Goal: Task Accomplishment & Management: Manage account settings

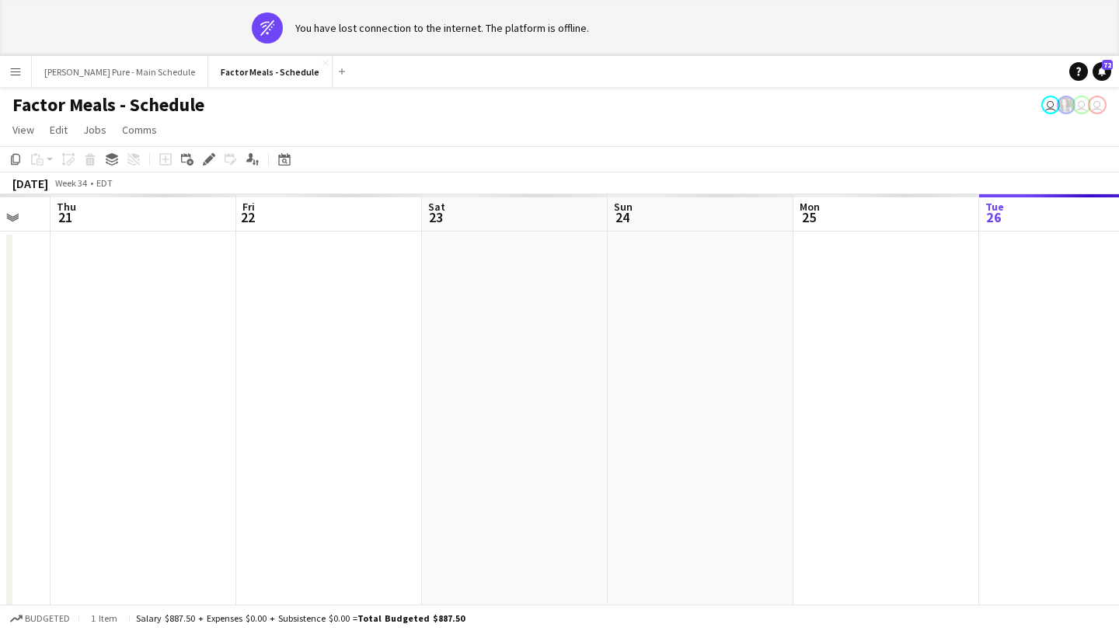
scroll to position [0, 435]
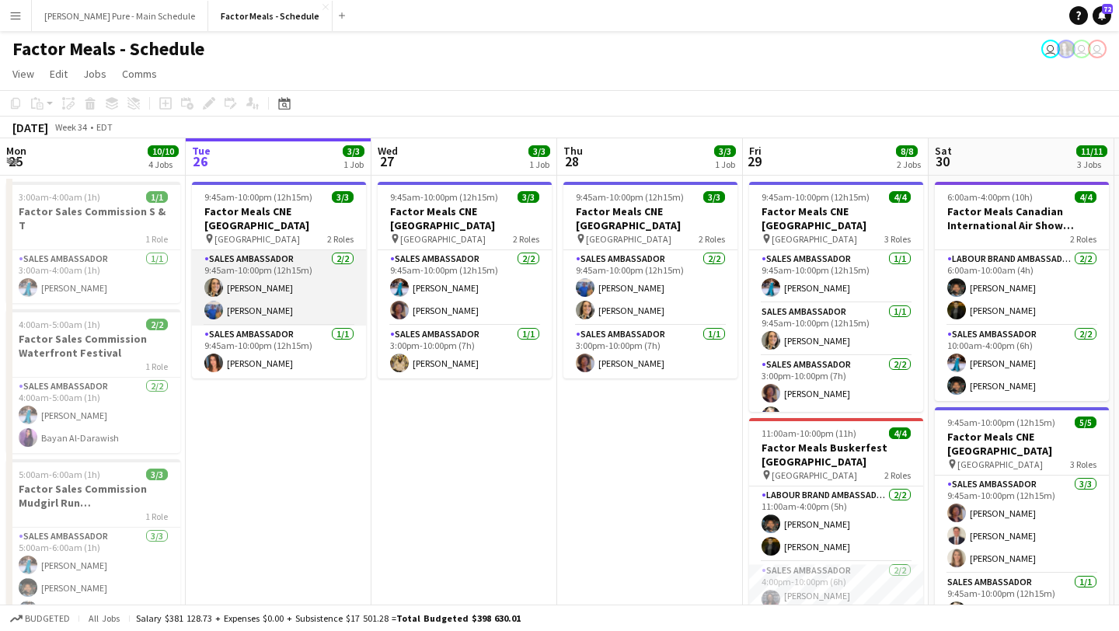
scroll to position [0, 475]
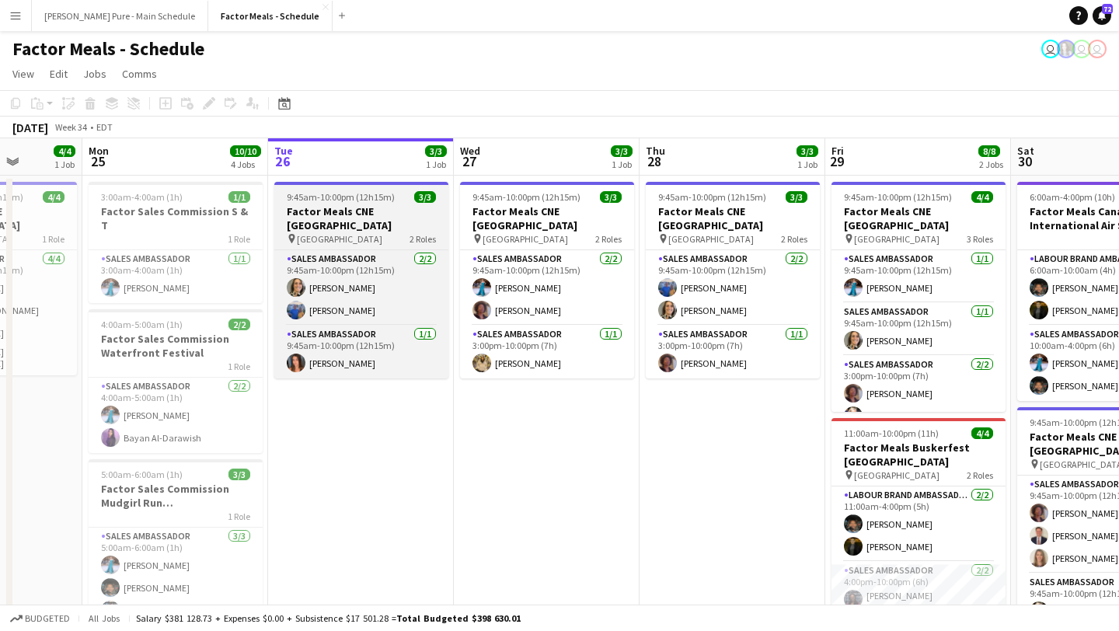
click at [347, 211] on h3 "Factor Meals CNE [GEOGRAPHIC_DATA]" at bounding box center [361, 218] width 174 height 28
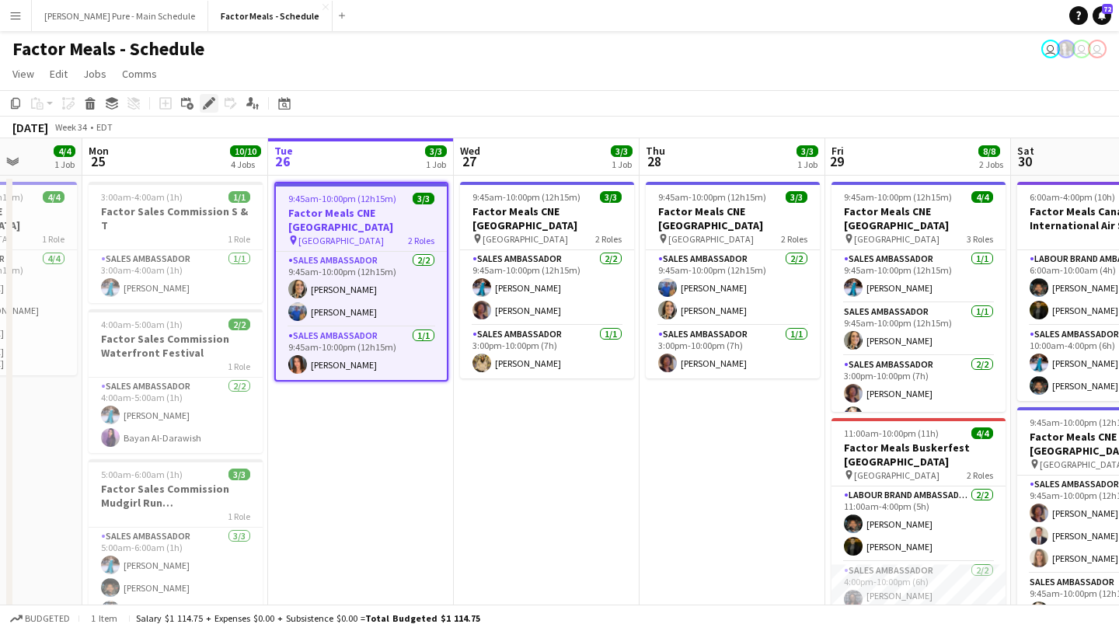
click at [210, 107] on icon "Edit" at bounding box center [209, 103] width 12 height 12
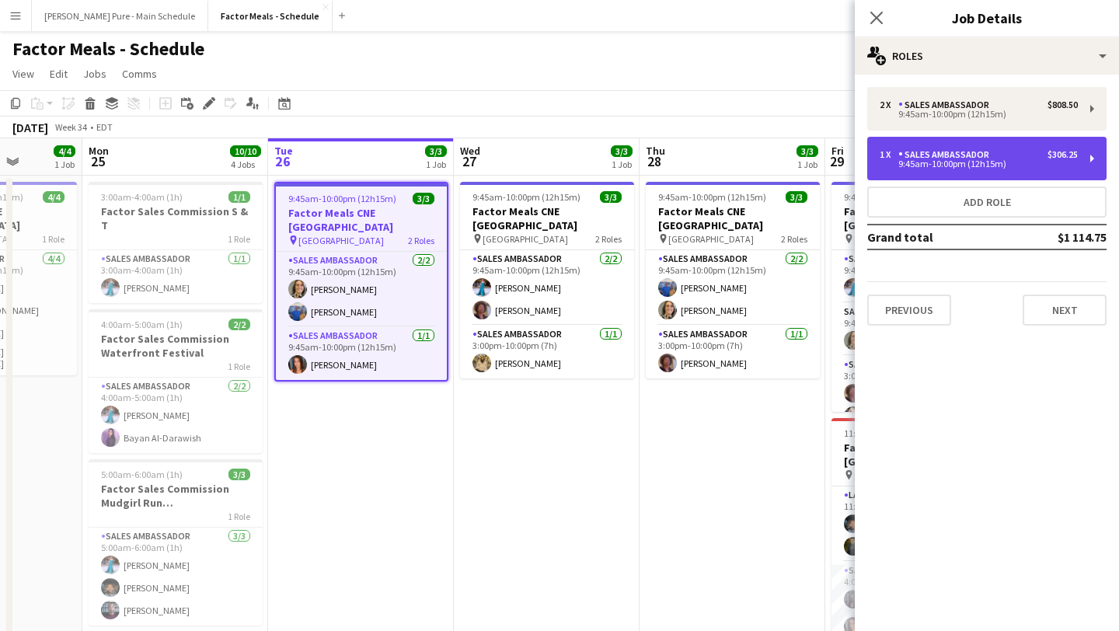
click at [965, 158] on div "Sales Ambassador" at bounding box center [946, 154] width 97 height 11
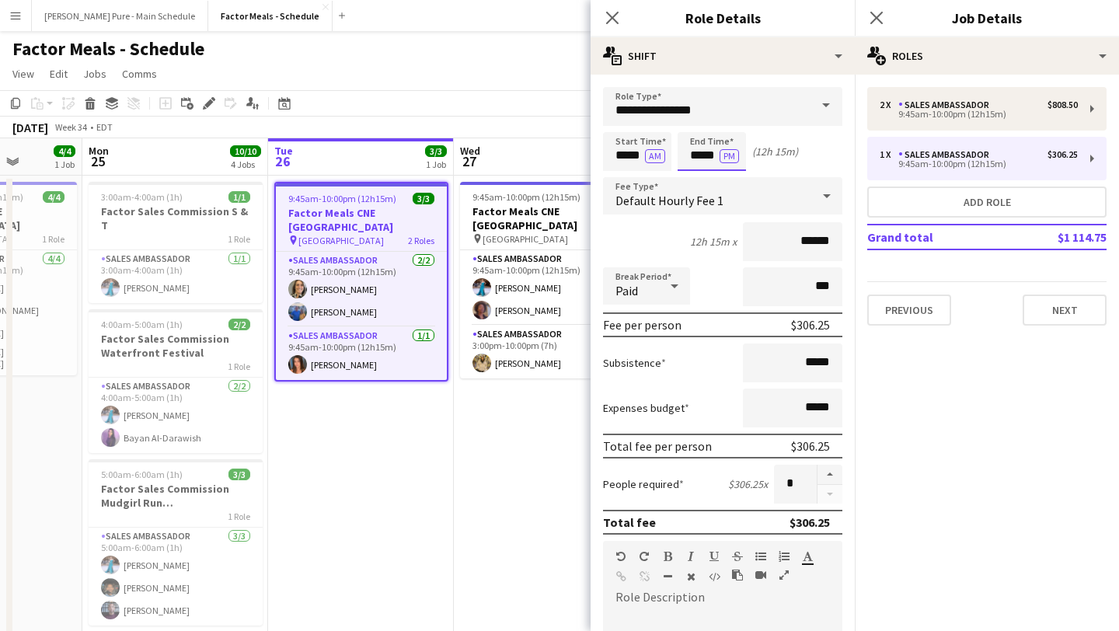
click at [696, 145] on input "*****" at bounding box center [712, 151] width 68 height 39
type input "*****"
click at [698, 179] on div at bounding box center [696, 179] width 31 height 16
click at [878, 17] on icon at bounding box center [876, 17] width 15 height 15
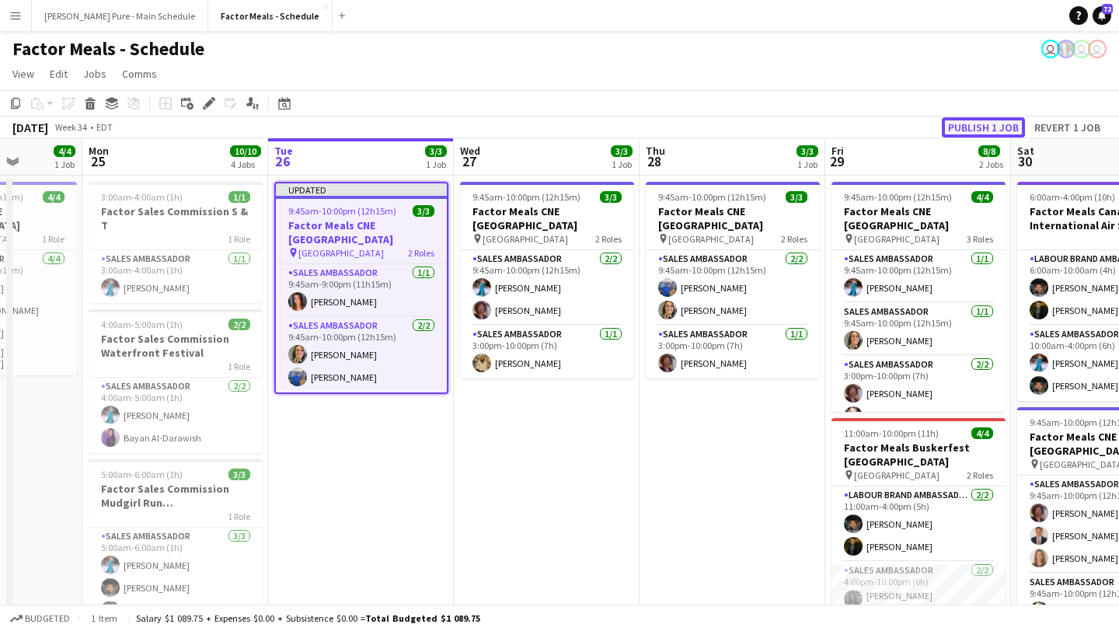
click at [993, 124] on button "Publish 1 job" at bounding box center [983, 127] width 83 height 20
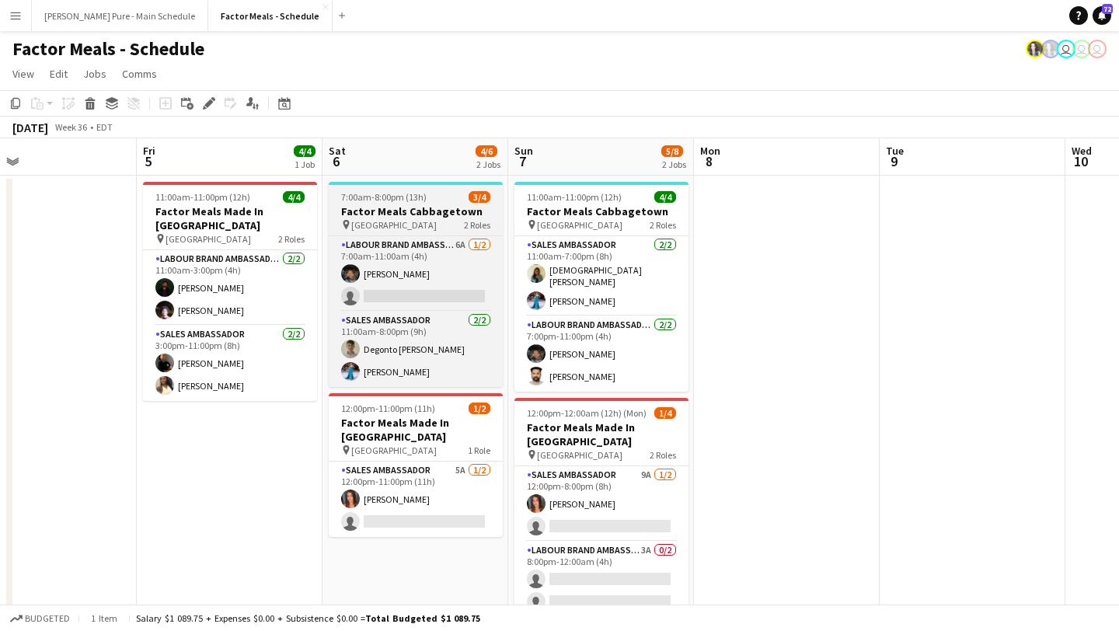
scroll to position [0, 609]
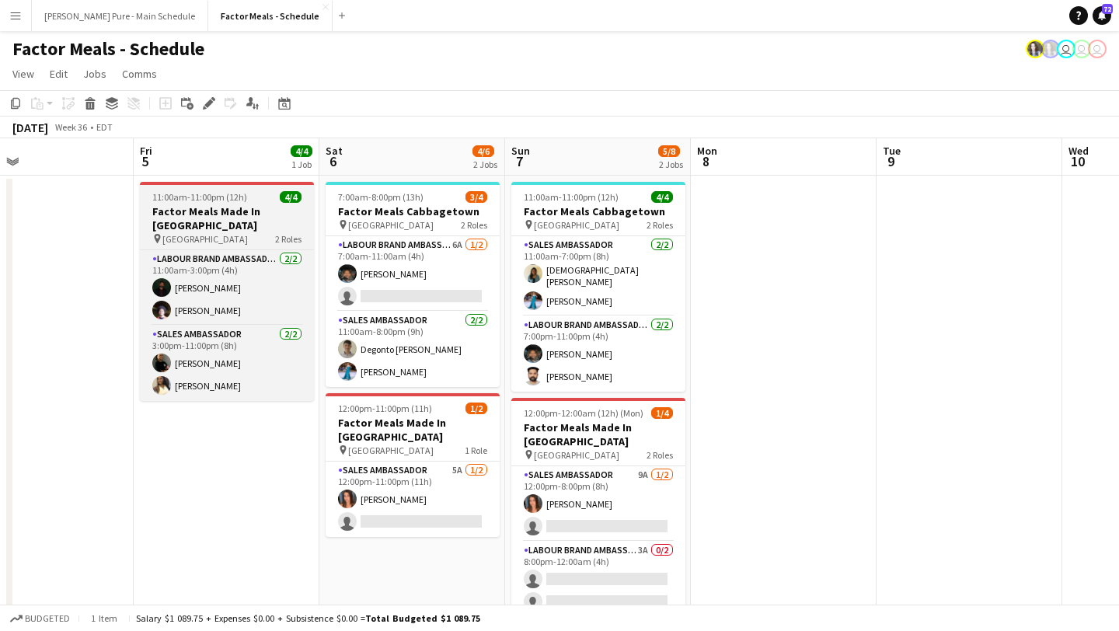
click at [209, 207] on h3 "Factor Meals Made In [GEOGRAPHIC_DATA]" at bounding box center [227, 218] width 174 height 28
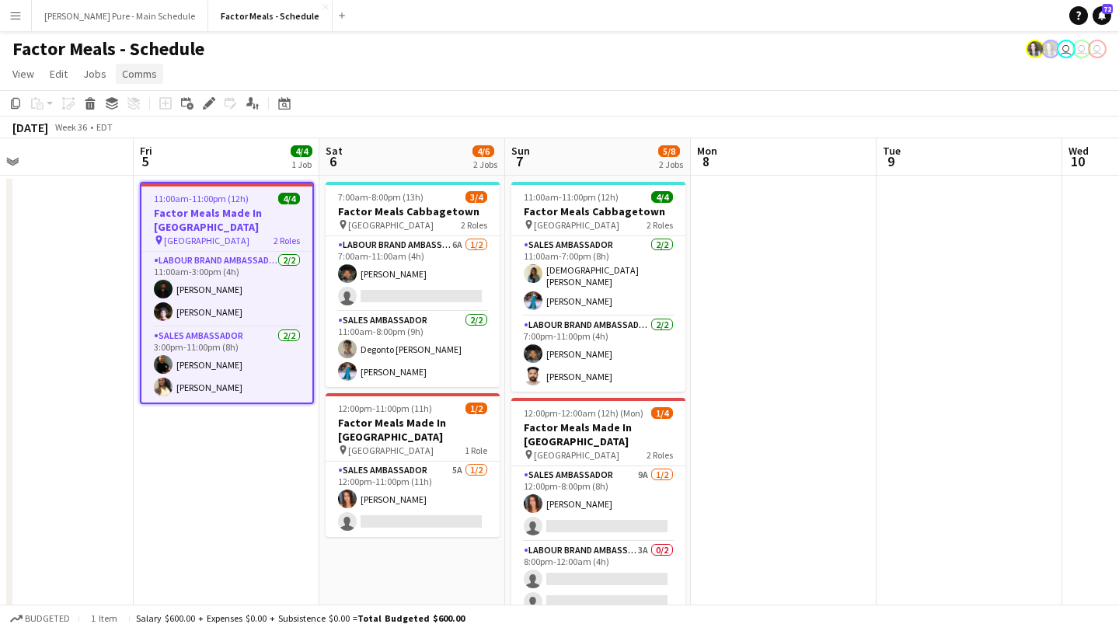
click at [134, 75] on span "Comms" at bounding box center [139, 74] width 35 height 14
click at [190, 111] on span "Notify confirmed crew" at bounding box center [179, 107] width 104 height 14
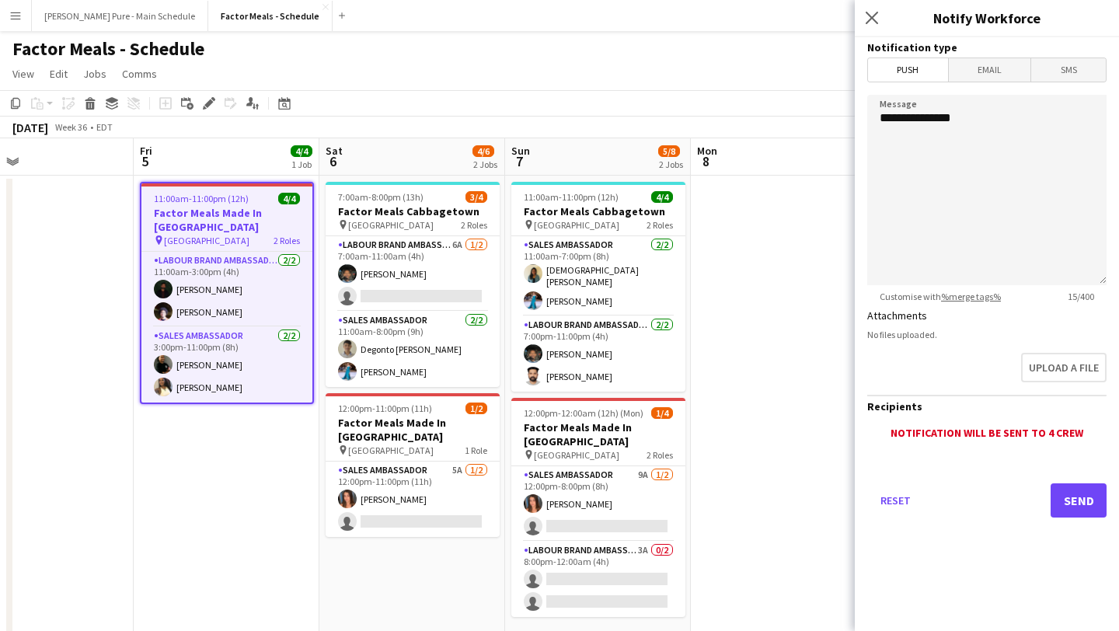
click at [1005, 64] on span "Email" at bounding box center [990, 69] width 82 height 23
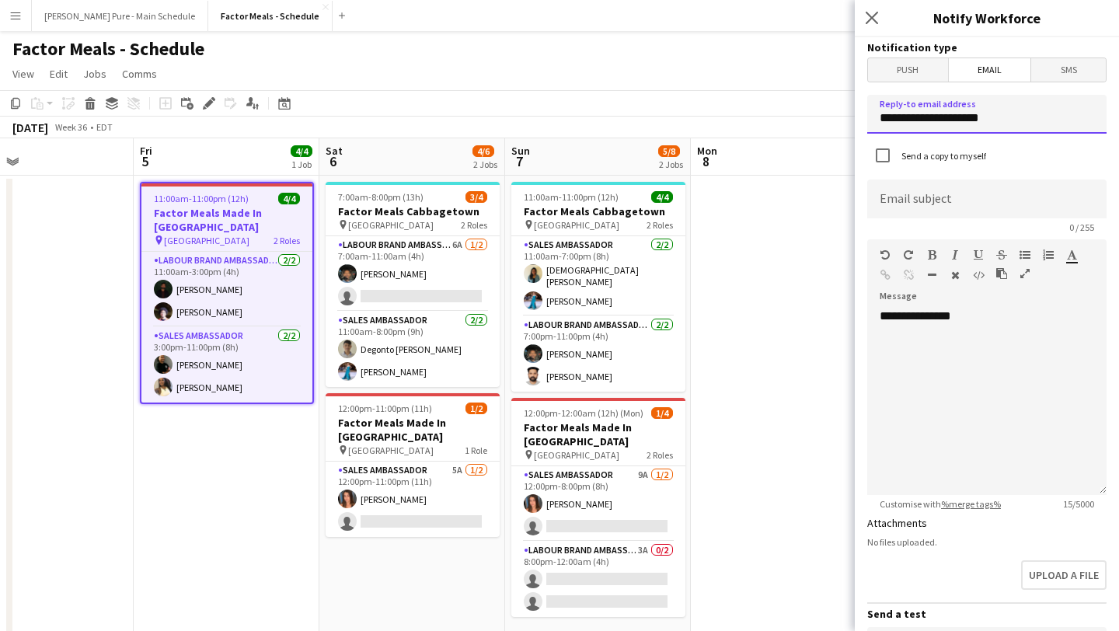
drag, startPoint x: 1014, startPoint y: 112, endPoint x: 812, endPoint y: 111, distance: 202.0
click at [812, 111] on body "Menu Boards Boards Boards All jobs Status Workforce Workforce My Workforce Recr…" at bounding box center [559, 461] width 1119 height 923
type input "**********"
click at [922, 198] on input at bounding box center [986, 198] width 239 height 39
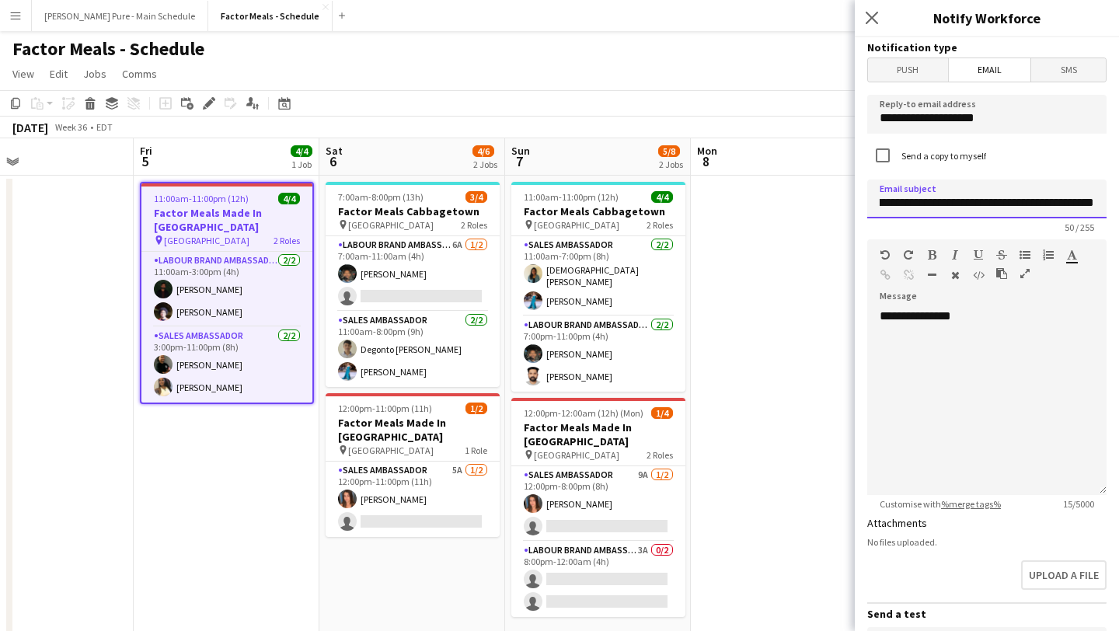
scroll to position [0, 49]
type input "**********"
click at [1002, 386] on div "**********" at bounding box center [986, 401] width 239 height 186
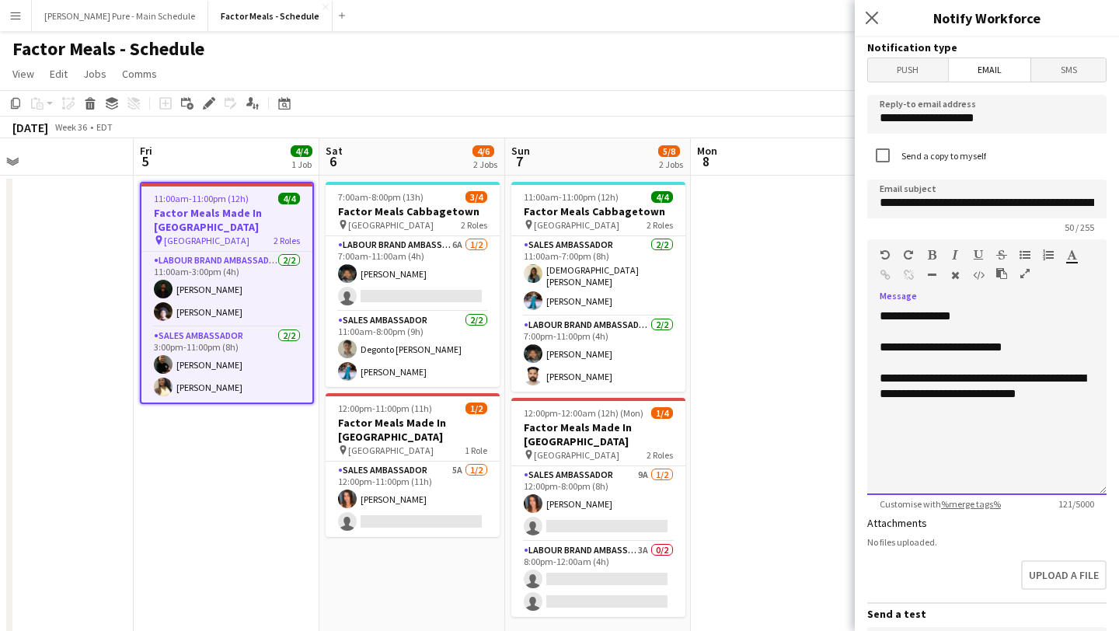
click at [977, 393] on div "**********" at bounding box center [987, 386] width 214 height 31
click at [1082, 400] on div "**********" at bounding box center [987, 386] width 214 height 31
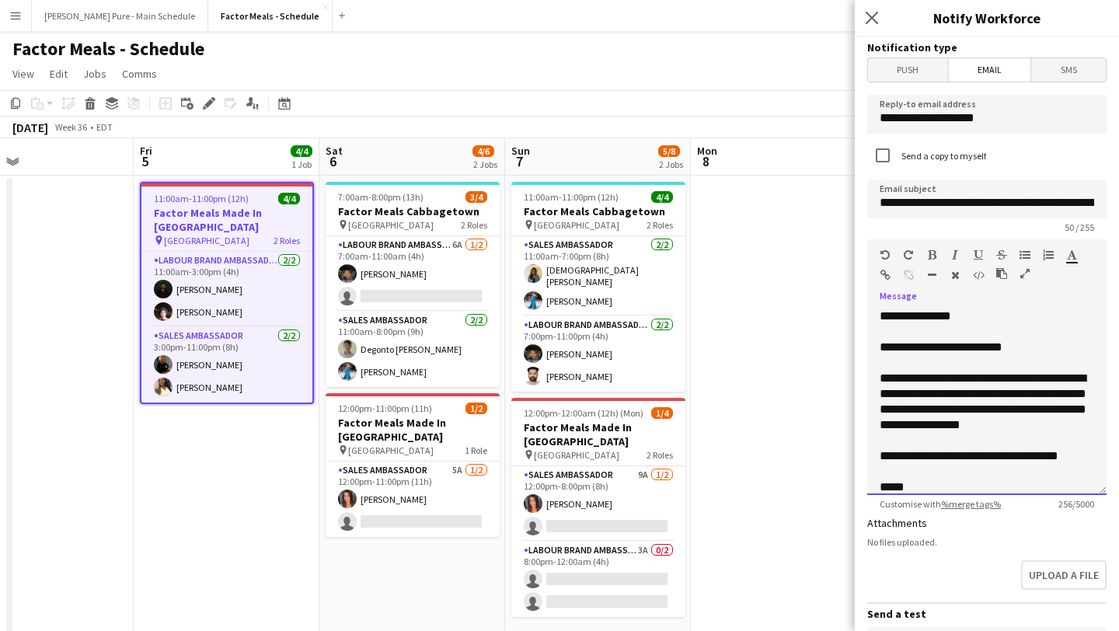
drag, startPoint x: 929, startPoint y: 486, endPoint x: 866, endPoint y: 344, distance: 155.1
click at [866, 344] on form "**********" at bounding box center [987, 469] width 264 height 864
copy div "**********"
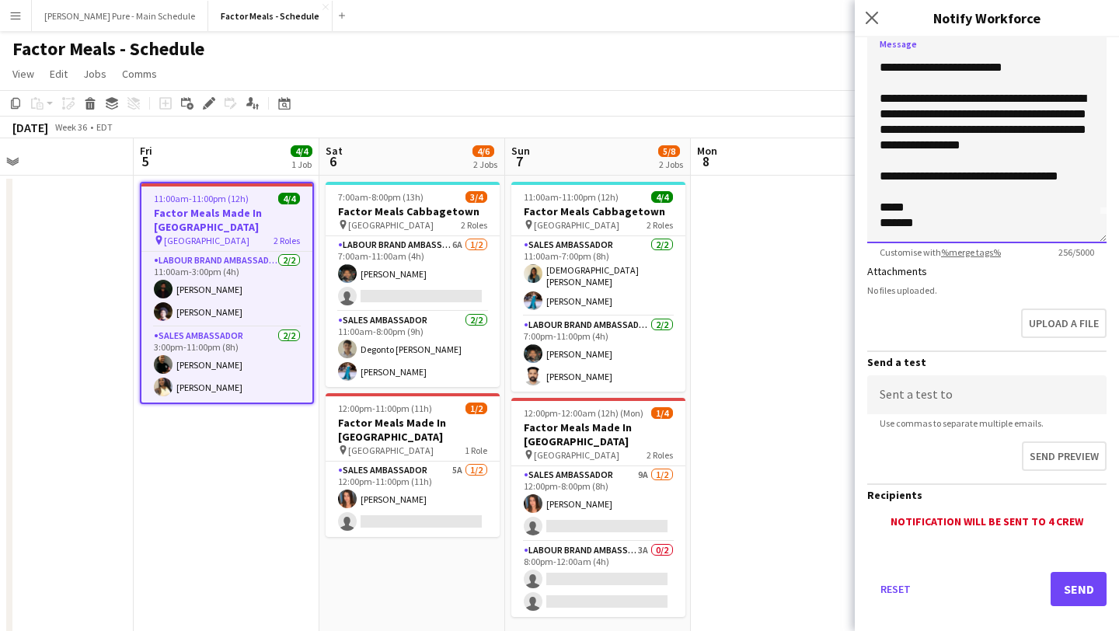
scroll to position [270, 0]
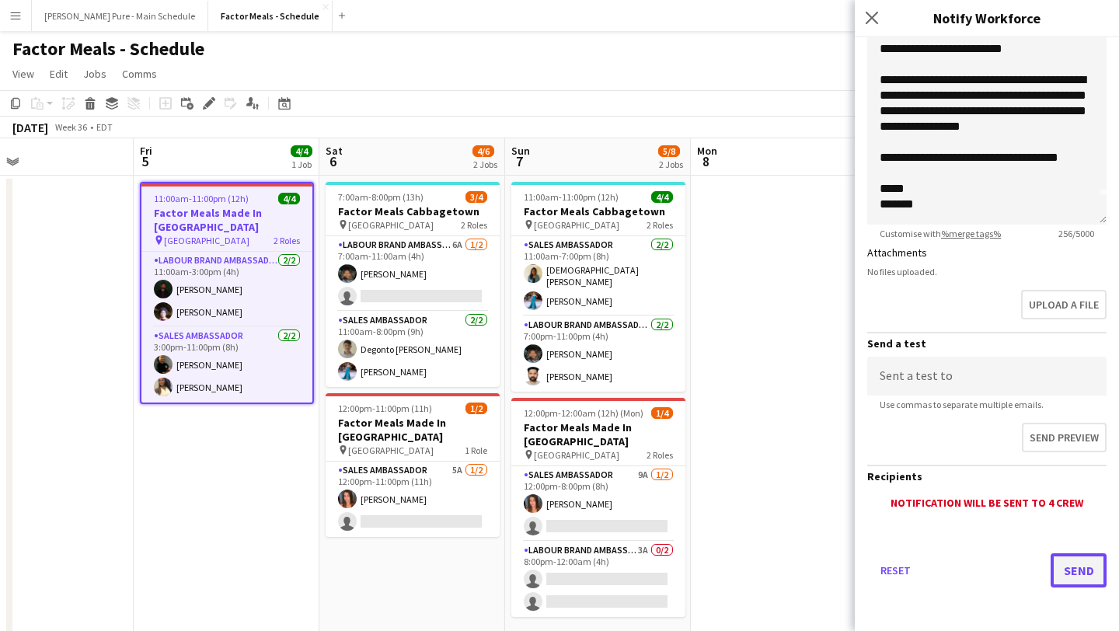
click at [1089, 567] on button "Send" at bounding box center [1079, 570] width 56 height 34
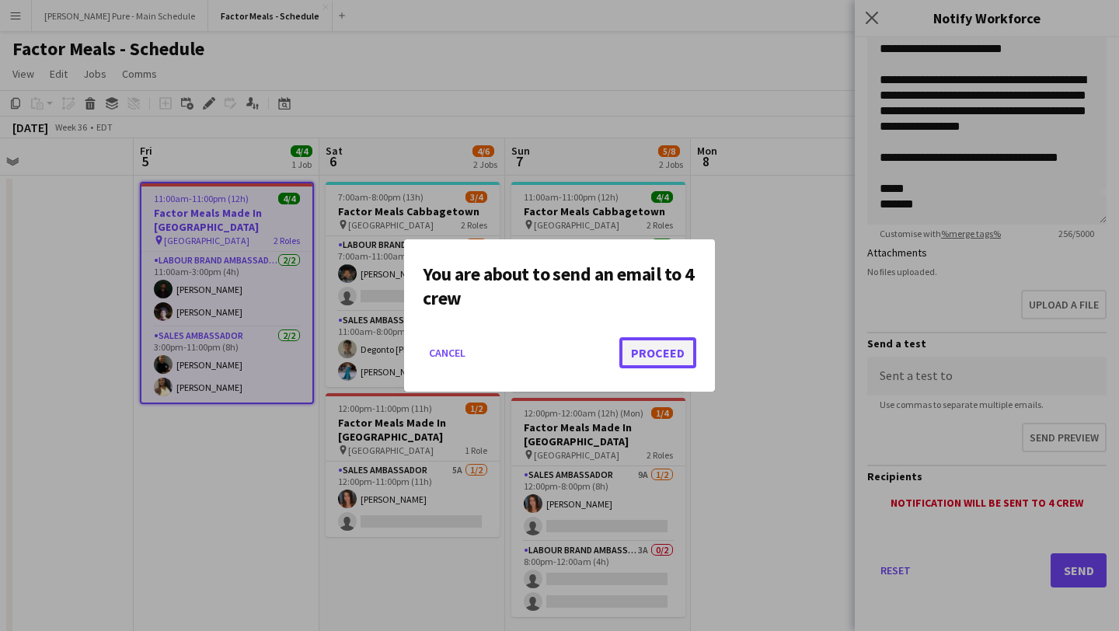
click at [663, 359] on button "Proceed" at bounding box center [657, 352] width 77 height 31
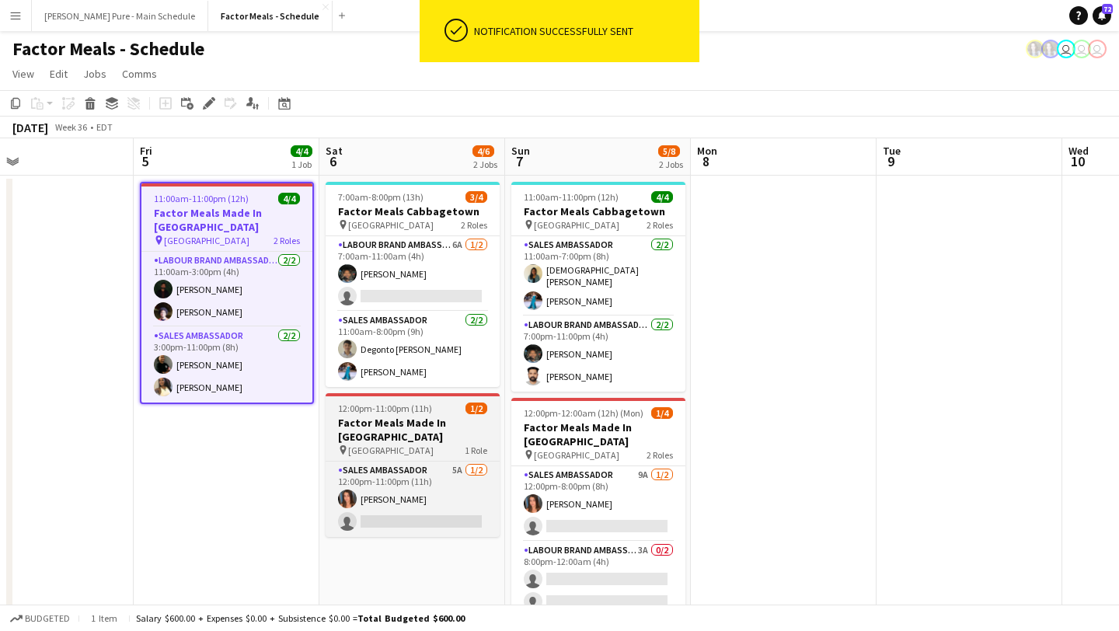
click at [413, 413] on span "12:00pm-11:00pm (11h)" at bounding box center [385, 408] width 94 height 12
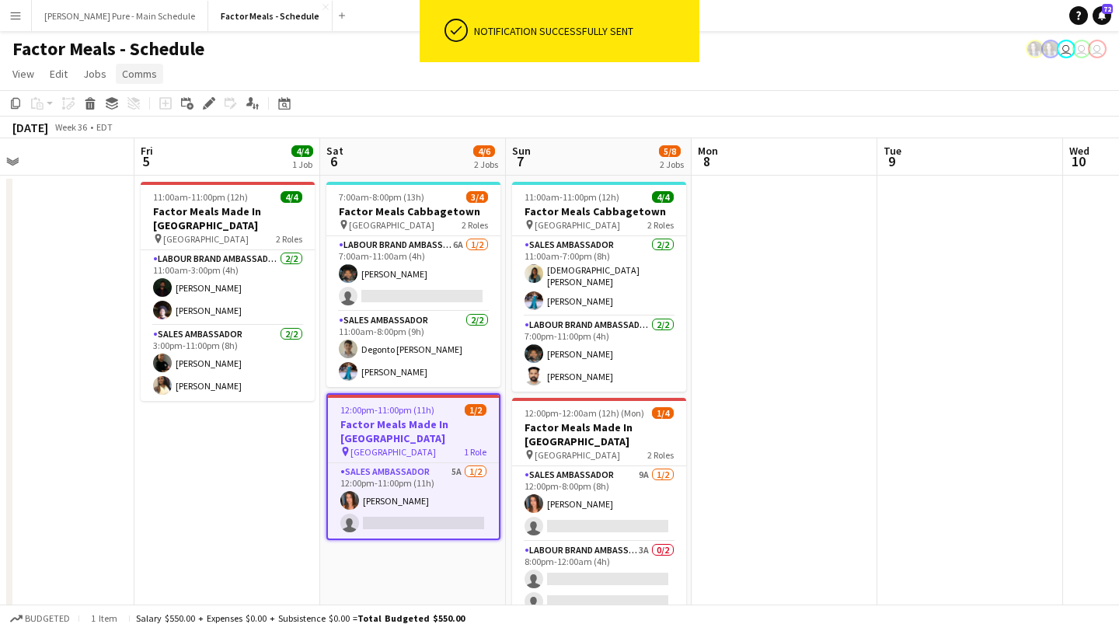
click at [150, 72] on span "Comms" at bounding box center [139, 74] width 35 height 14
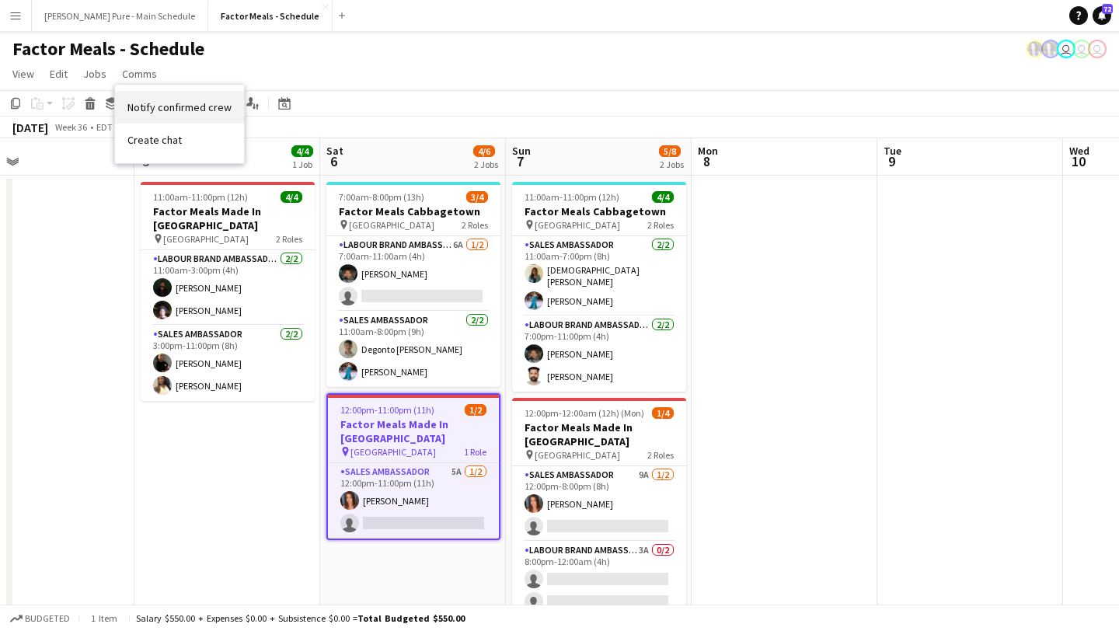
click at [152, 107] on span "Notify confirmed crew" at bounding box center [179, 107] width 104 height 14
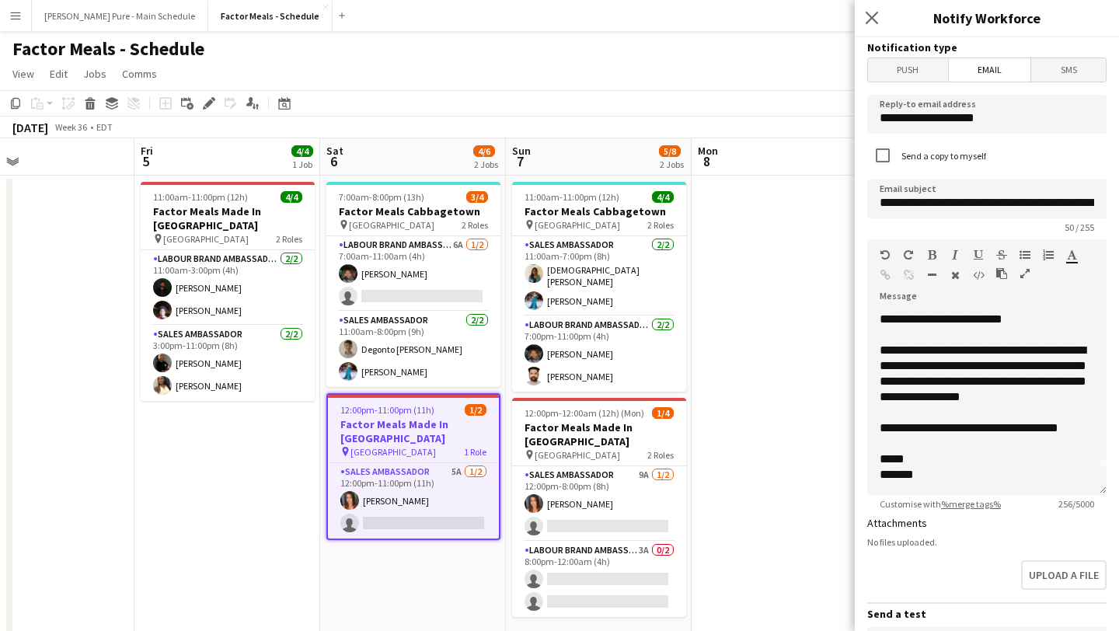
scroll to position [270, 0]
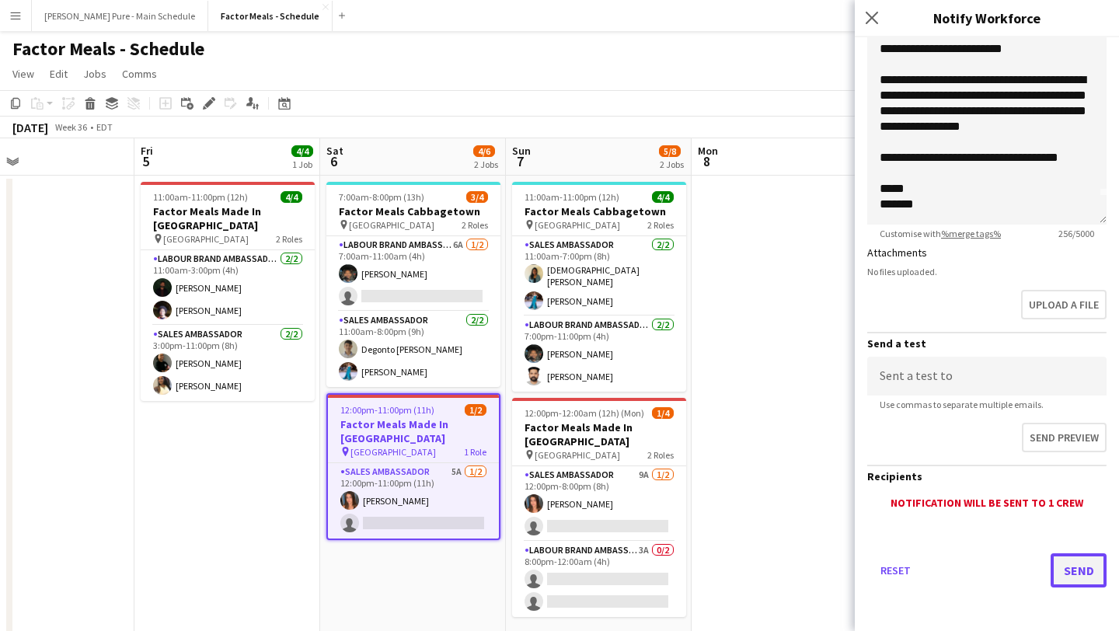
click at [1076, 570] on button "Send" at bounding box center [1079, 570] width 56 height 34
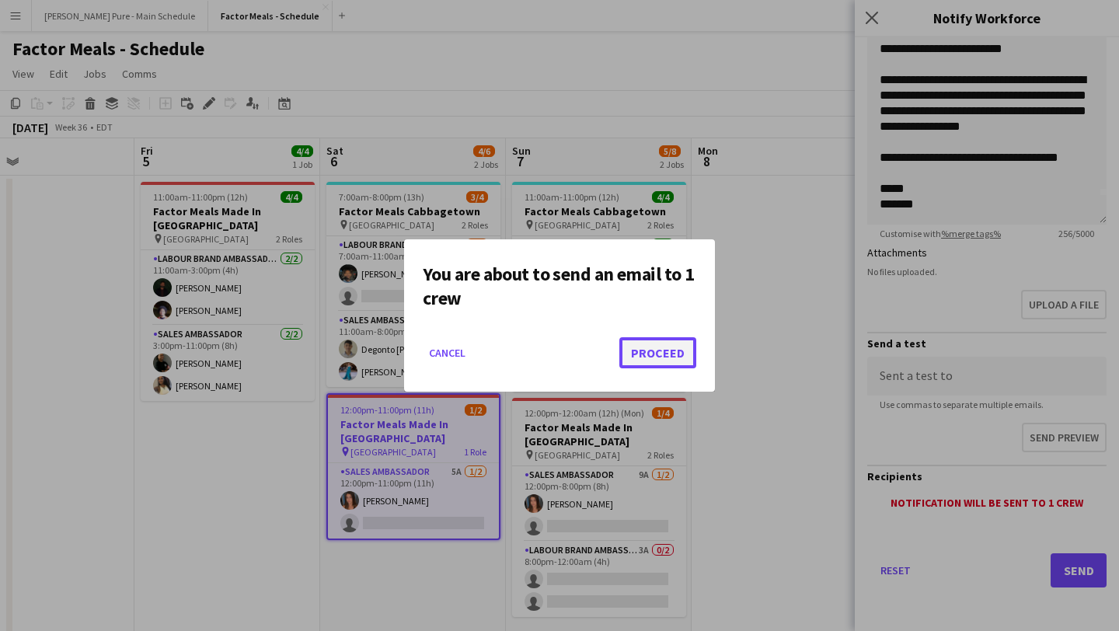
click at [664, 354] on button "Proceed" at bounding box center [657, 352] width 77 height 31
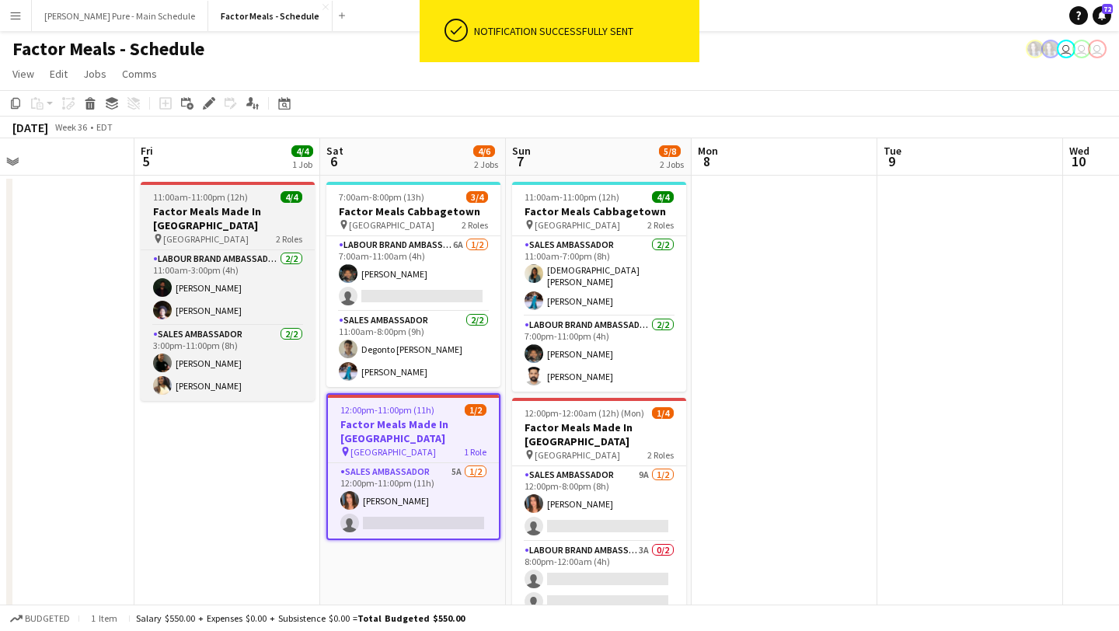
click at [223, 200] on span "11:00am-11:00pm (12h)" at bounding box center [200, 197] width 95 height 12
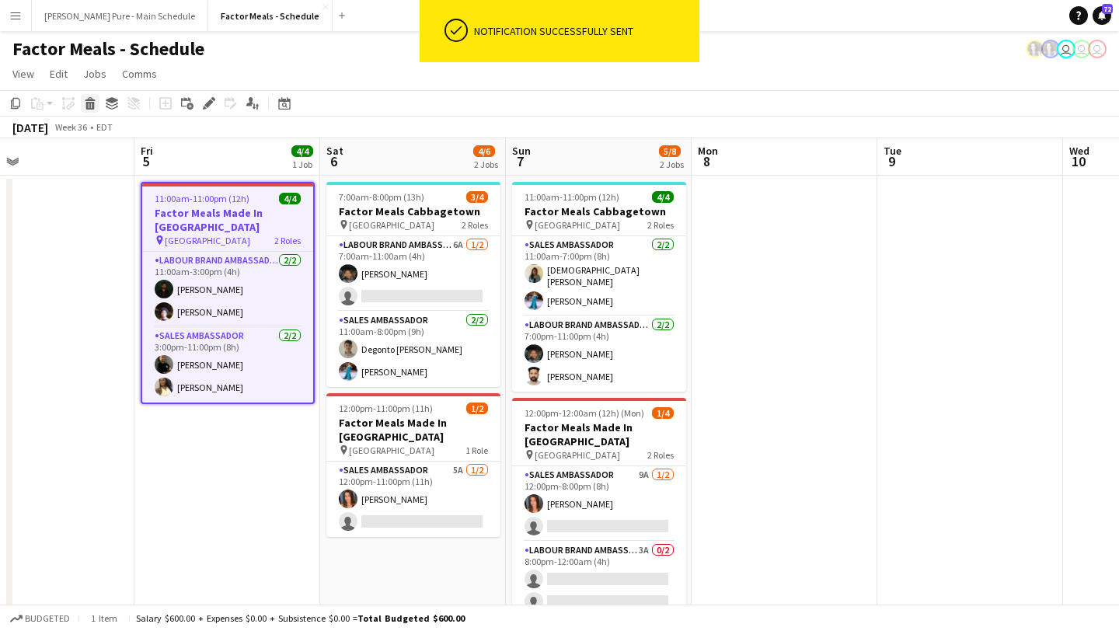
click at [92, 105] on icon at bounding box center [90, 106] width 9 height 8
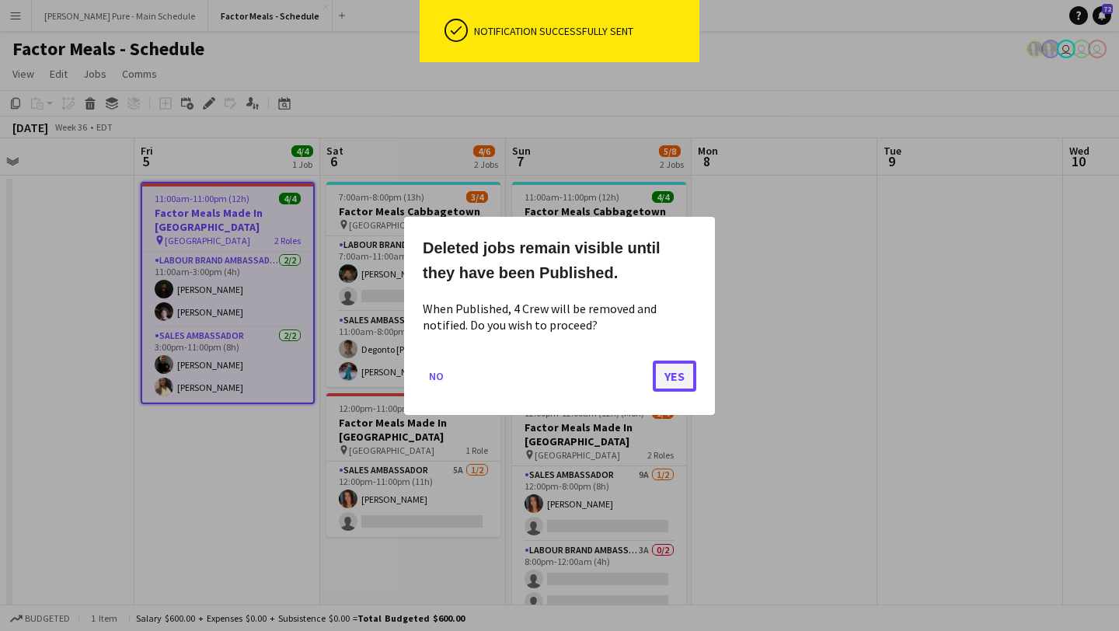
click at [678, 374] on button "Yes" at bounding box center [675, 375] width 44 height 31
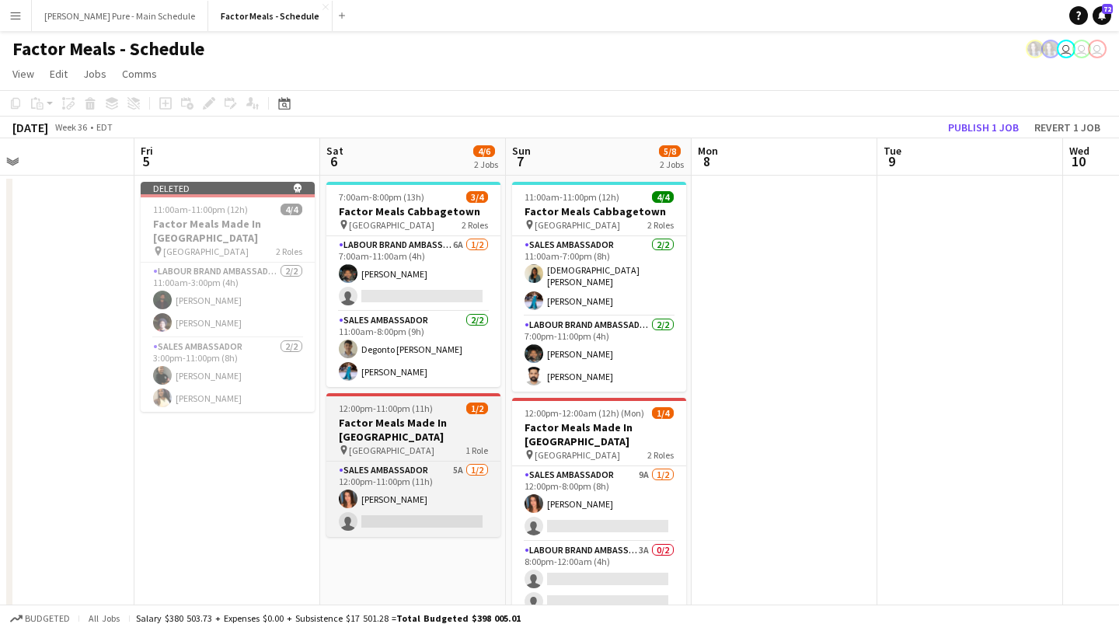
click at [405, 420] on h3 "Factor Meals Made In [GEOGRAPHIC_DATA]" at bounding box center [413, 430] width 174 height 28
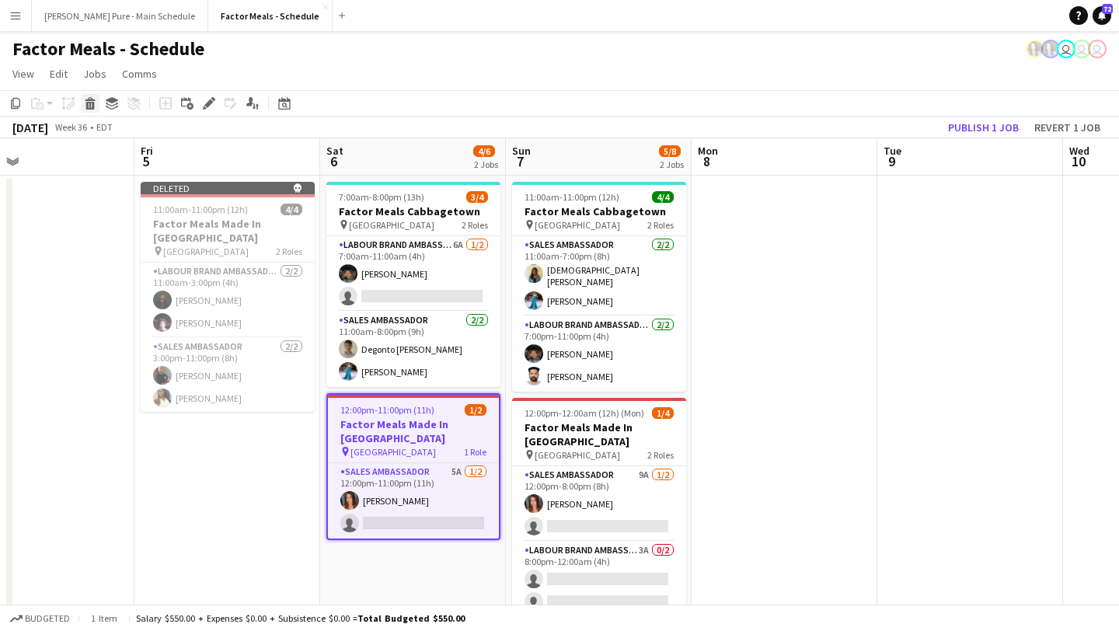
click at [92, 107] on icon at bounding box center [90, 106] width 9 height 8
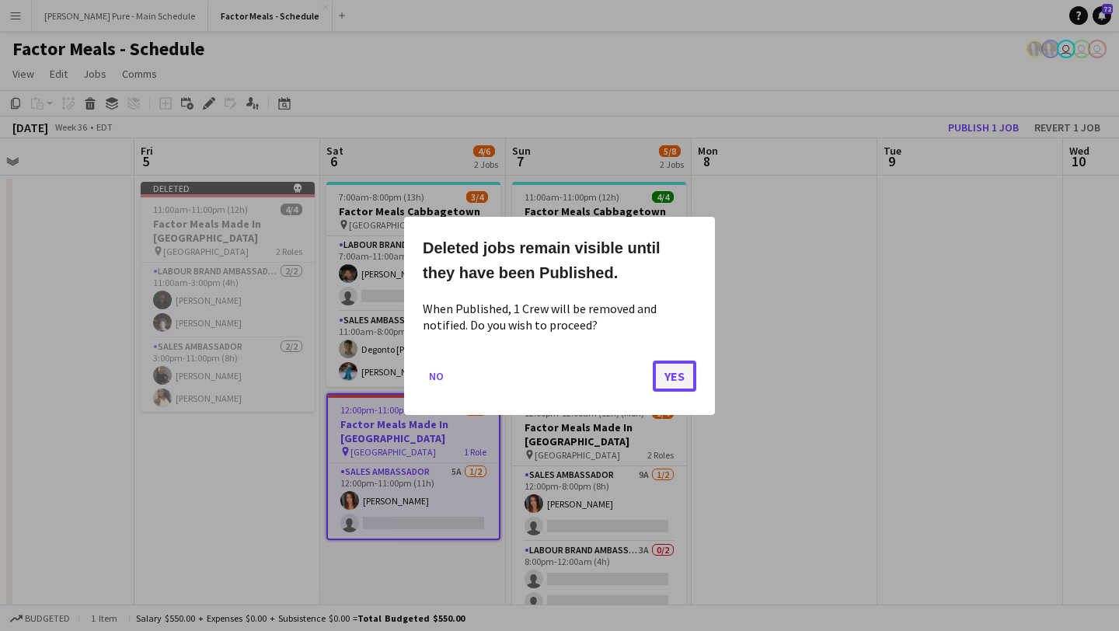
click at [666, 369] on button "Yes" at bounding box center [675, 375] width 44 height 31
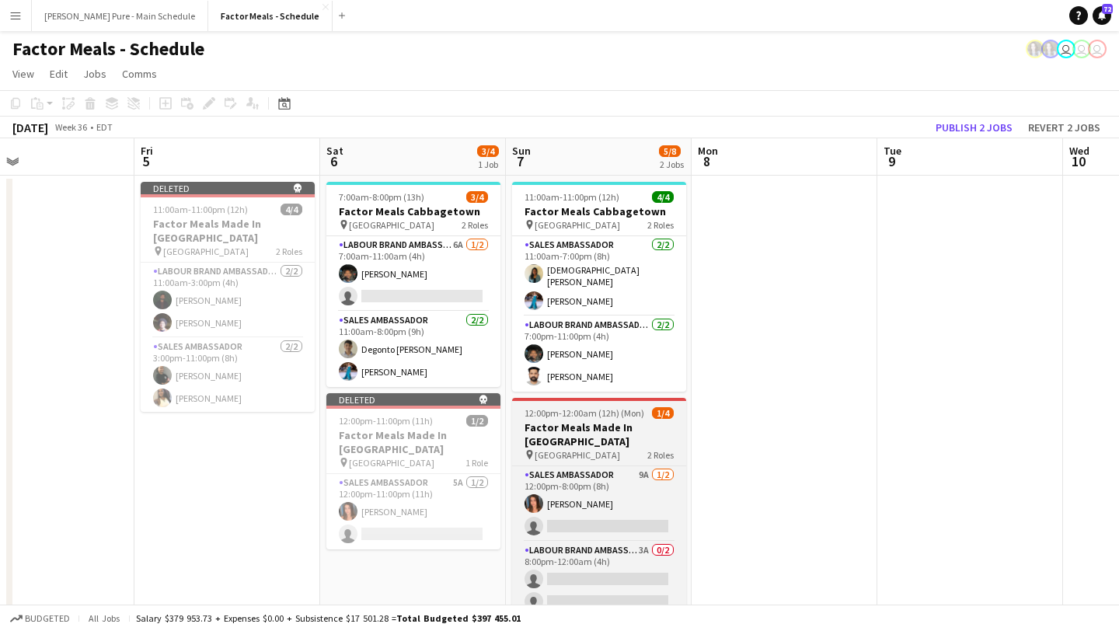
click at [613, 411] on span "12:00pm-12:00am (12h) (Mon)" at bounding box center [584, 413] width 120 height 12
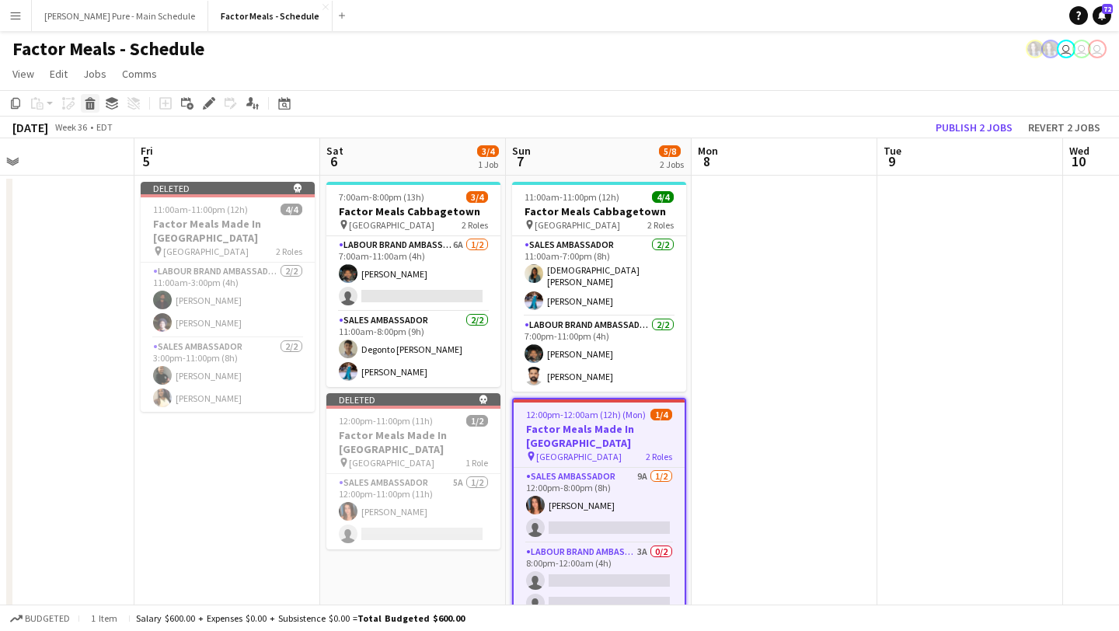
click at [91, 110] on div "Delete" at bounding box center [90, 103] width 19 height 19
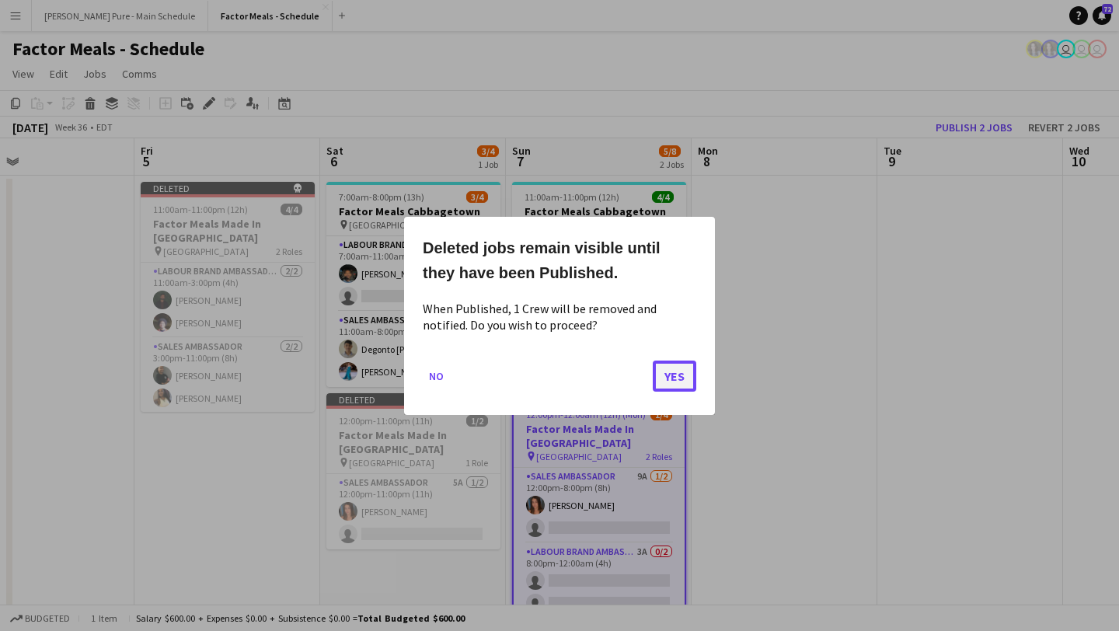
click at [679, 371] on button "Yes" at bounding box center [675, 375] width 44 height 31
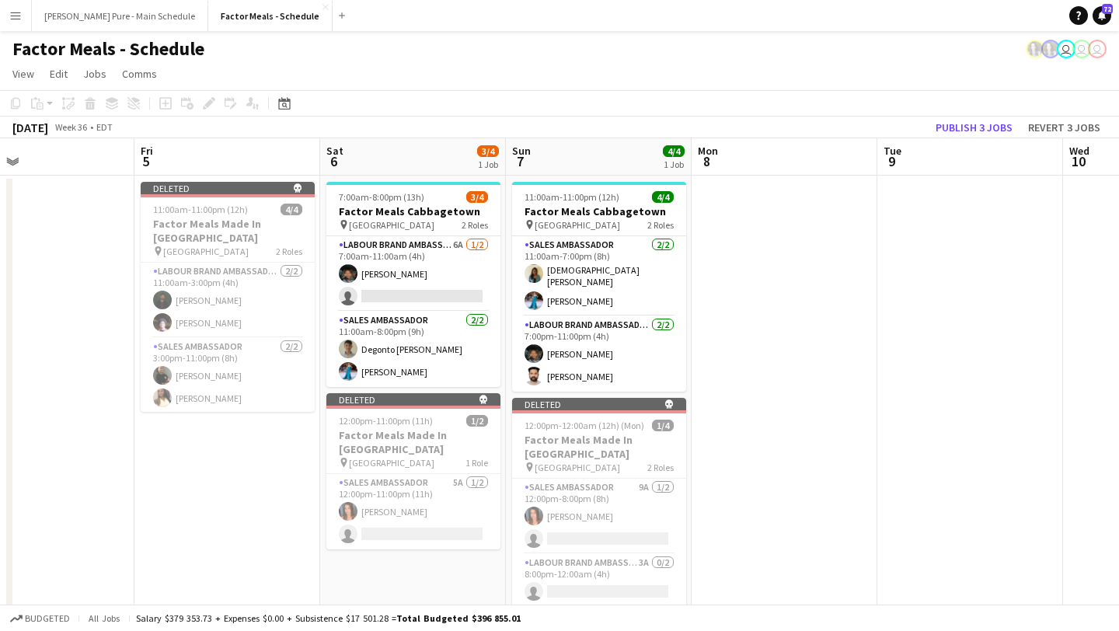
click at [831, 240] on app-date-cell at bounding box center [785, 536] width 186 height 721
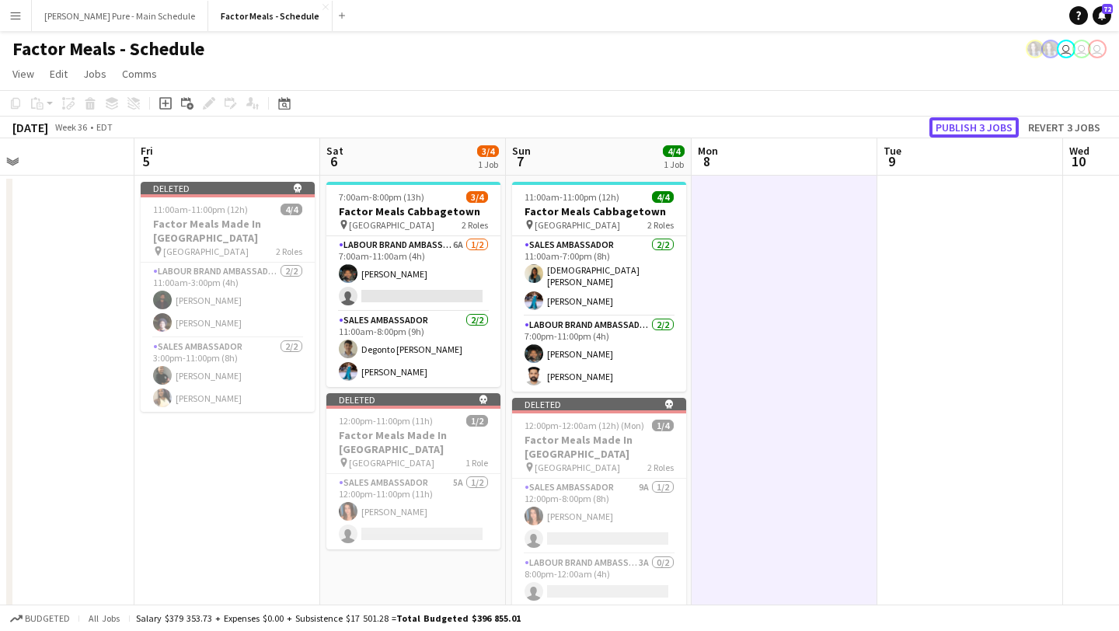
click at [986, 129] on button "Publish 3 jobs" at bounding box center [973, 127] width 89 height 20
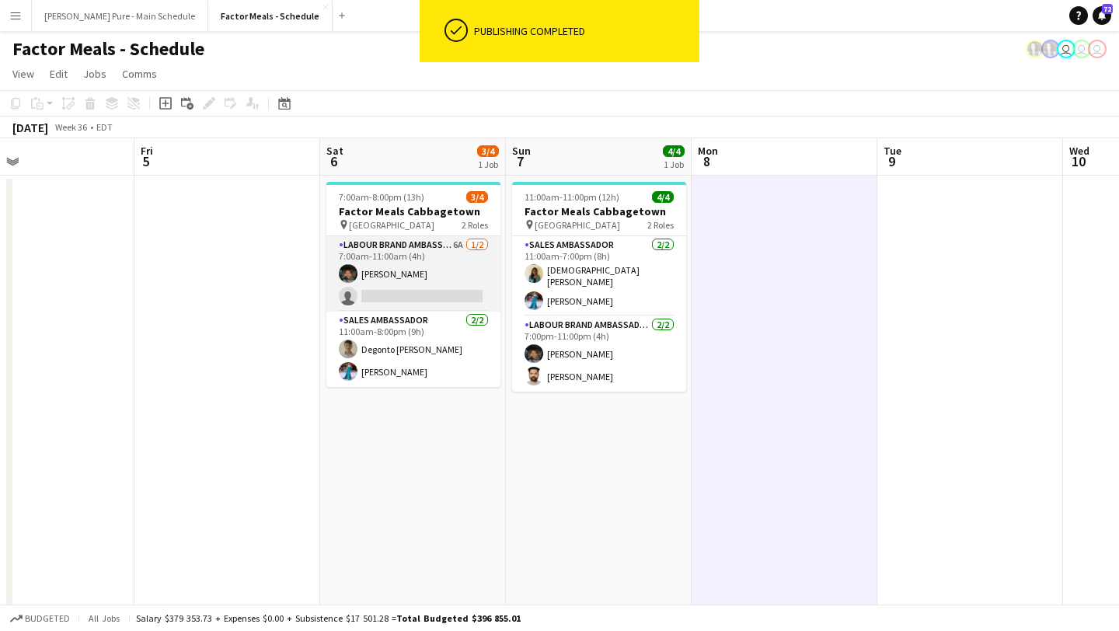
click at [415, 288] on app-card-role "Labour Brand Ambassadors 6A [DATE] 7:00am-11:00am (4h) [PERSON_NAME] single-neu…" at bounding box center [413, 273] width 174 height 75
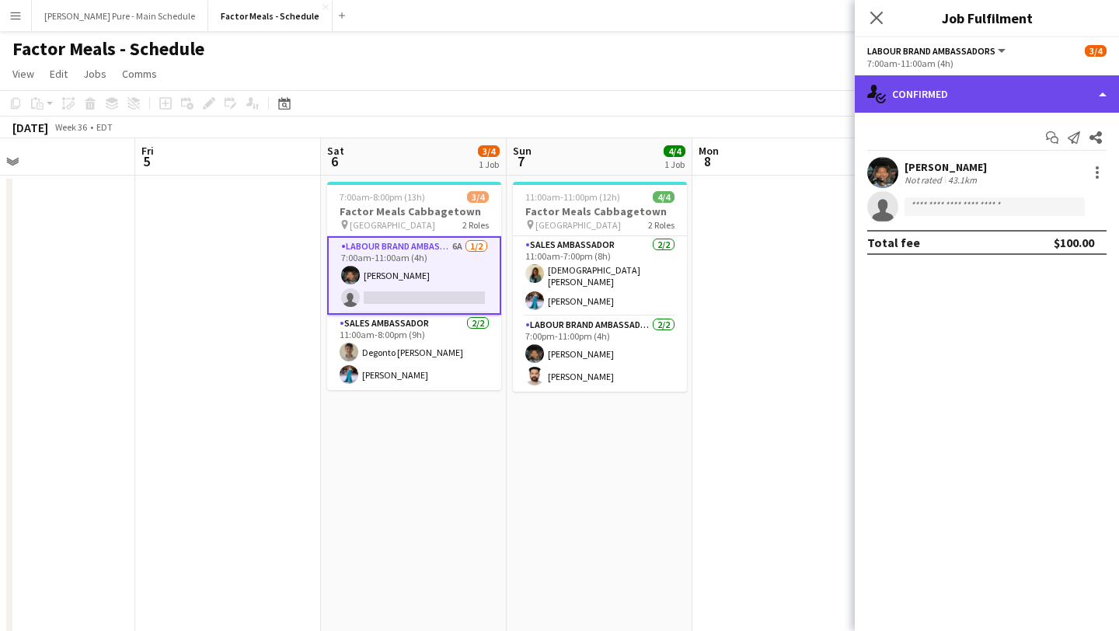
click at [1032, 88] on div "single-neutral-actions-check-2 Confirmed" at bounding box center [987, 93] width 264 height 37
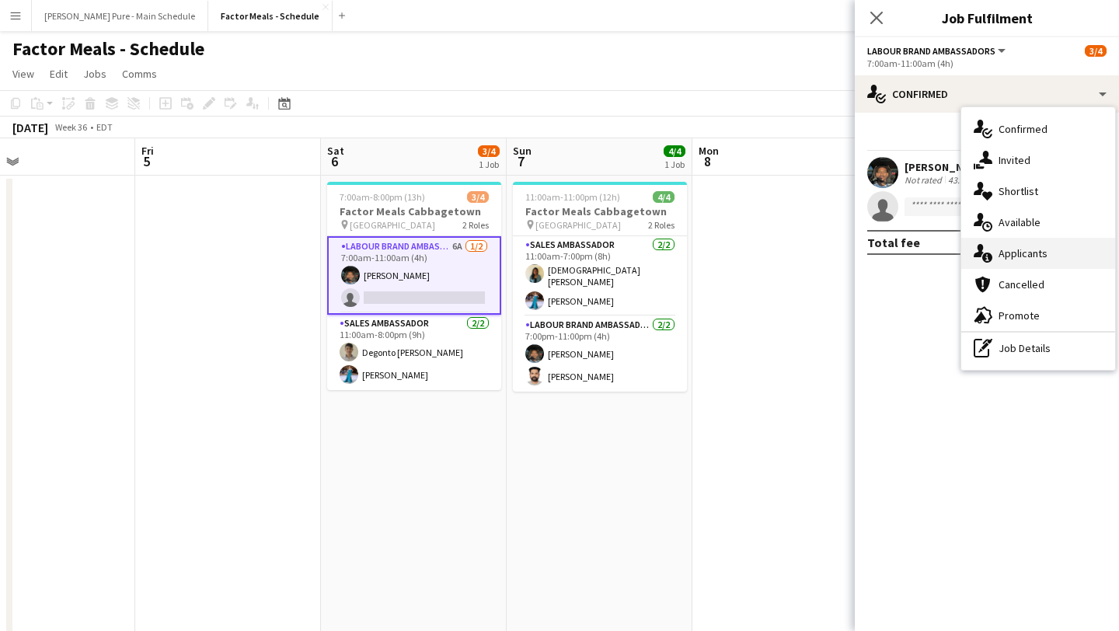
click at [1067, 249] on div "single-neutral-actions-information Applicants" at bounding box center [1038, 253] width 154 height 31
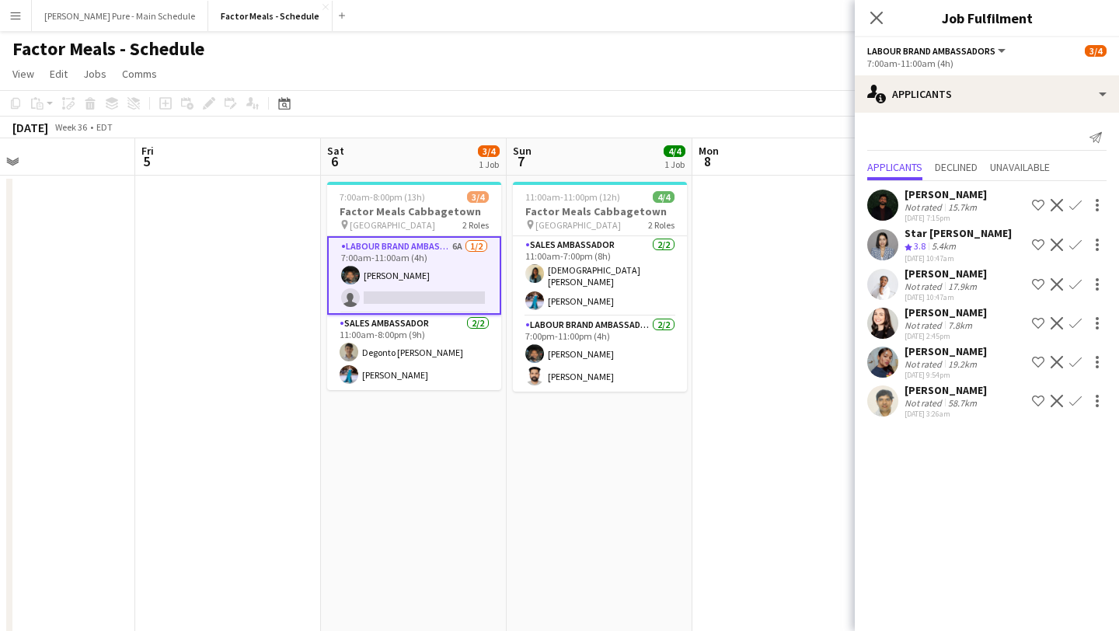
click at [808, 257] on app-date-cell at bounding box center [785, 536] width 186 height 721
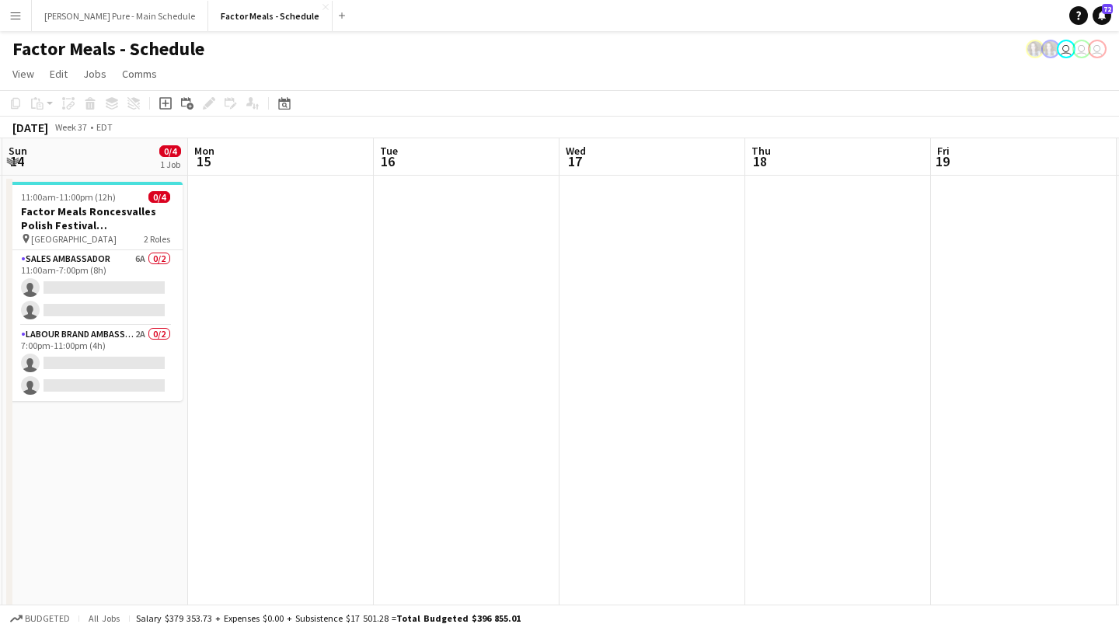
scroll to position [0, 432]
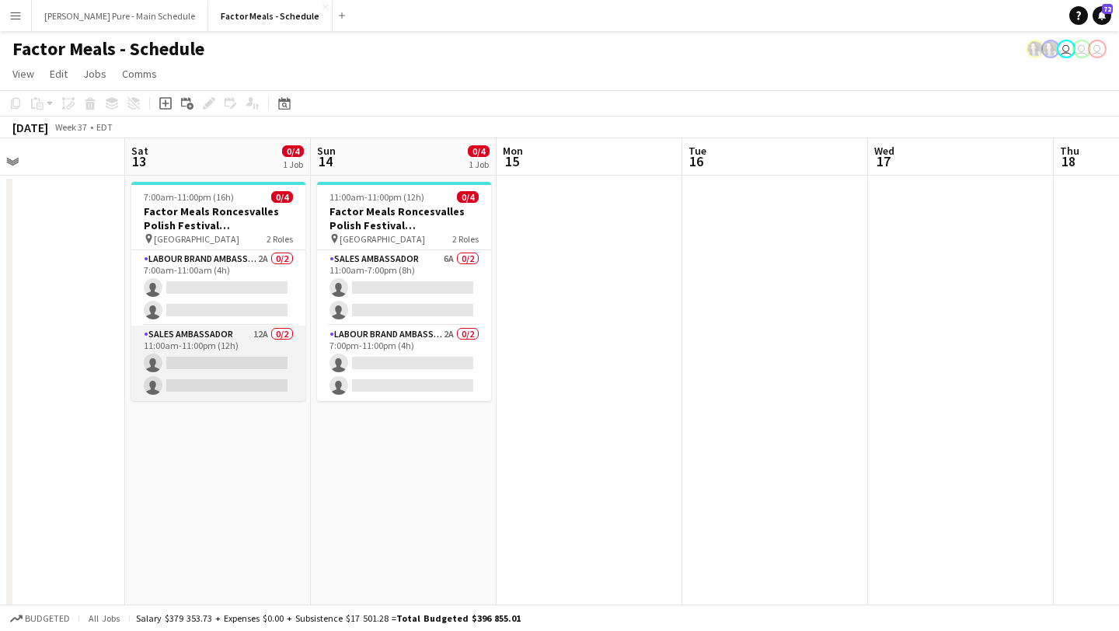
click at [266, 363] on app-card-role "Sales Ambassador 12A 0/2 11:00am-11:00pm (12h) single-neutral-actions single-ne…" at bounding box center [218, 363] width 174 height 75
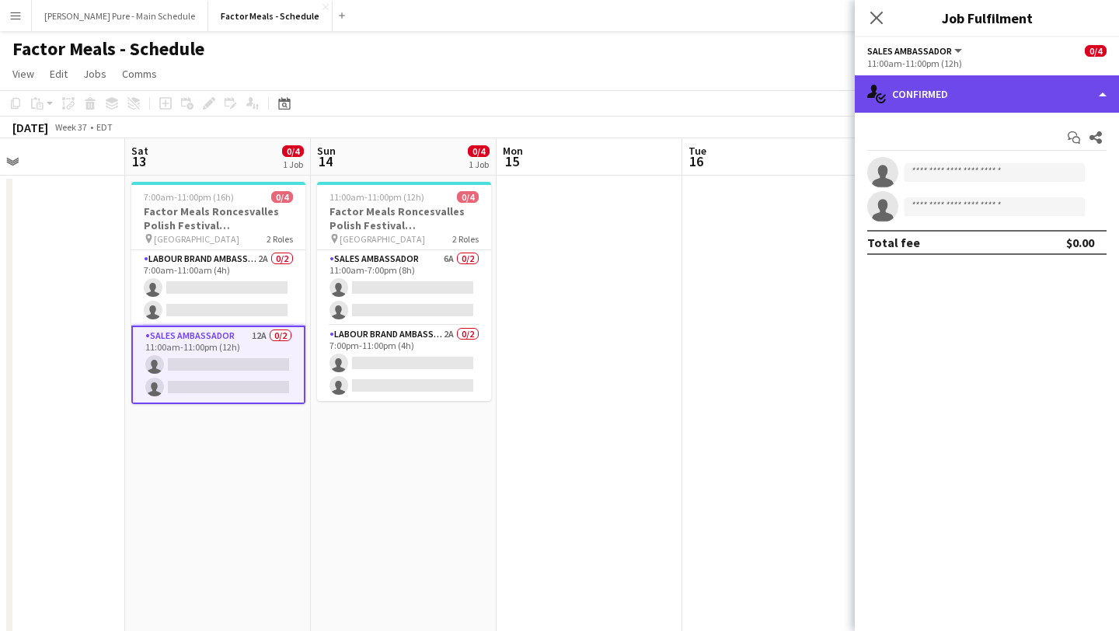
click at [1027, 95] on div "single-neutral-actions-check-2 Confirmed" at bounding box center [987, 93] width 264 height 37
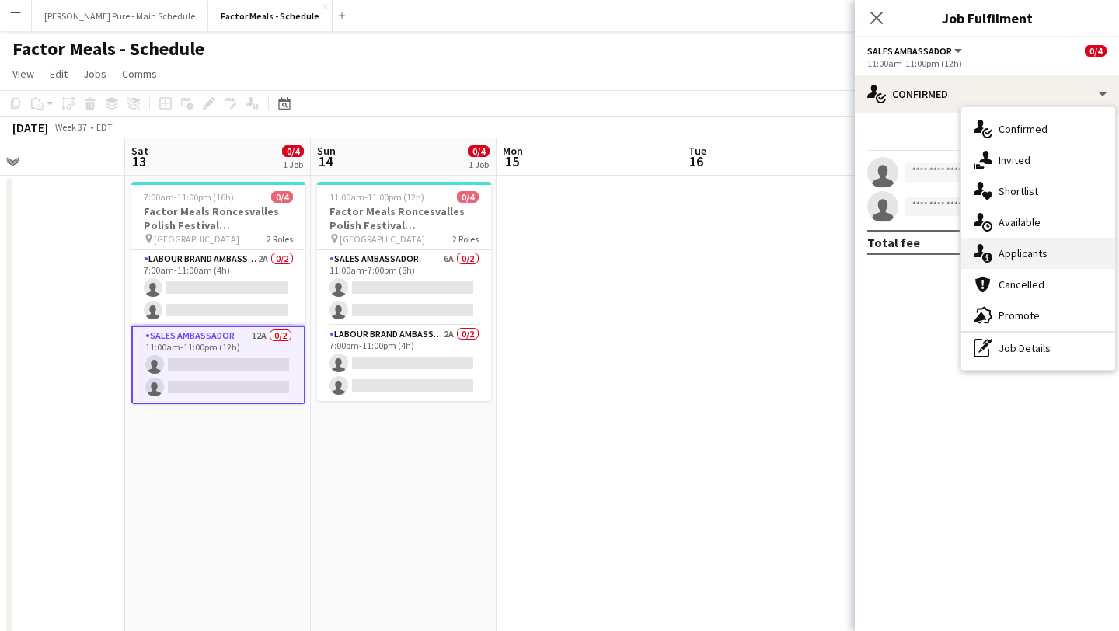
click at [1062, 259] on div "single-neutral-actions-information Applicants" at bounding box center [1038, 253] width 154 height 31
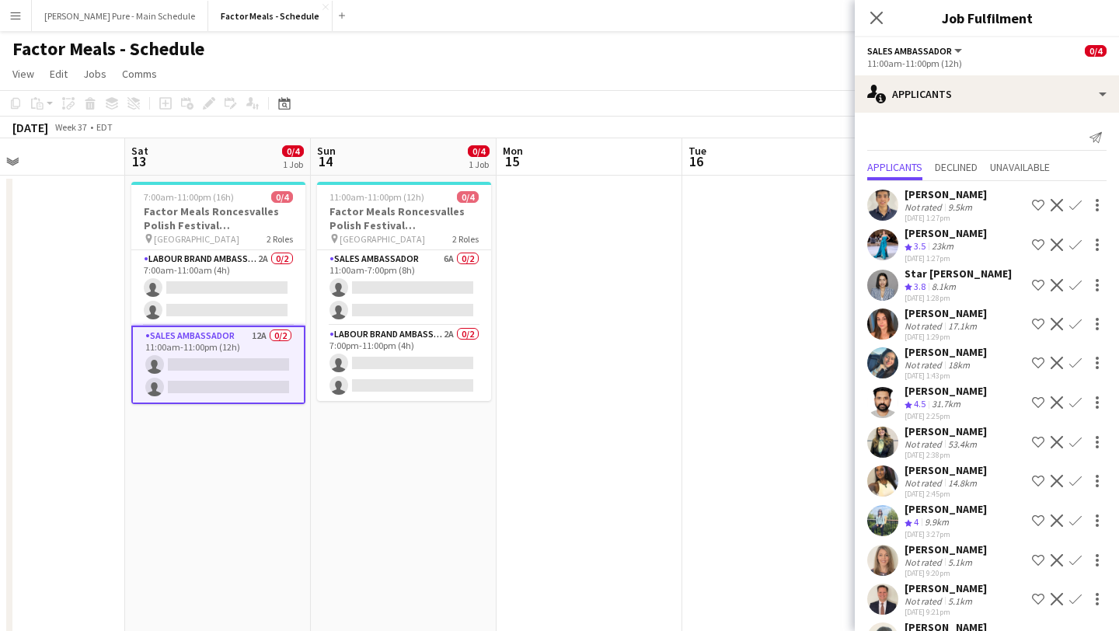
scroll to position [38, 0]
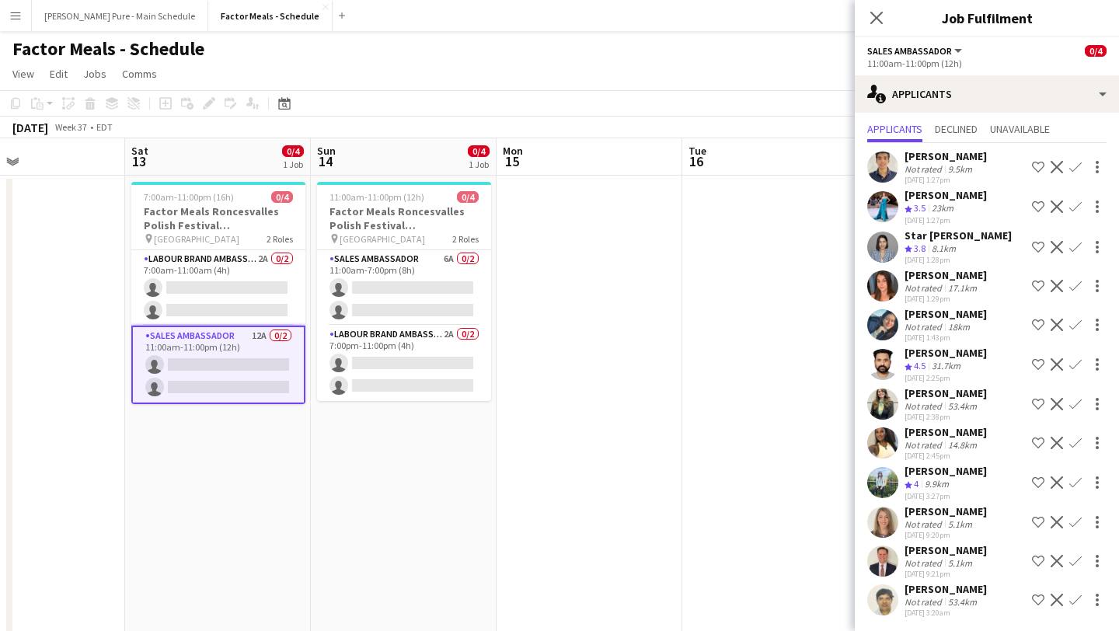
click at [1082, 563] on button "Confirm" at bounding box center [1075, 561] width 19 height 19
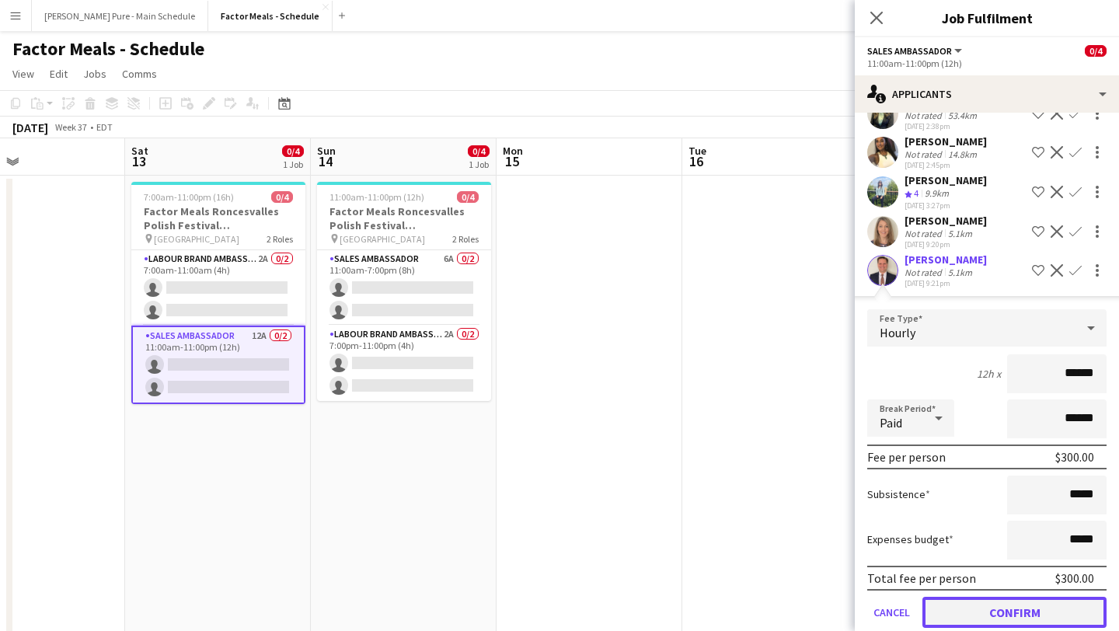
click at [1030, 607] on button "Confirm" at bounding box center [1014, 612] width 184 height 31
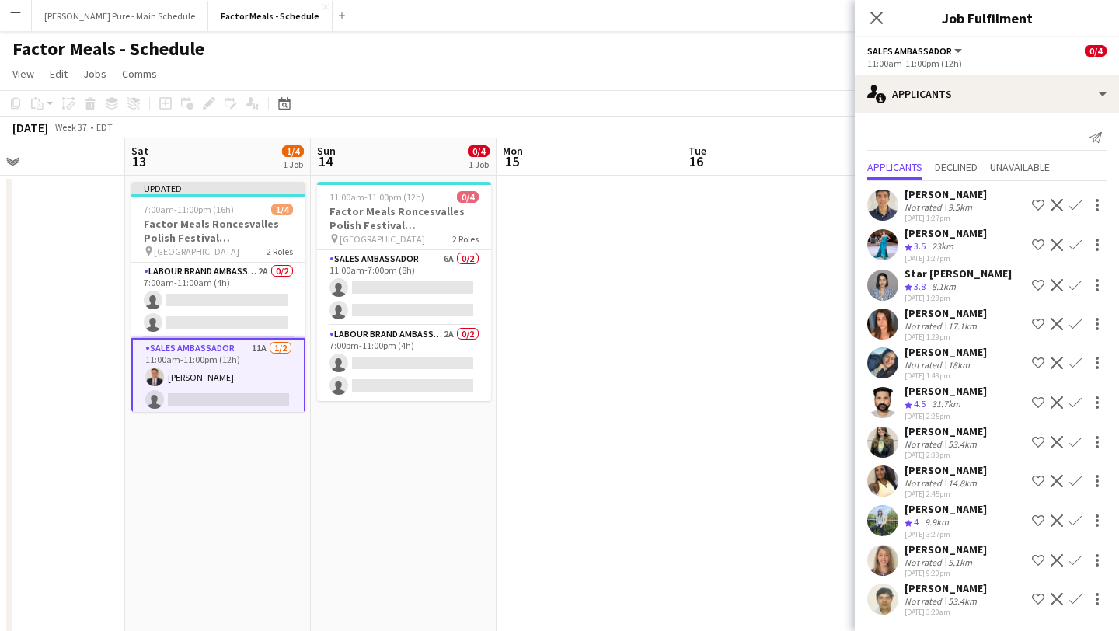
click at [1082, 556] on button "Confirm" at bounding box center [1075, 560] width 19 height 19
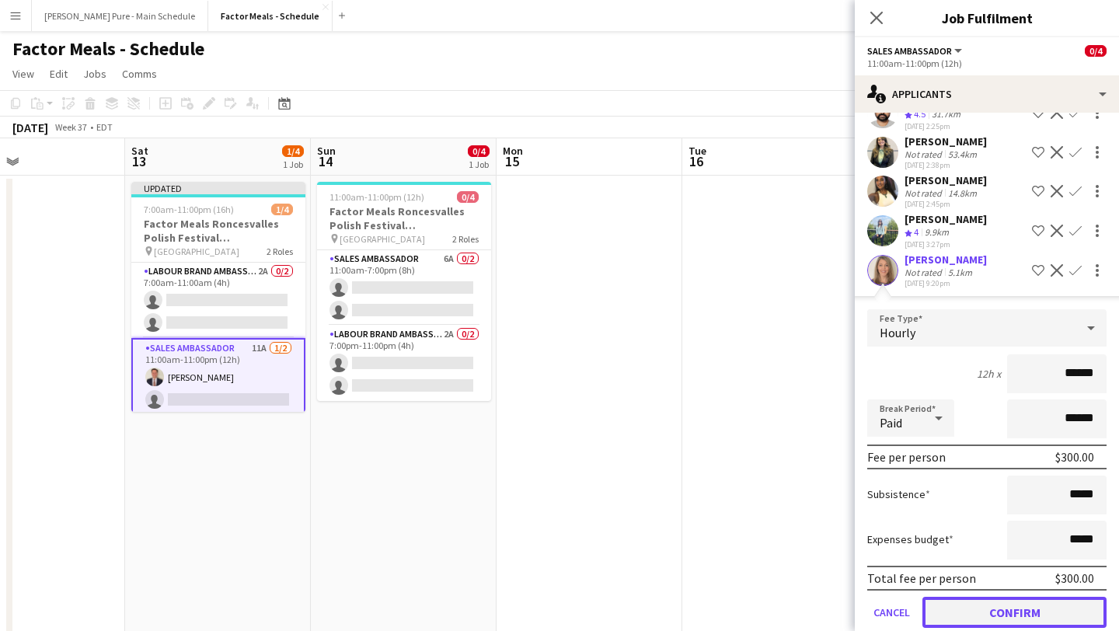
click at [1002, 612] on button "Confirm" at bounding box center [1014, 612] width 184 height 31
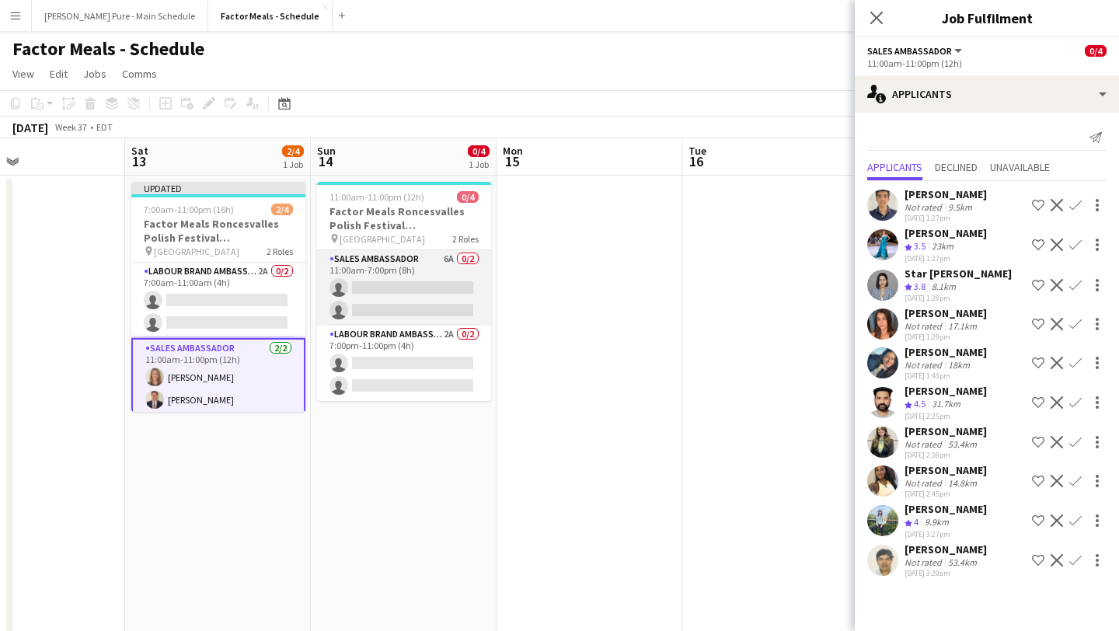
click at [402, 292] on app-card-role "Sales Ambassador 6A 0/2 11:00am-7:00pm (8h) single-neutral-actions single-neutr…" at bounding box center [404, 287] width 174 height 75
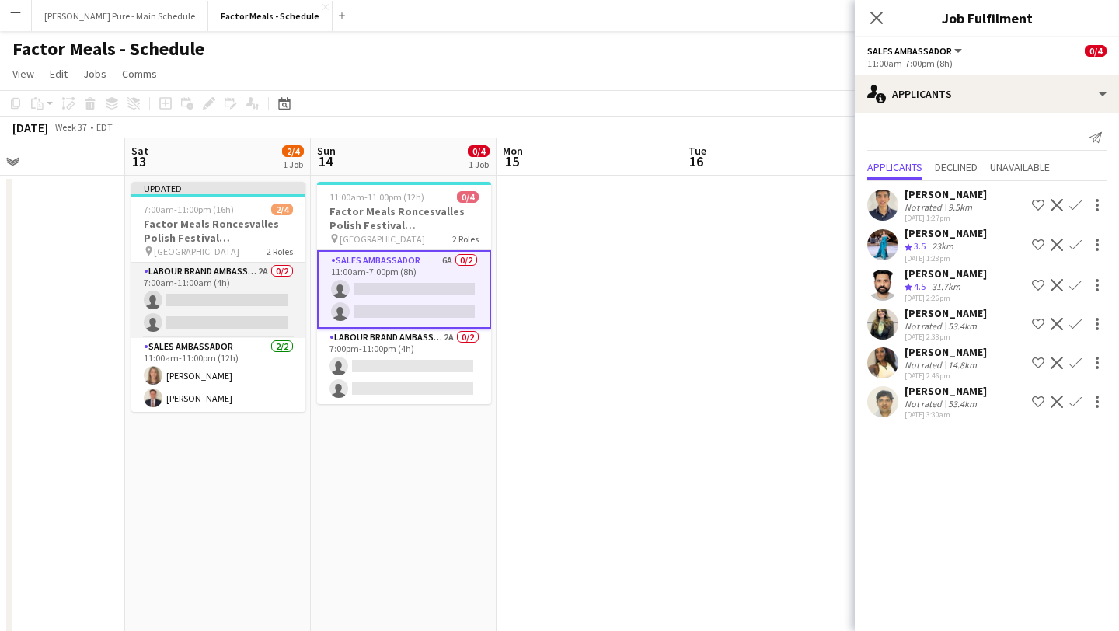
click at [260, 298] on app-card-role "Labour Brand Ambassadors 2A 0/2 7:00am-11:00am (4h) single-neutral-actions sing…" at bounding box center [218, 300] width 174 height 75
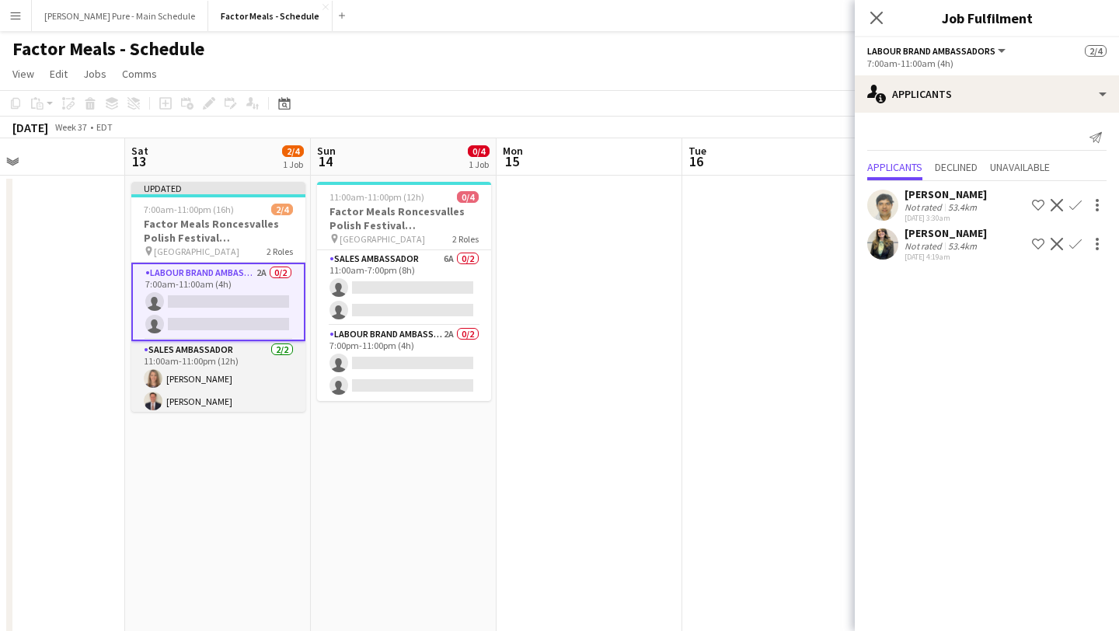
click at [263, 364] on app-card-role "Sales Ambassador [DATE] 11:00am-11:00pm (12h) [PERSON_NAME] [PERSON_NAME]" at bounding box center [218, 378] width 174 height 75
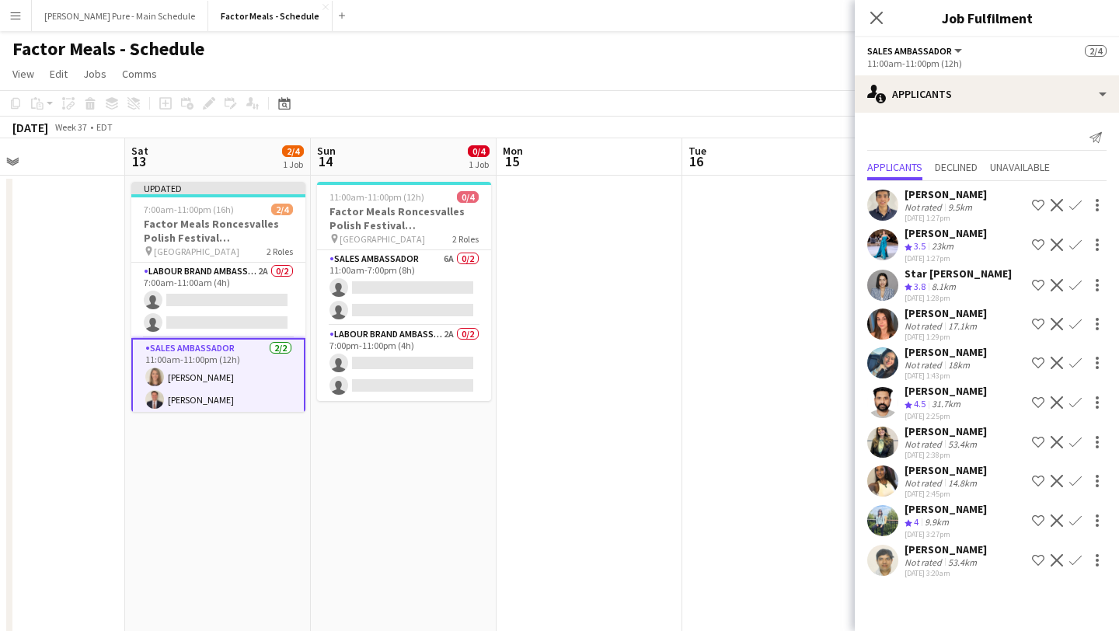
click at [577, 282] on app-date-cell at bounding box center [590, 536] width 186 height 721
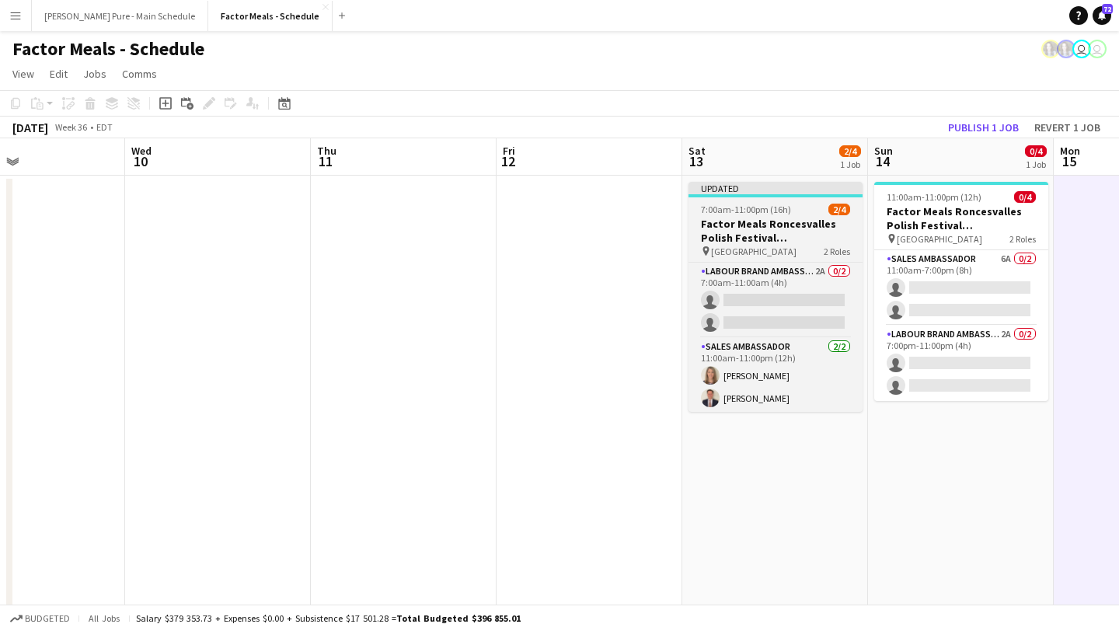
scroll to position [0, 575]
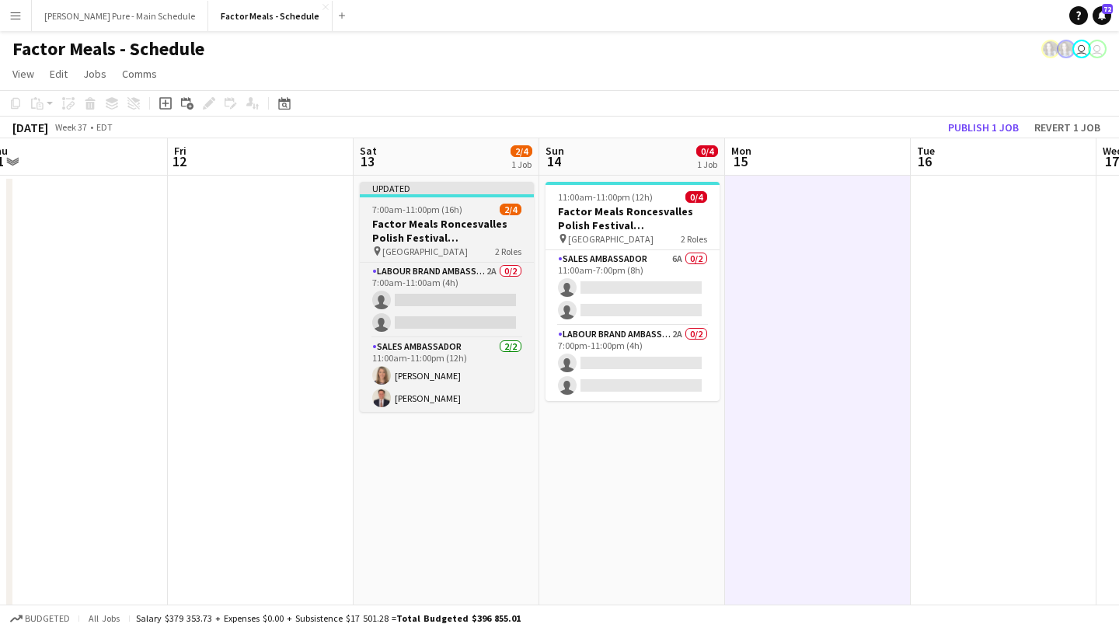
click at [471, 214] on div "7:00am-11:00pm (16h) 2/4" at bounding box center [447, 210] width 174 height 12
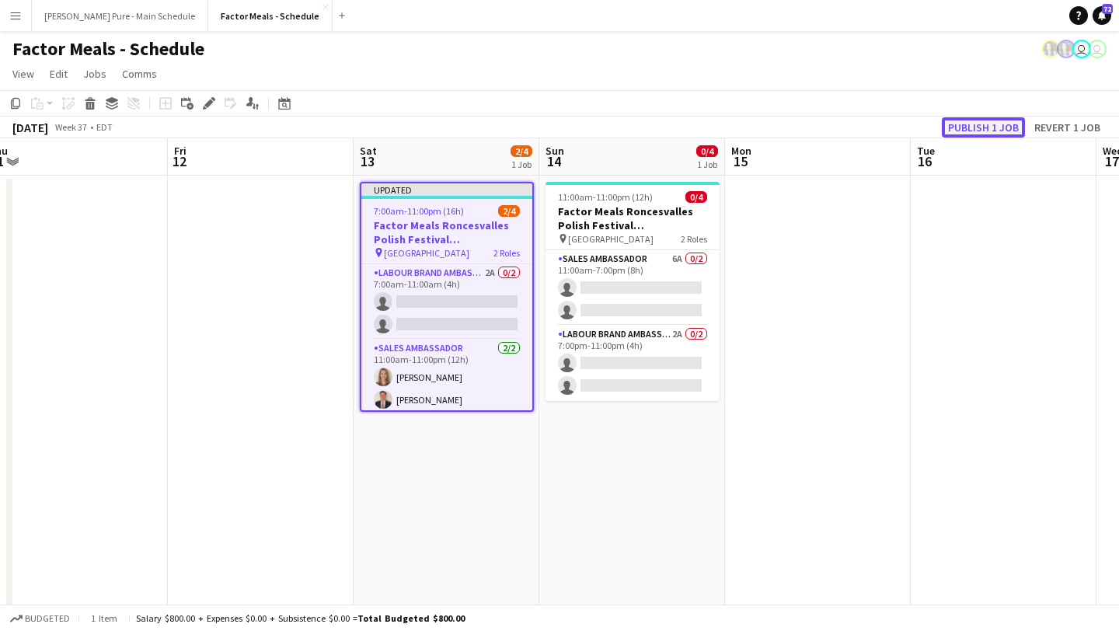
click at [979, 126] on button "Publish 1 job" at bounding box center [983, 127] width 83 height 20
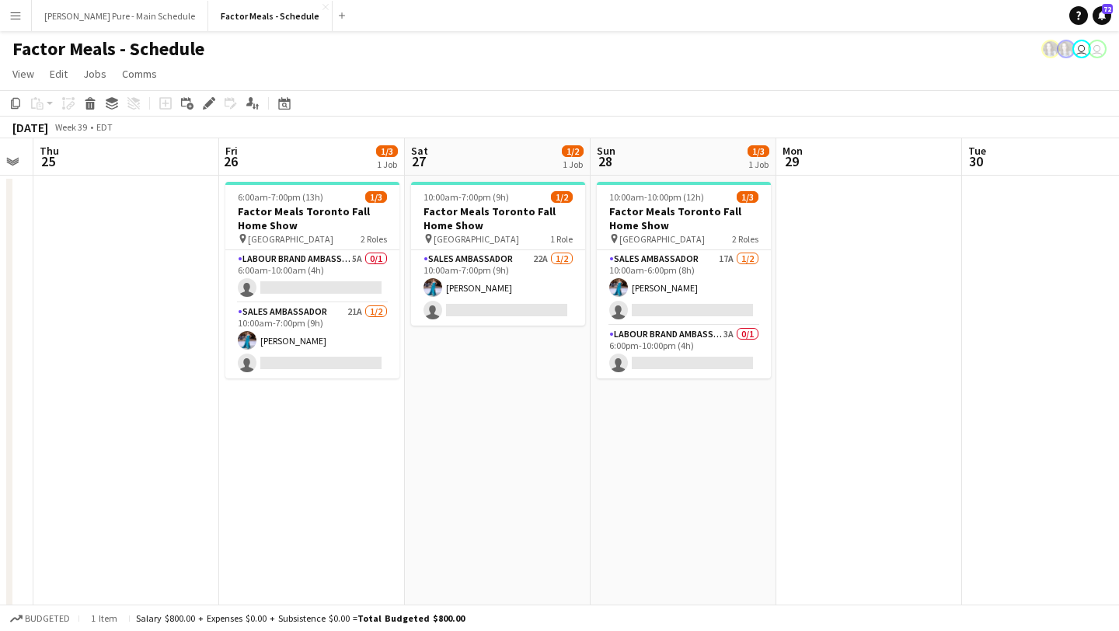
scroll to position [0, 465]
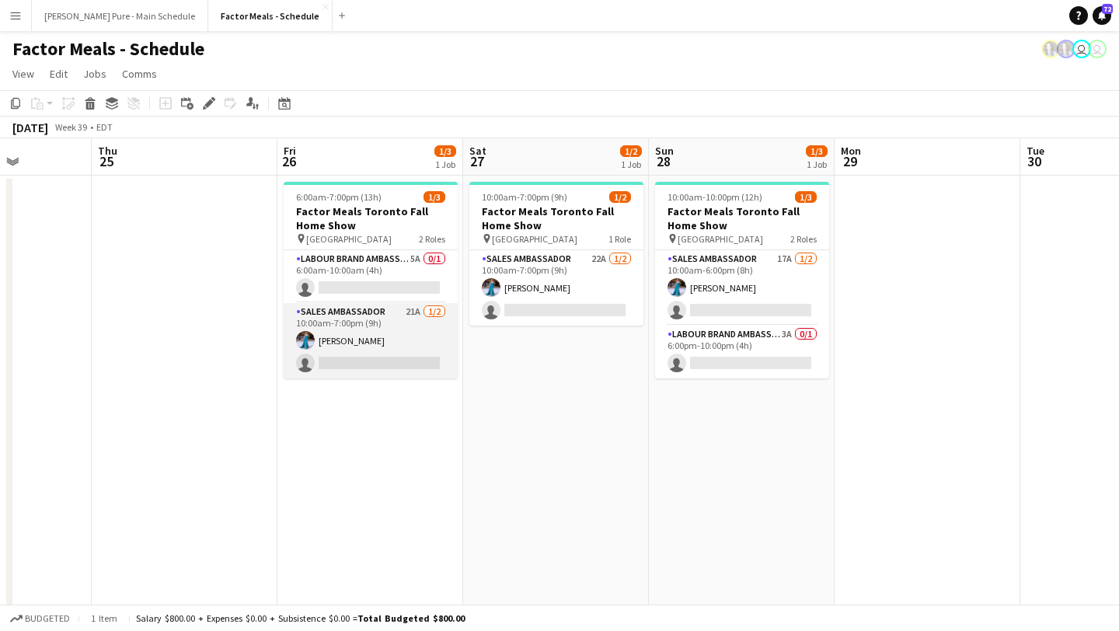
click at [361, 359] on app-card-role "Sales Ambassador 21A [DATE] 10:00am-7:00pm (9h) [PERSON_NAME] single-neutral-ac…" at bounding box center [371, 340] width 174 height 75
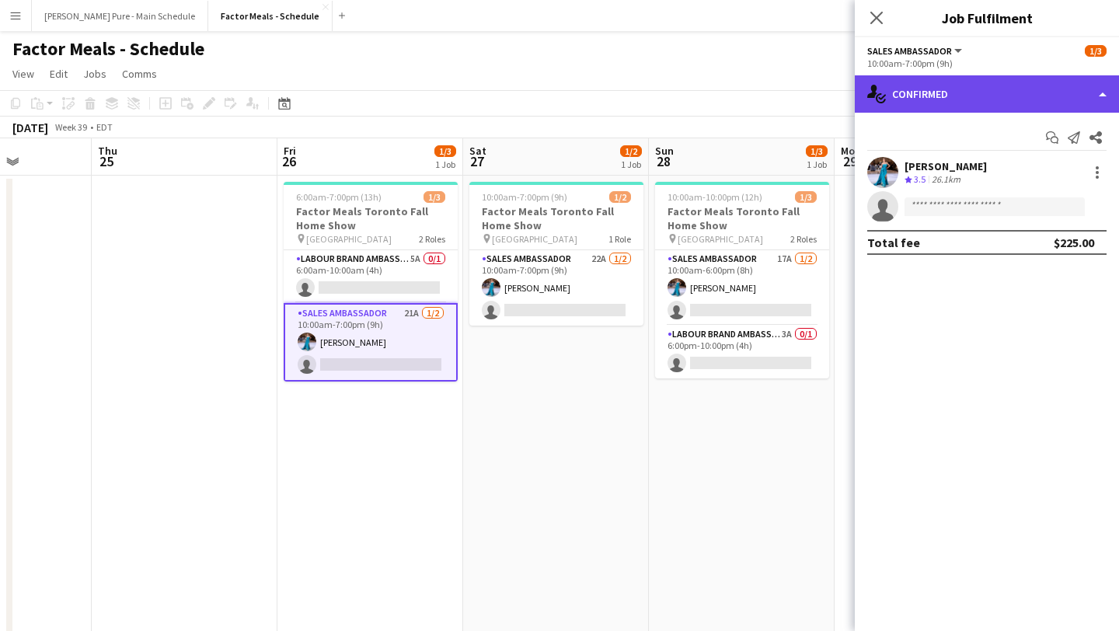
click at [1075, 89] on div "single-neutral-actions-check-2 Confirmed" at bounding box center [987, 93] width 264 height 37
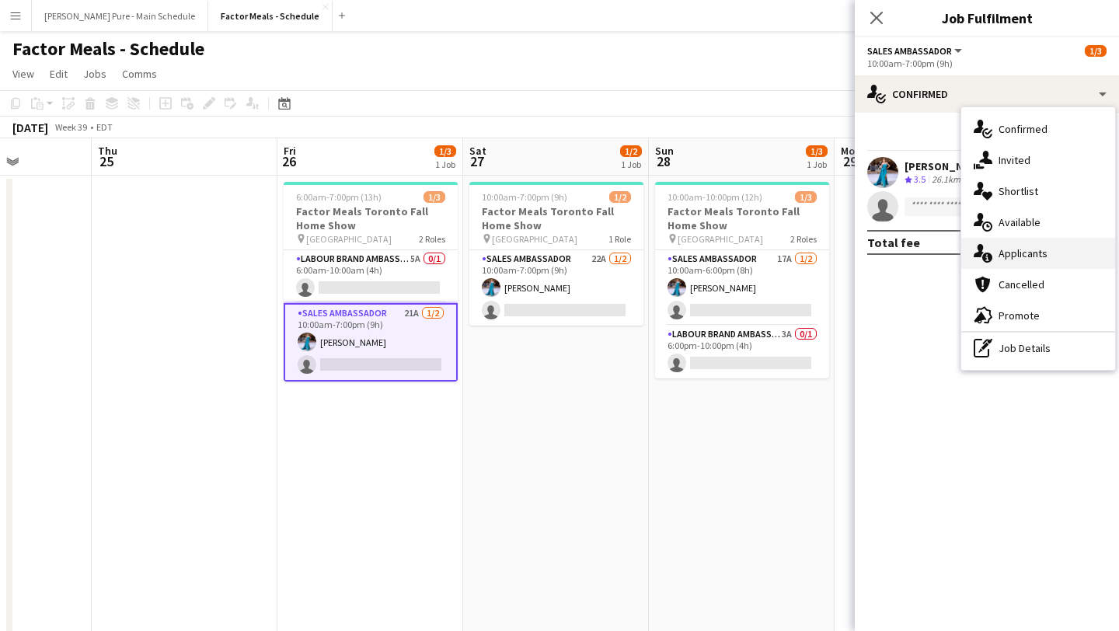
click at [1039, 260] on div "single-neutral-actions-information Applicants" at bounding box center [1038, 253] width 154 height 31
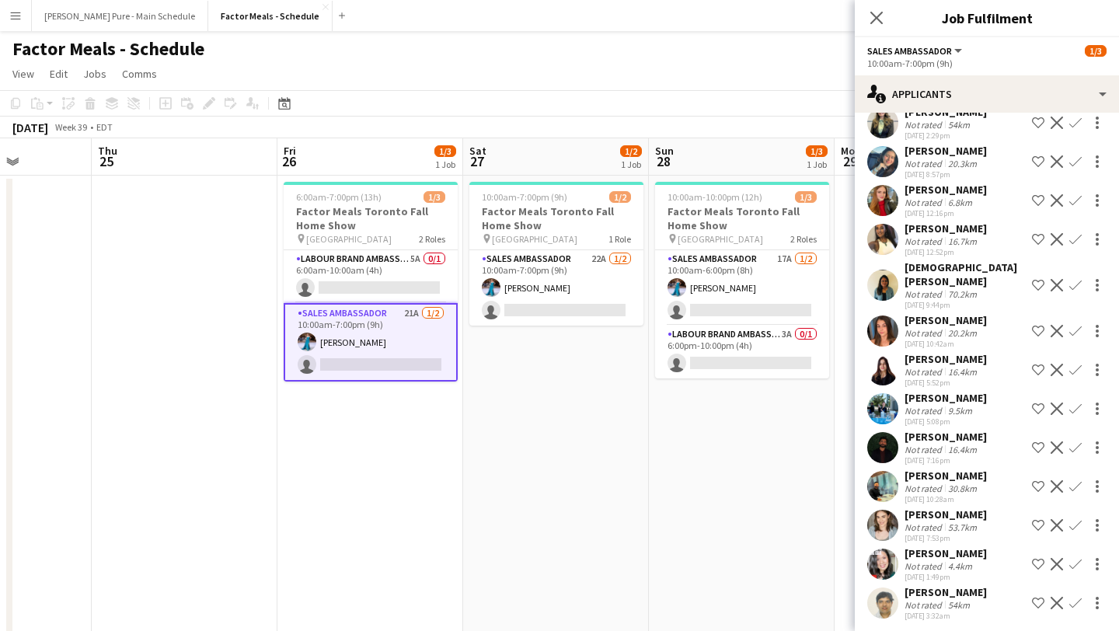
scroll to position [394, 0]
click at [1077, 292] on app-icon "Confirm" at bounding box center [1075, 286] width 12 height 12
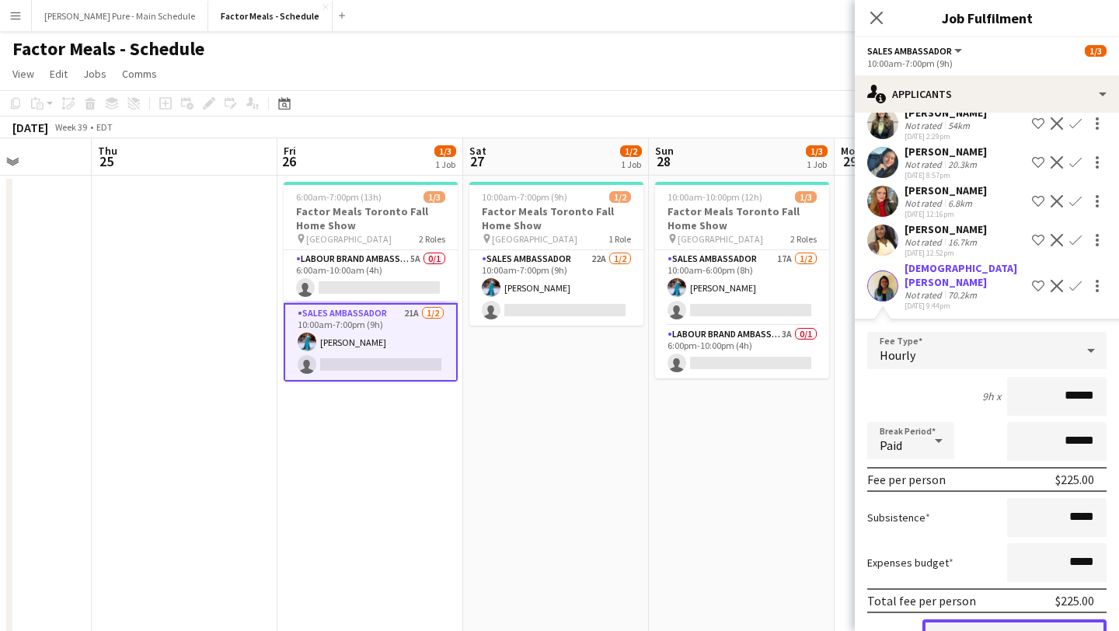
click at [1005, 629] on button "Confirm" at bounding box center [1014, 634] width 184 height 31
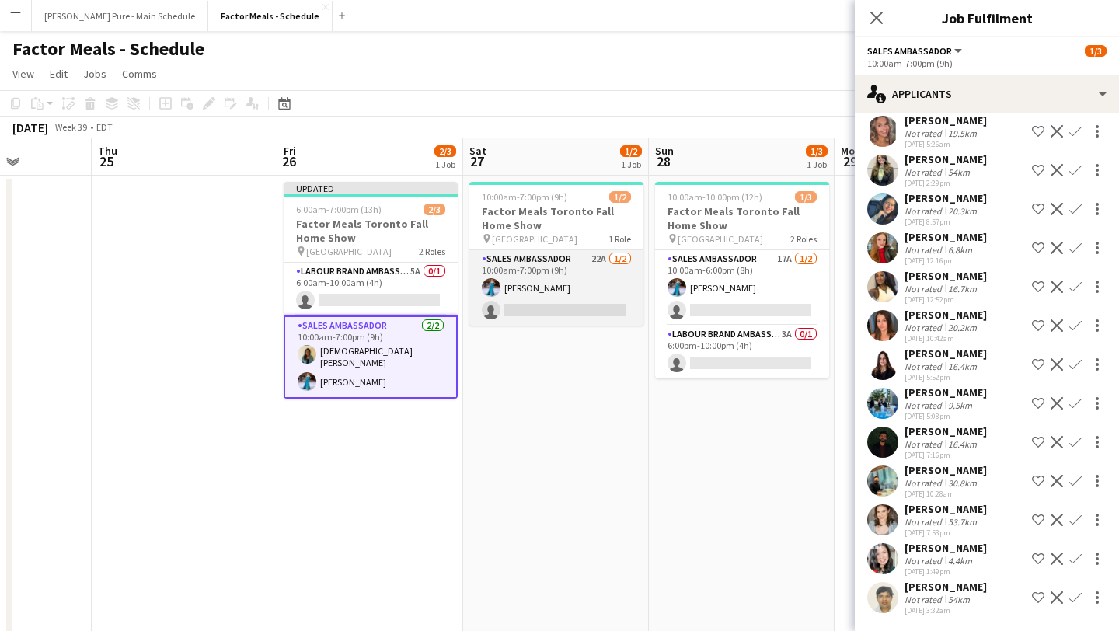
click at [594, 301] on app-card-role "Sales Ambassador 22A [DATE] 10:00am-7:00pm (9h) [PERSON_NAME] single-neutral-ac…" at bounding box center [556, 287] width 174 height 75
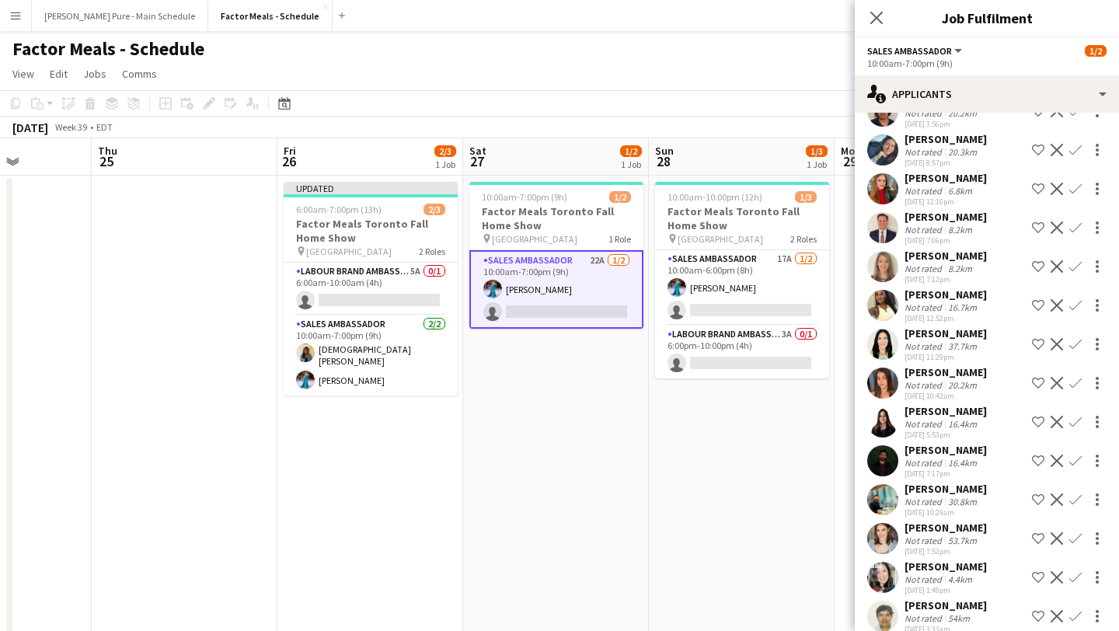
scroll to position [399, 0]
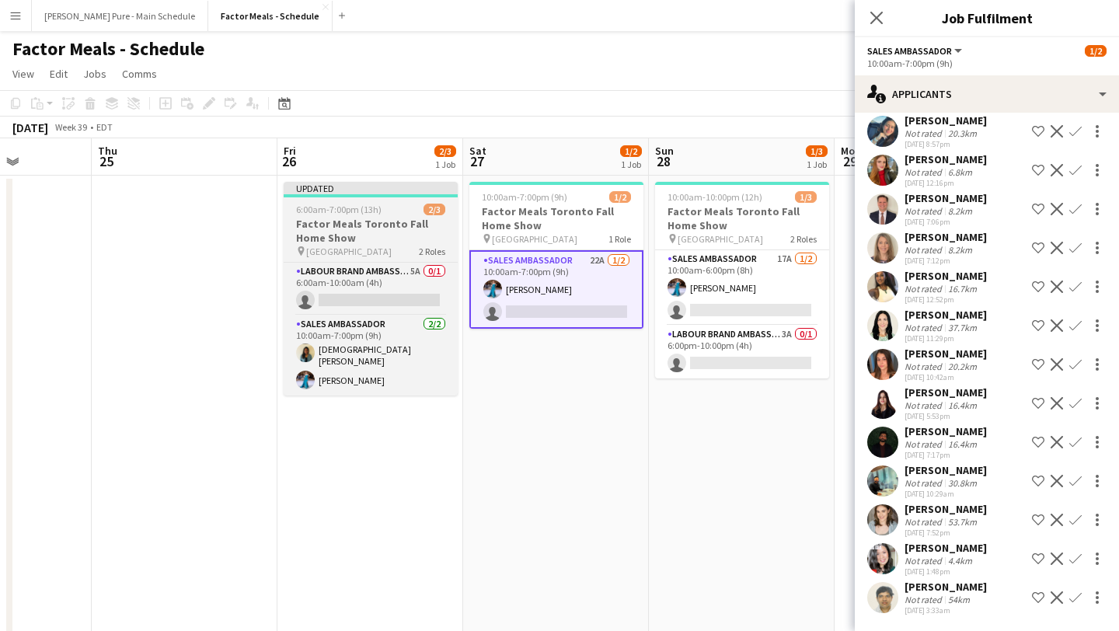
click at [361, 198] on app-job-card "Updated 6:00am-7:00pm (13h) 2/3 Factor Meals Toronto Fall Home Show pin Enercar…" at bounding box center [371, 289] width 174 height 214
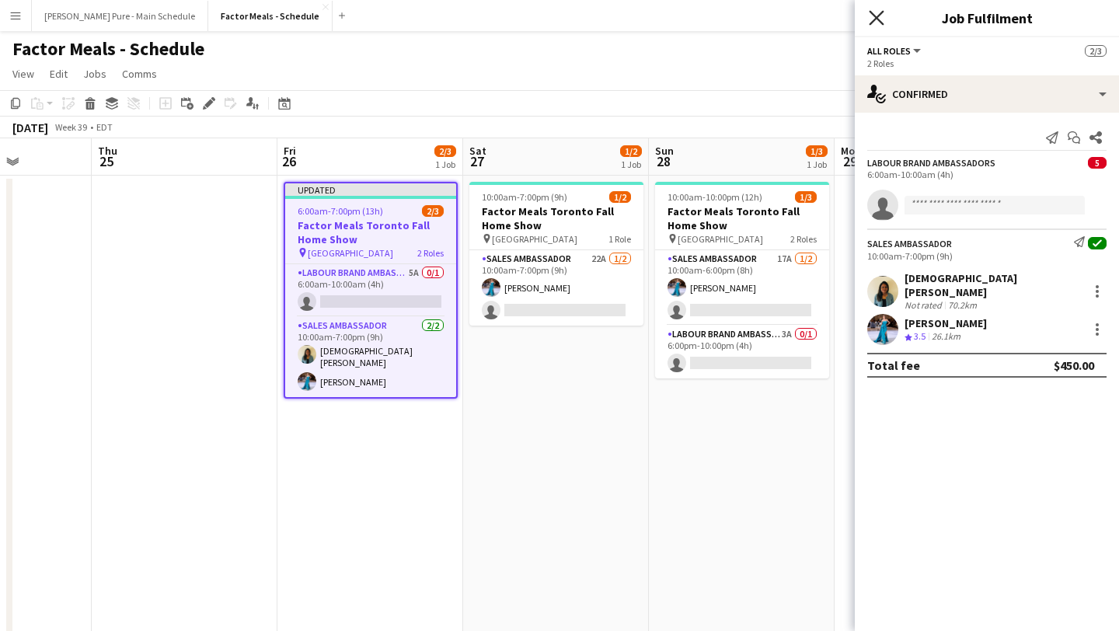
click at [876, 24] on icon "Close pop-in" at bounding box center [876, 17] width 15 height 15
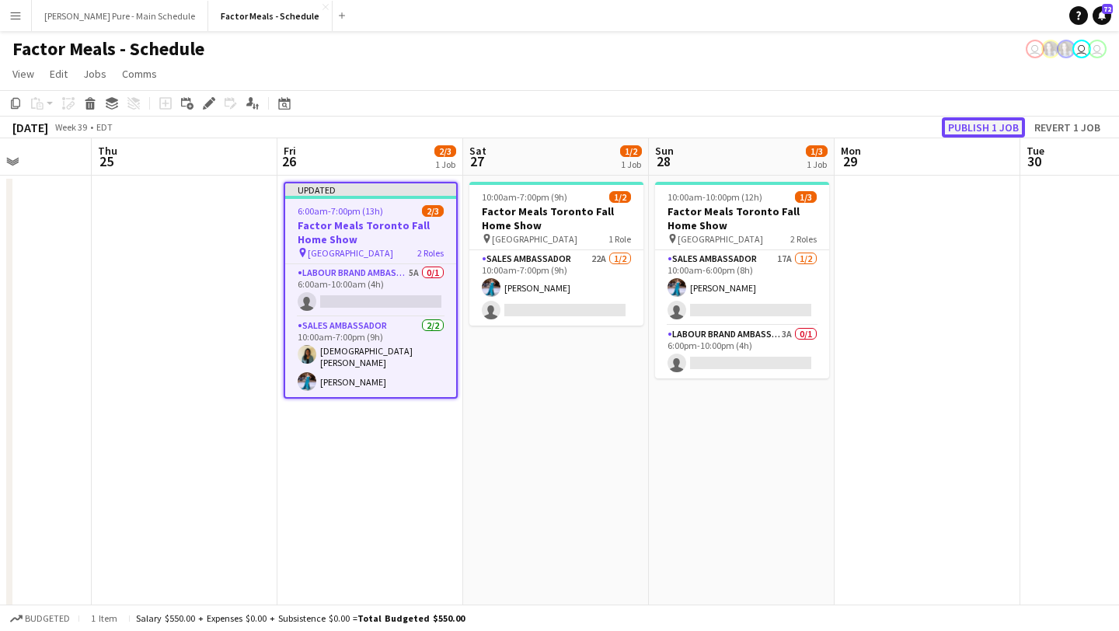
click at [988, 124] on button "Publish 1 job" at bounding box center [983, 127] width 83 height 20
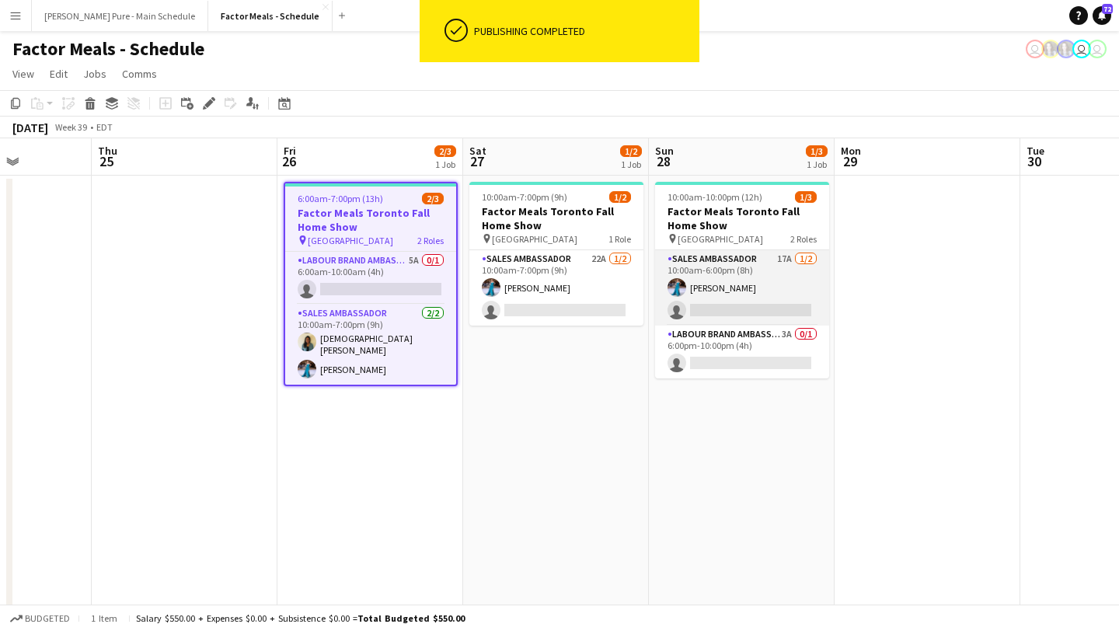
click at [754, 305] on app-card-role "Sales Ambassador 17A [DATE] 10:00am-6:00pm (8h) [PERSON_NAME] single-neutral-ac…" at bounding box center [742, 287] width 174 height 75
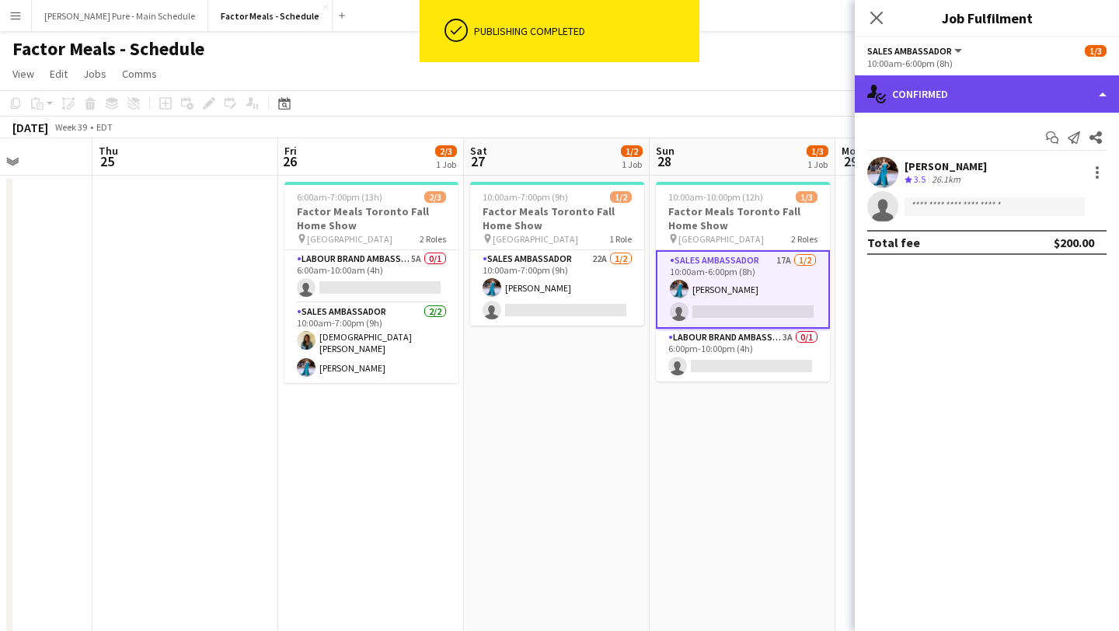
click at [1075, 97] on div "single-neutral-actions-check-2 Confirmed" at bounding box center [987, 93] width 264 height 37
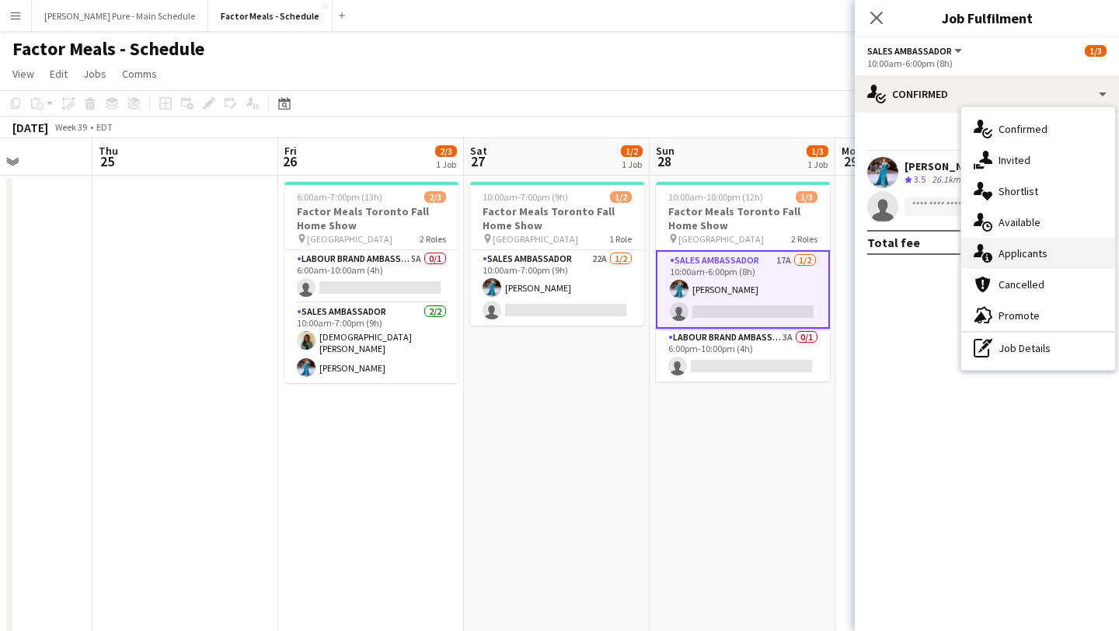
click at [1053, 256] on div "single-neutral-actions-information Applicants" at bounding box center [1038, 253] width 154 height 31
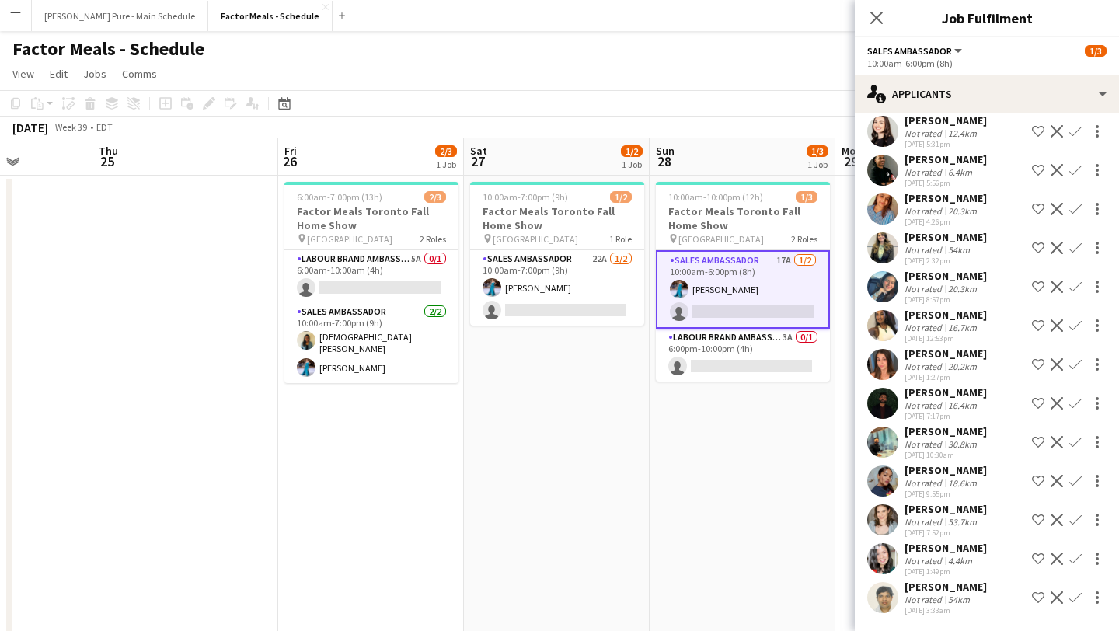
scroll to position [0, 0]
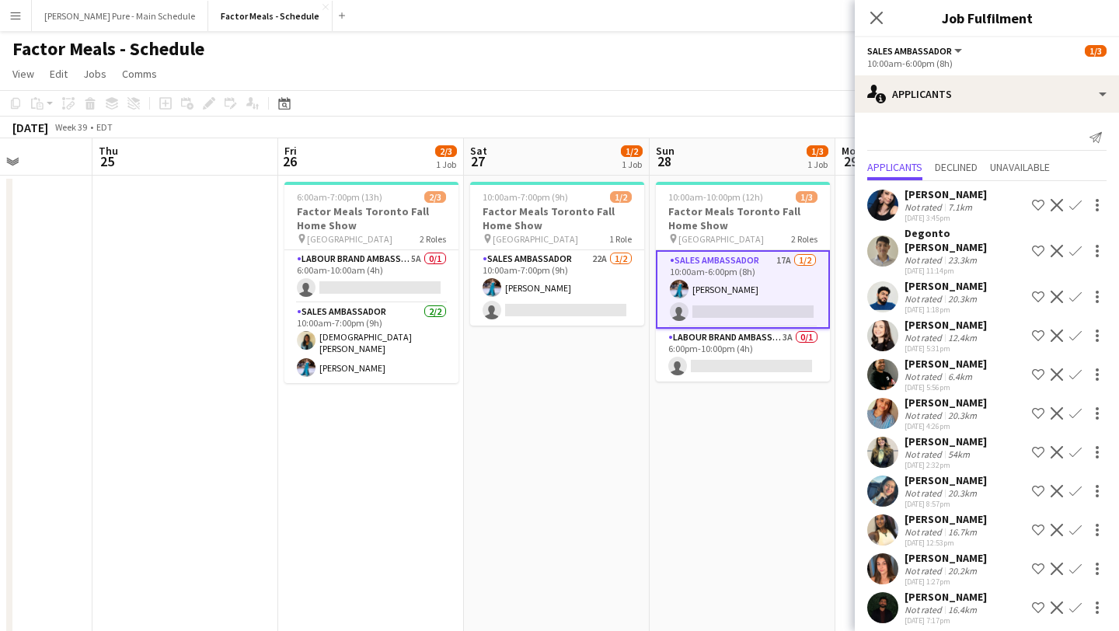
click at [1076, 245] on app-icon "Confirm" at bounding box center [1075, 251] width 12 height 12
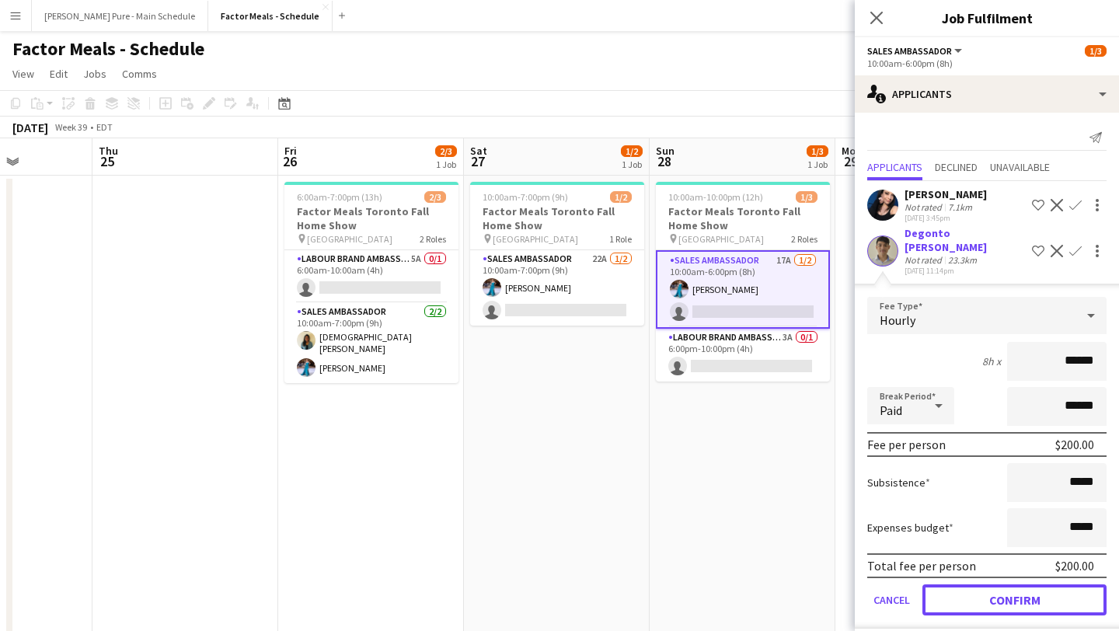
click at [1004, 589] on button "Confirm" at bounding box center [1014, 599] width 184 height 31
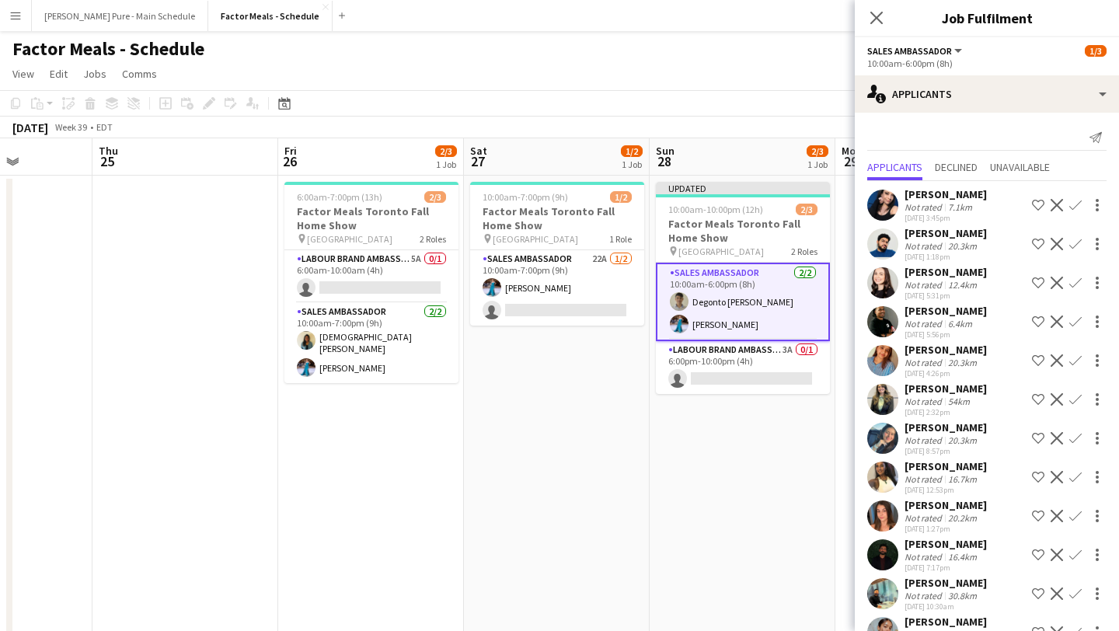
click at [877, 19] on icon at bounding box center [876, 18] width 12 height 12
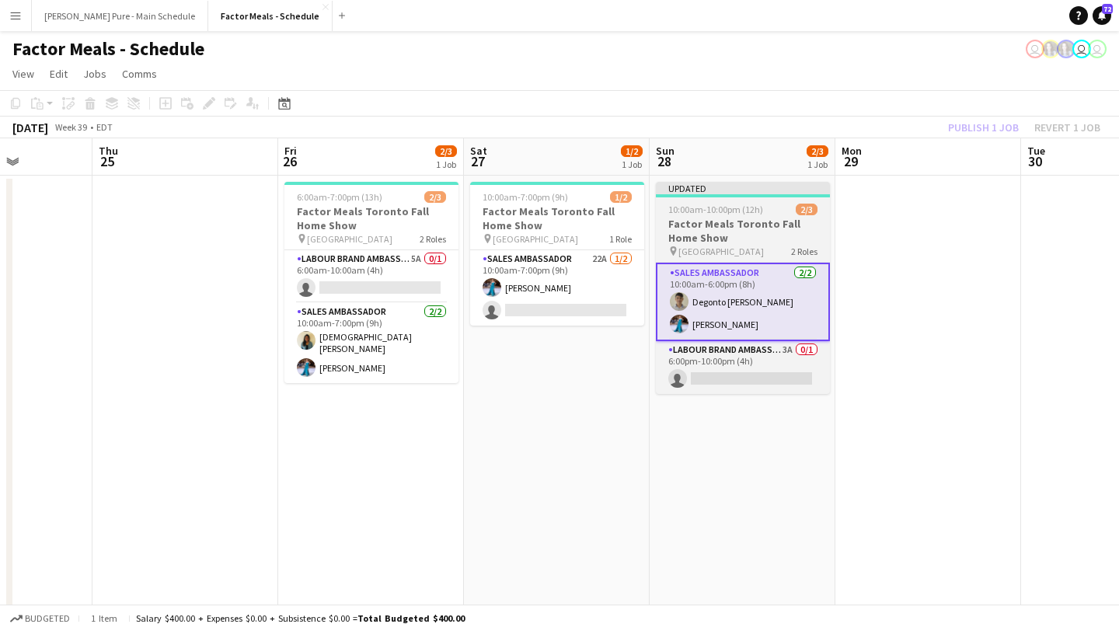
click at [741, 218] on h3 "Factor Meals Toronto Fall Home Show" at bounding box center [743, 231] width 174 height 28
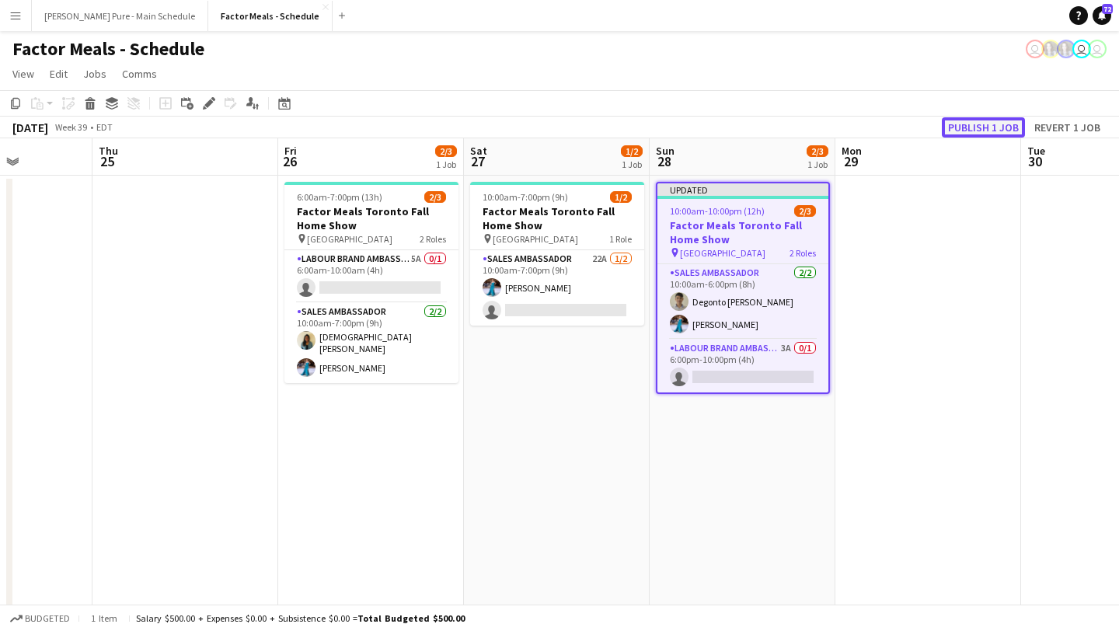
click at [983, 127] on button "Publish 1 job" at bounding box center [983, 127] width 83 height 20
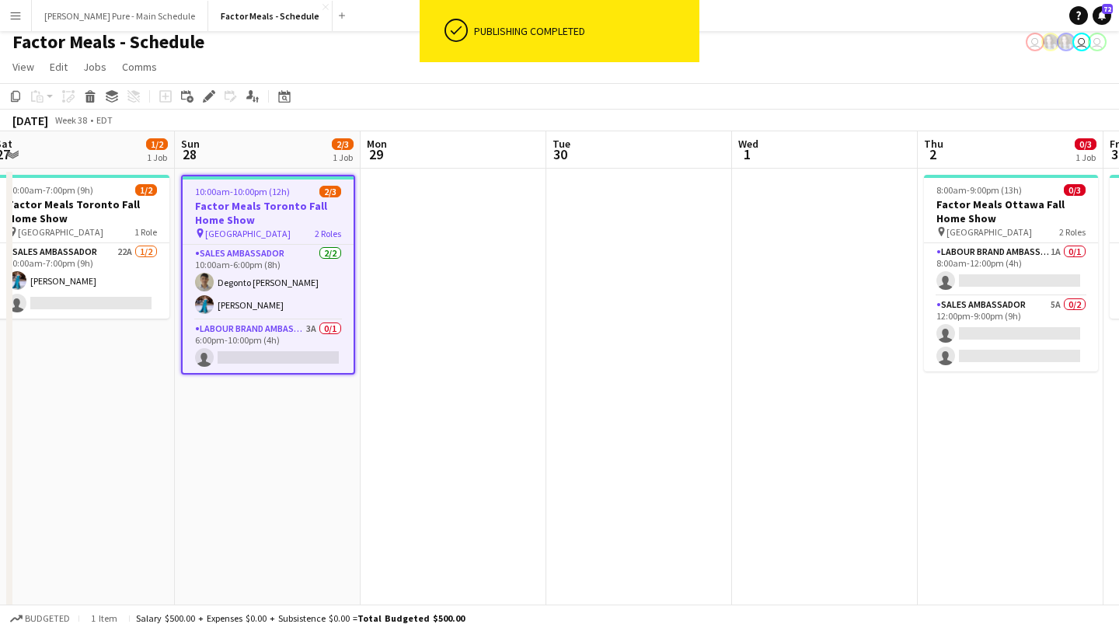
scroll to position [0, 792]
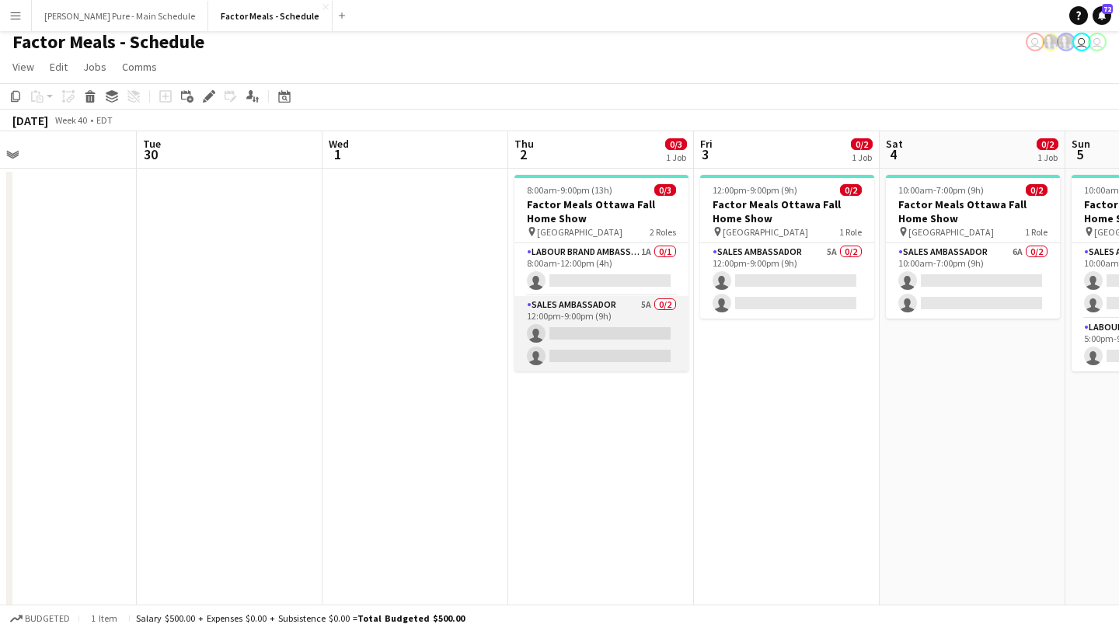
click at [594, 345] on app-card-role "Sales Ambassador 5A 0/2 12:00pm-9:00pm (9h) single-neutral-actions single-neutr…" at bounding box center [601, 333] width 174 height 75
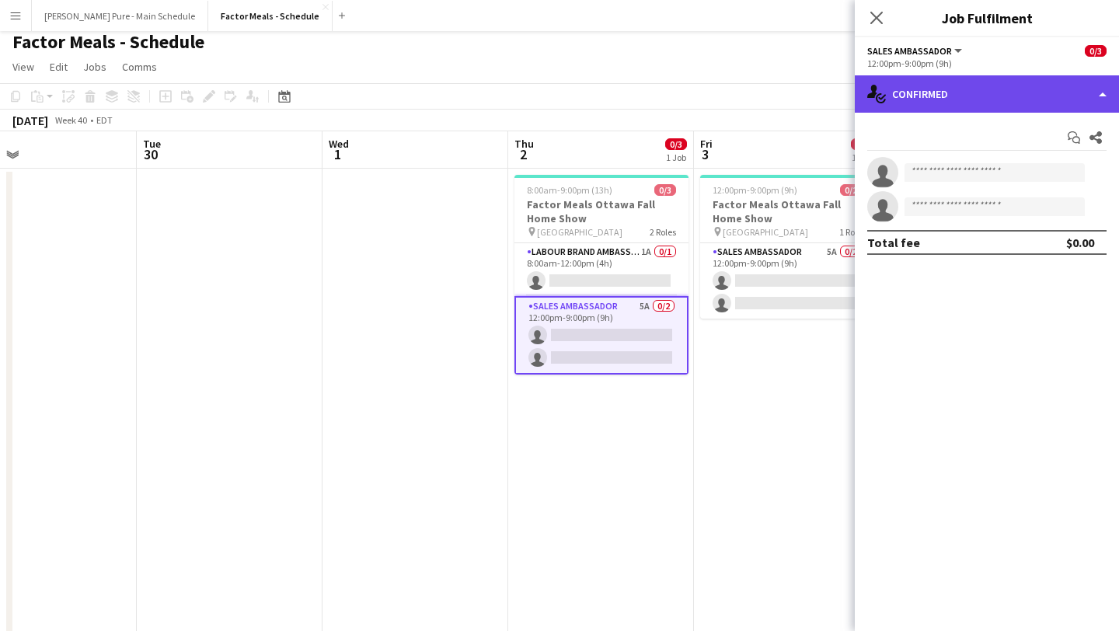
click at [1064, 103] on div "single-neutral-actions-check-2 Confirmed" at bounding box center [987, 93] width 264 height 37
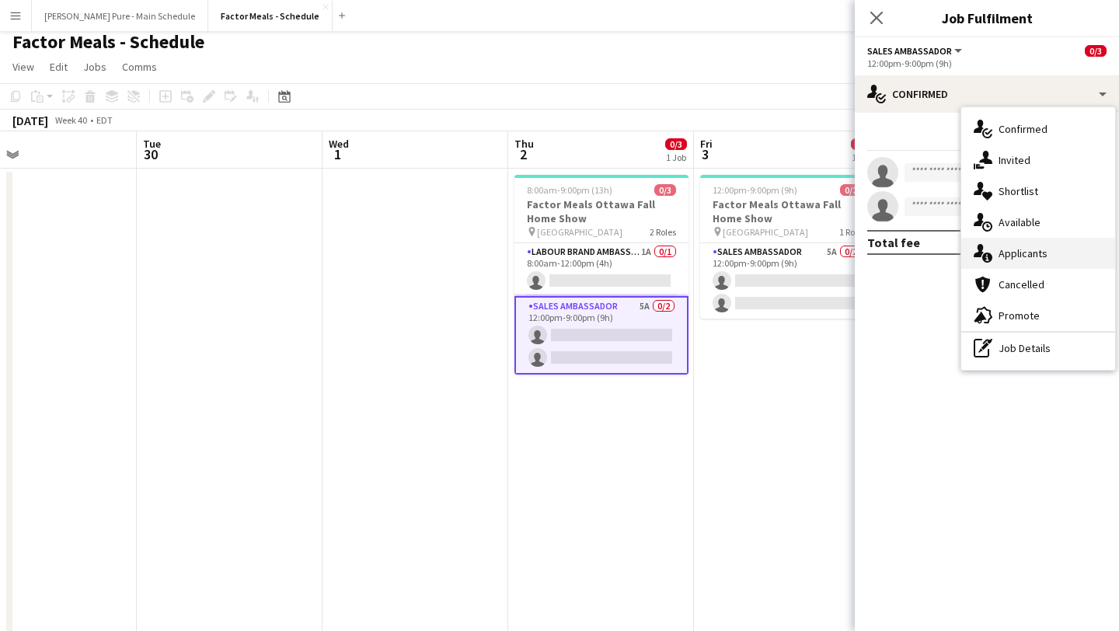
click at [1044, 253] on div "single-neutral-actions-information Applicants" at bounding box center [1038, 253] width 154 height 31
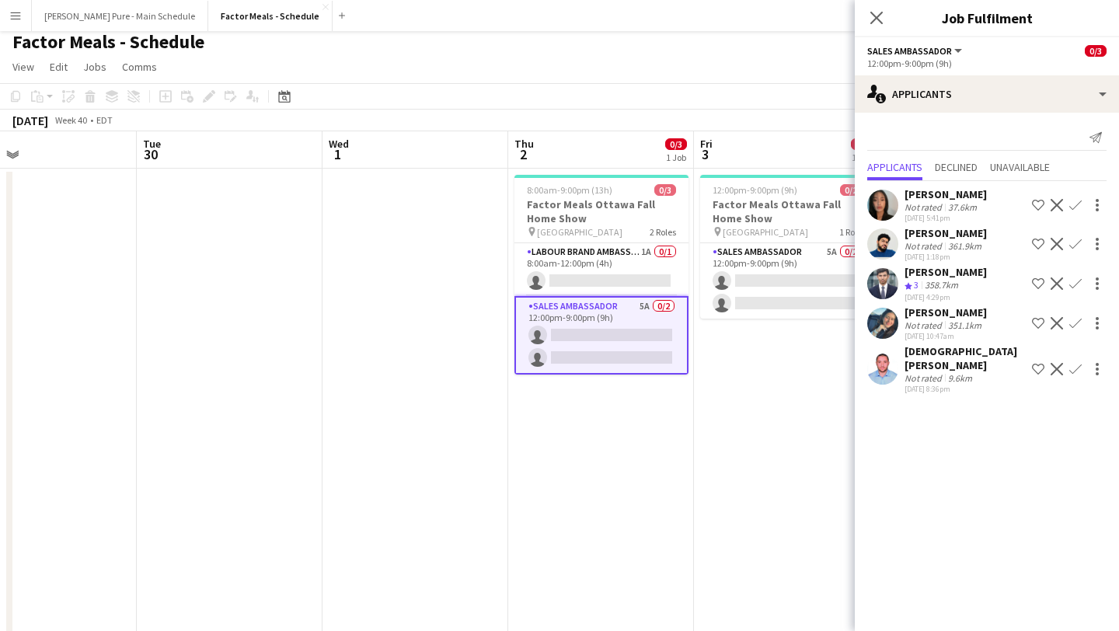
click at [1078, 363] on app-icon "Confirm" at bounding box center [1075, 369] width 12 height 12
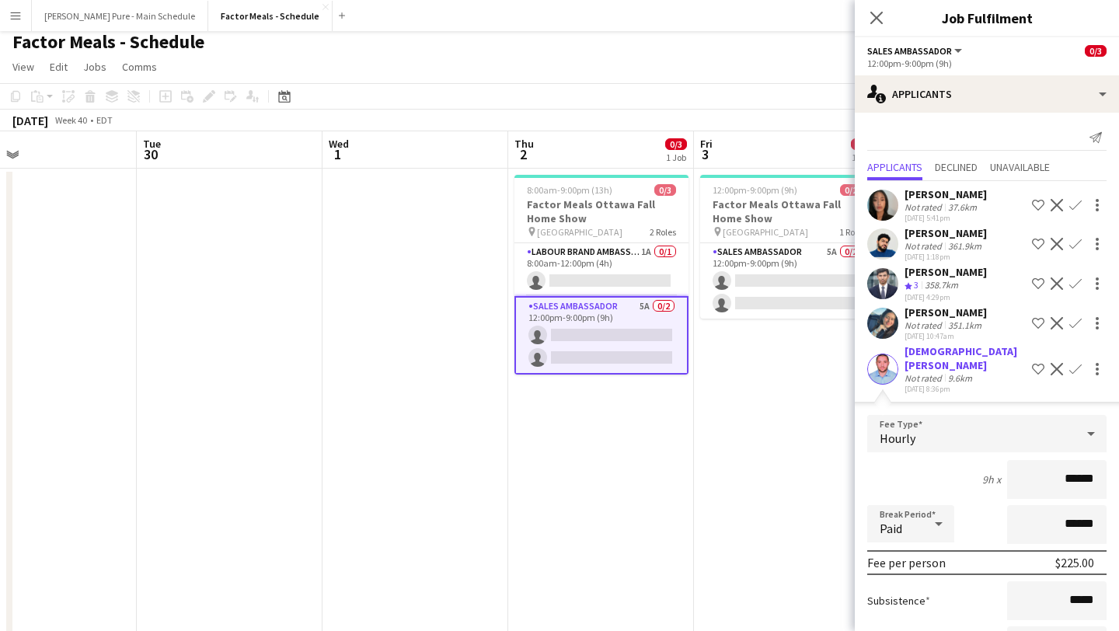
scroll to position [117, 0]
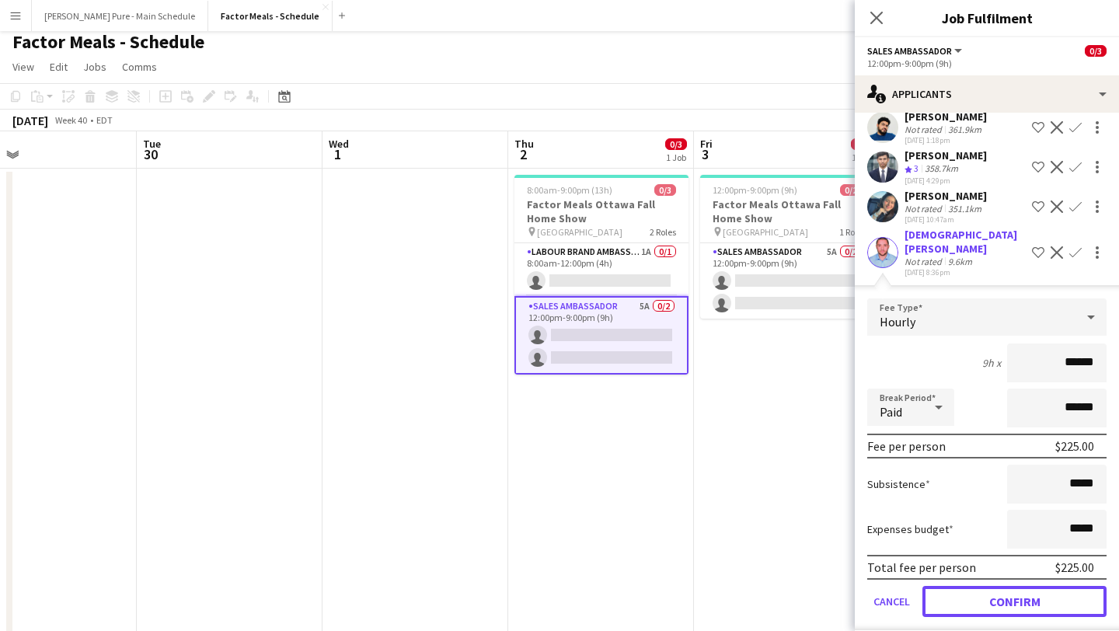
click at [991, 586] on button "Confirm" at bounding box center [1014, 601] width 184 height 31
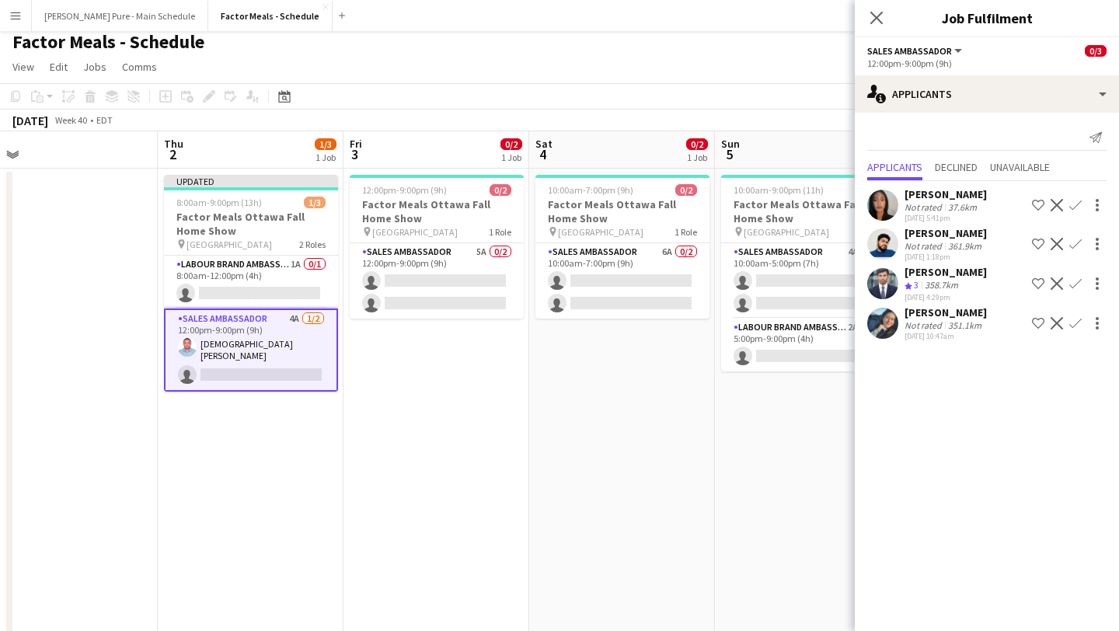
scroll to position [0, 398]
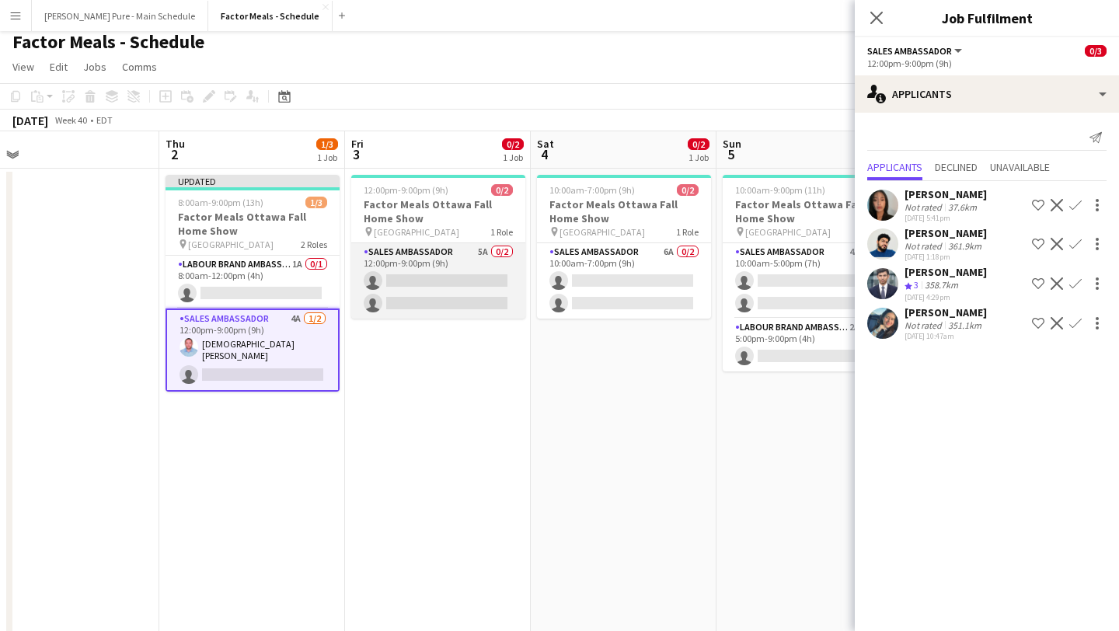
click at [423, 279] on app-card-role "Sales Ambassador 5A 0/2 12:00pm-9:00pm (9h) single-neutral-actions single-neutr…" at bounding box center [438, 280] width 174 height 75
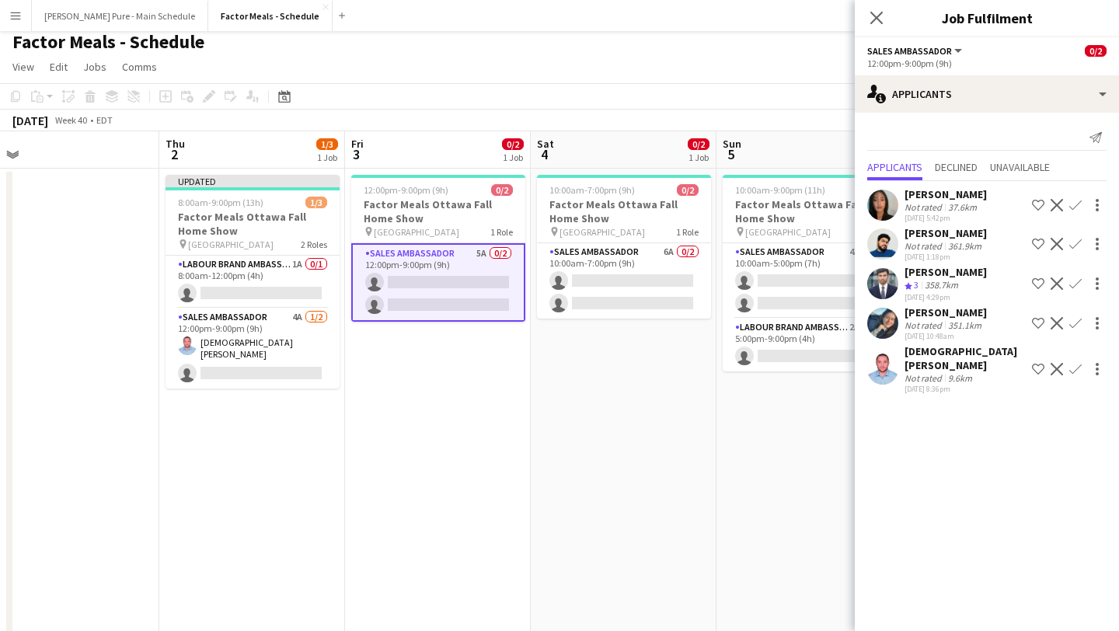
click at [1082, 362] on button "Confirm" at bounding box center [1075, 369] width 19 height 19
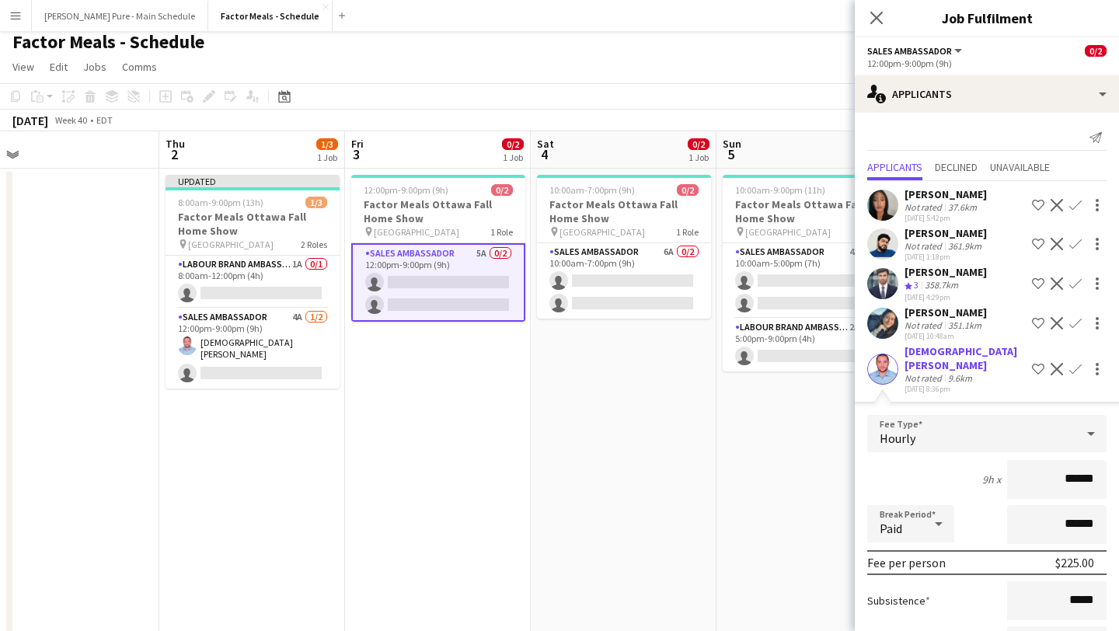
scroll to position [117, 0]
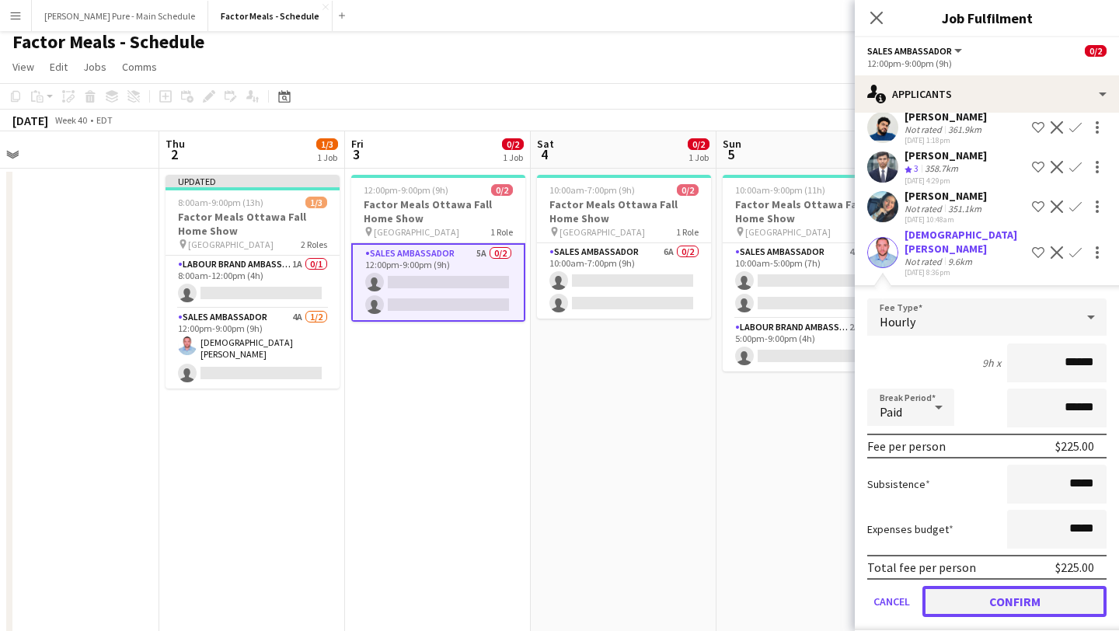
click at [1009, 595] on button "Confirm" at bounding box center [1014, 601] width 184 height 31
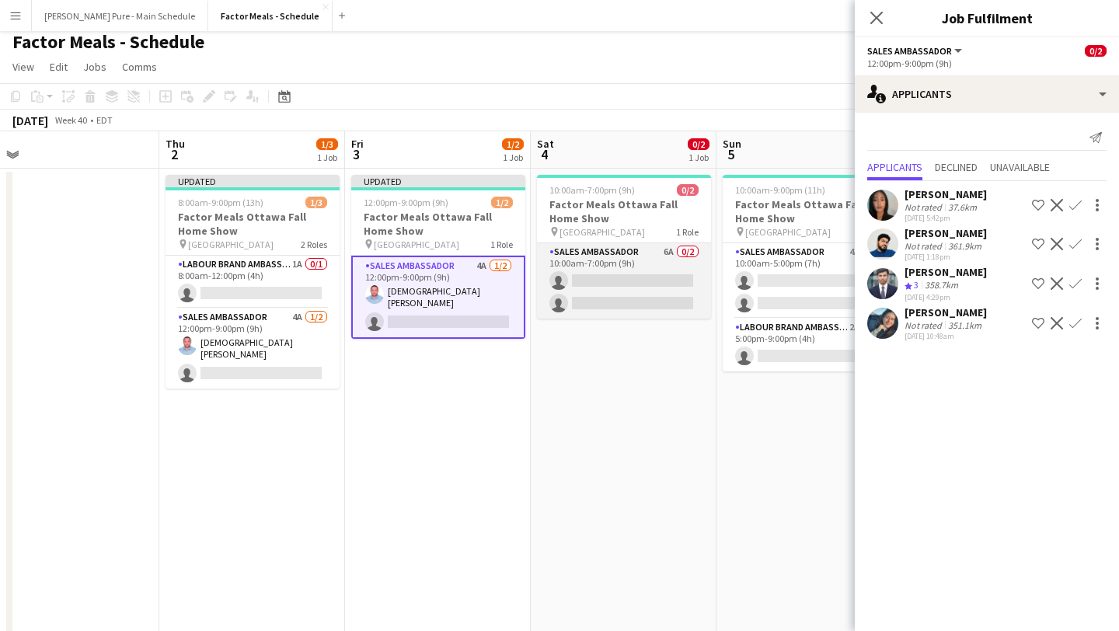
click at [638, 311] on app-card-role "Sales Ambassador 6A 0/2 10:00am-7:00pm (9h) single-neutral-actions single-neutr…" at bounding box center [624, 280] width 174 height 75
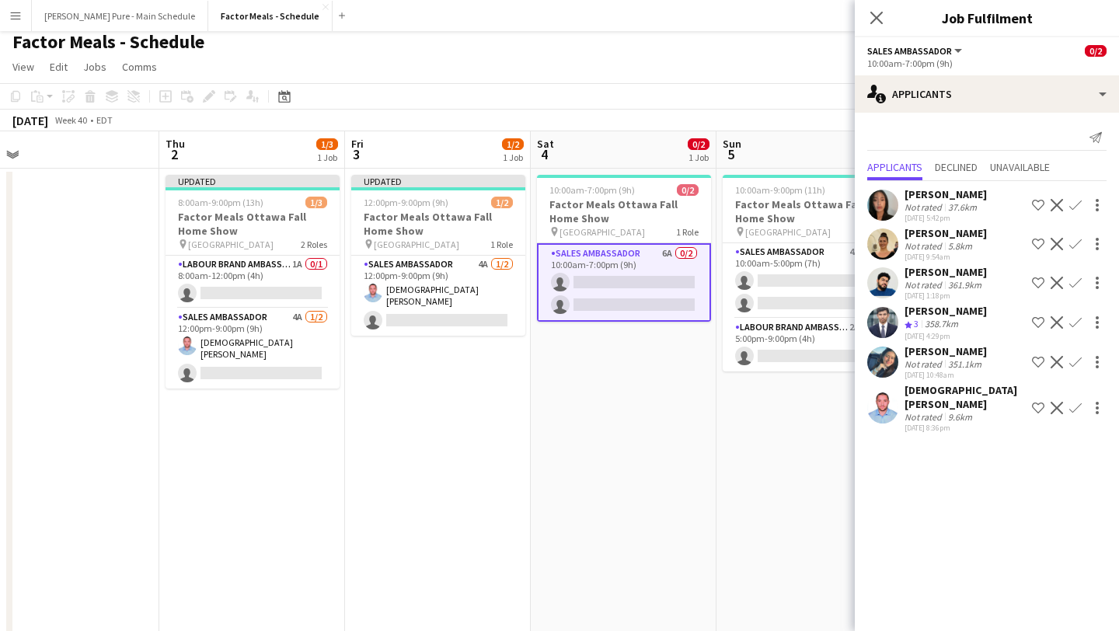
click at [1075, 402] on app-icon "Confirm" at bounding box center [1075, 408] width 12 height 12
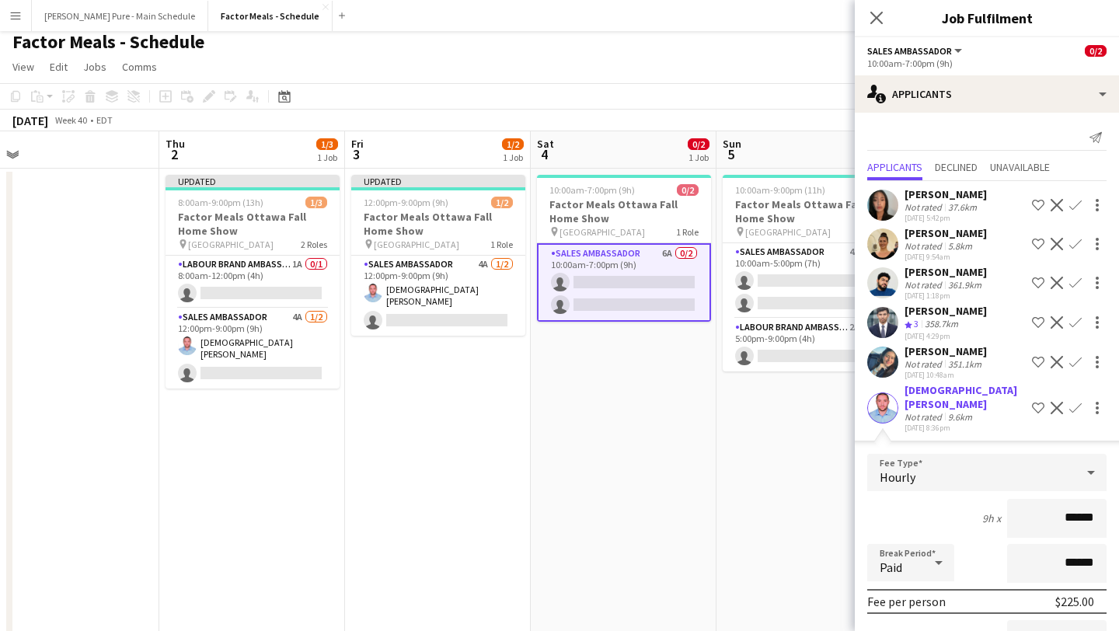
scroll to position [155, 0]
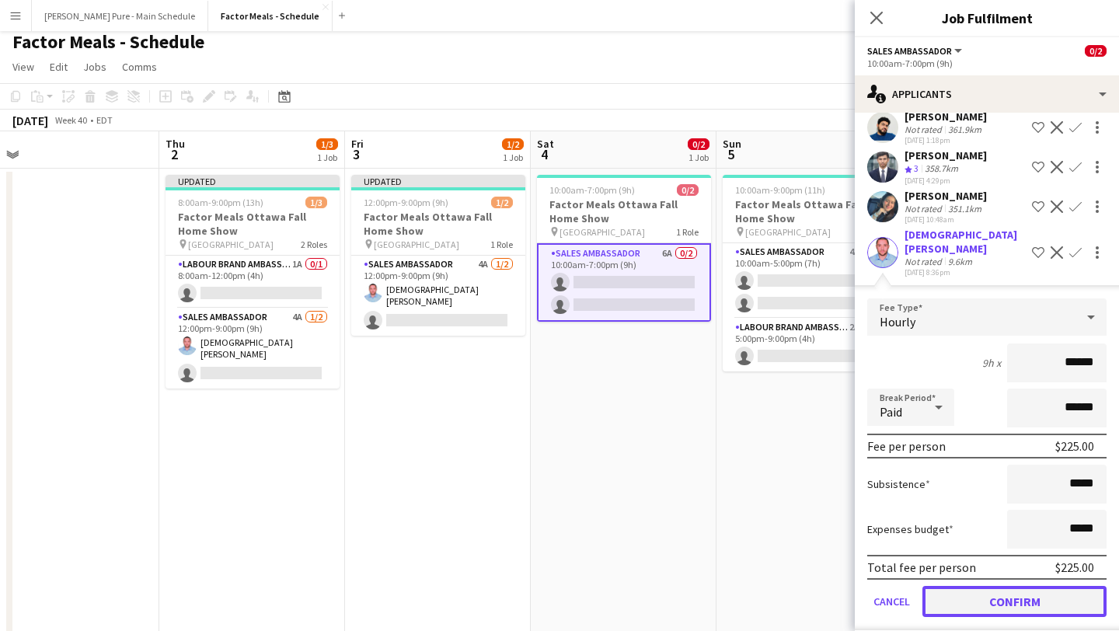
click at [1005, 595] on button "Confirm" at bounding box center [1014, 601] width 184 height 31
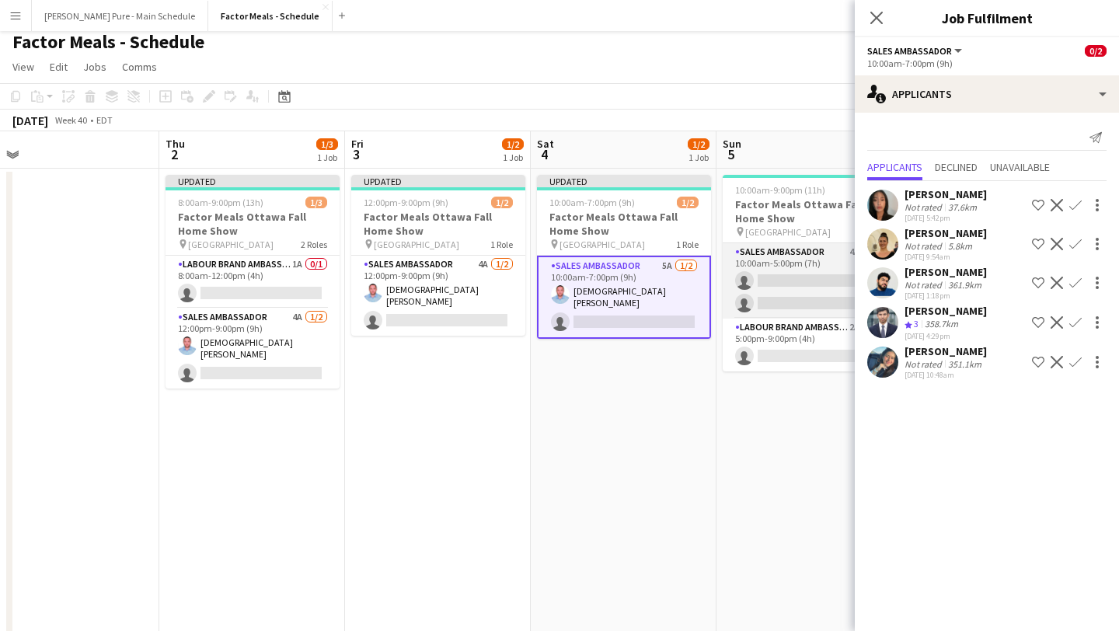
click at [805, 291] on app-card-role "Sales Ambassador 4A 0/2 10:00am-5:00pm (7h) single-neutral-actions single-neutr…" at bounding box center [810, 280] width 174 height 75
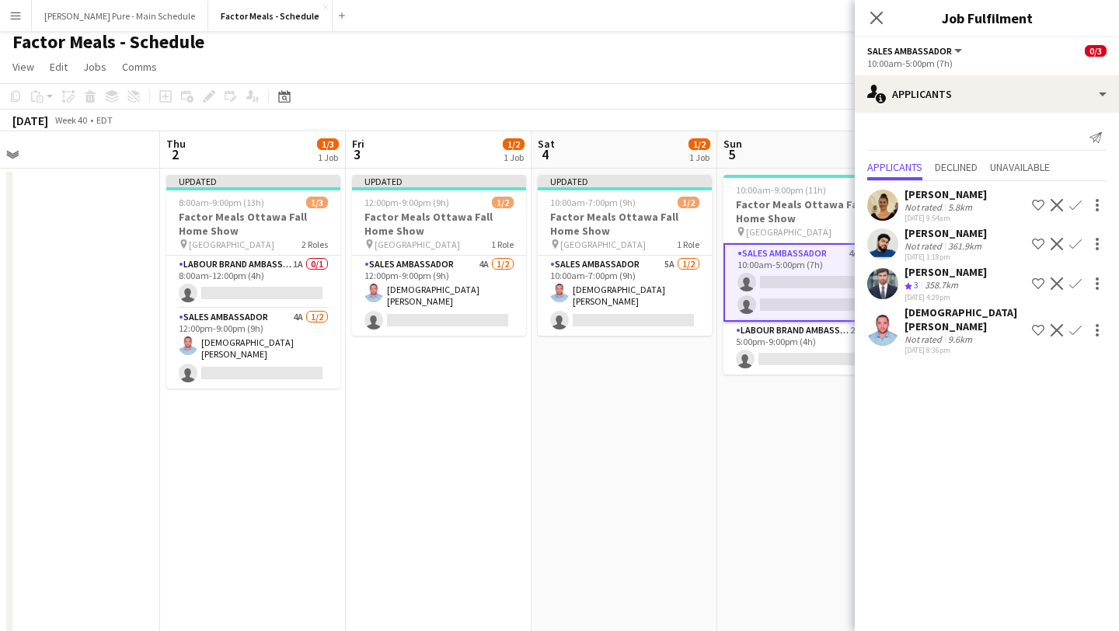
click at [1072, 325] on app-icon "Confirm" at bounding box center [1075, 330] width 12 height 12
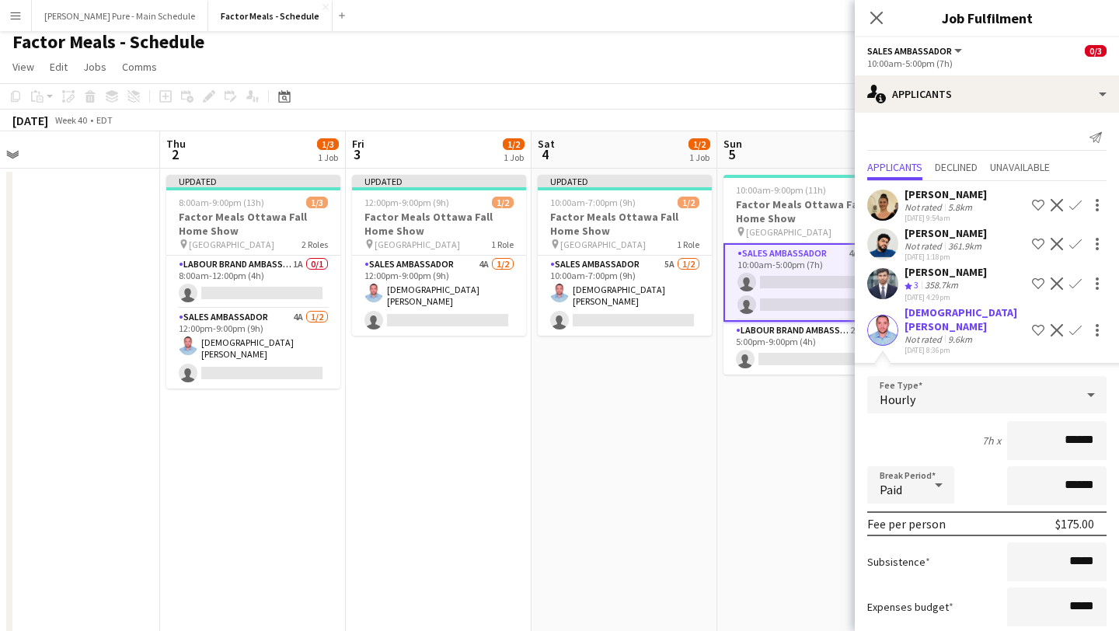
scroll to position [78, 0]
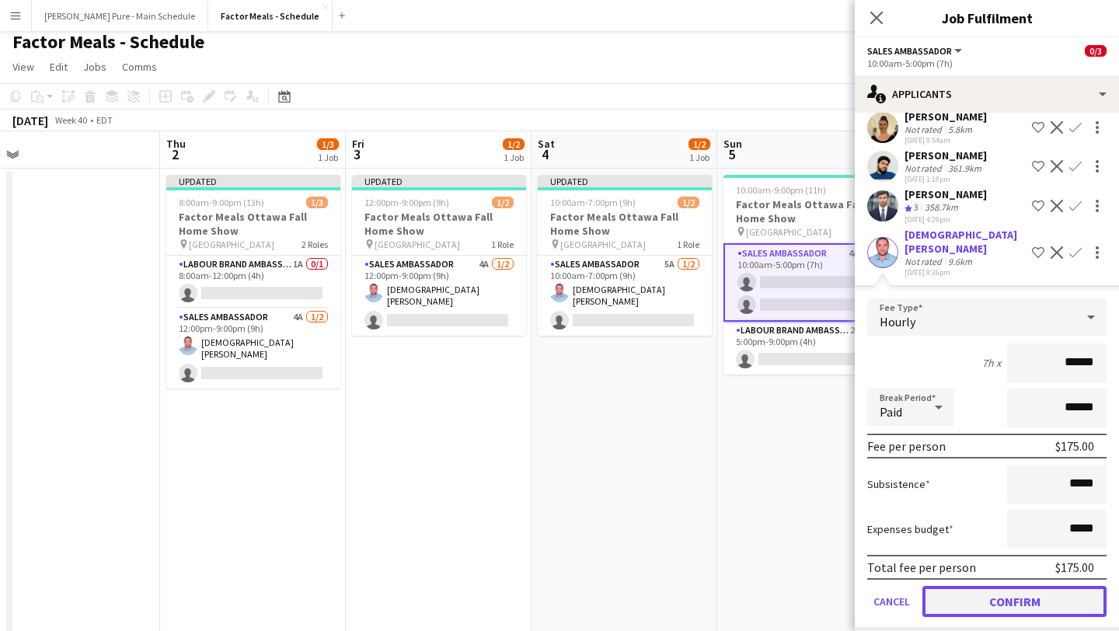
click at [1031, 595] on button "Confirm" at bounding box center [1014, 601] width 184 height 31
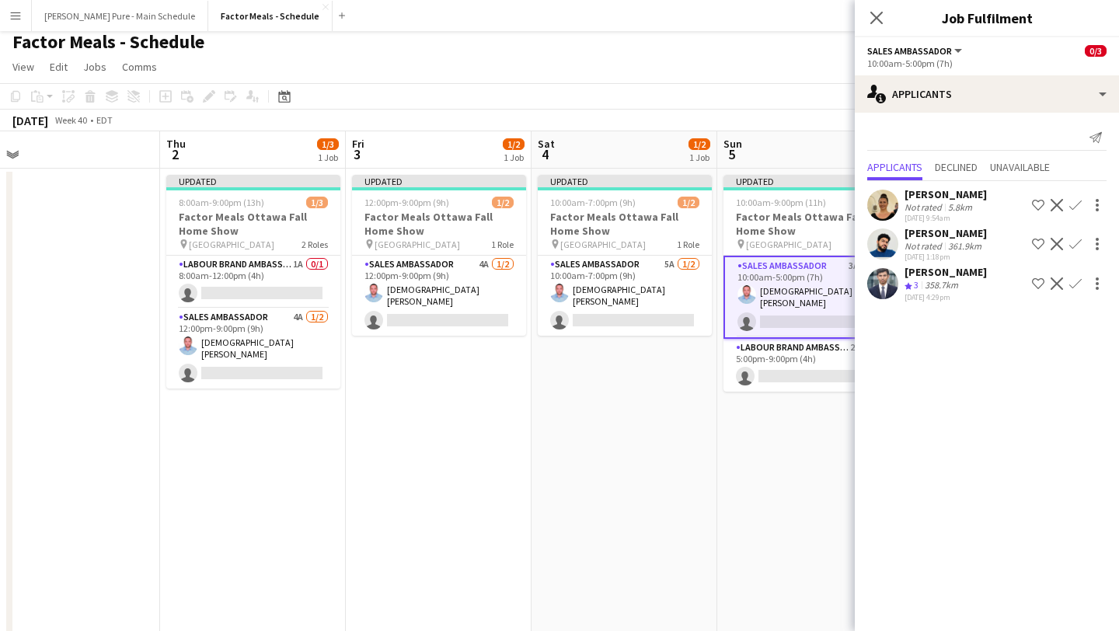
scroll to position [0, 0]
click at [777, 365] on app-card-role "Labour Brand Ambassadors 2A 0/1 5:00pm-9:00pm (4h) single-neutral-actions" at bounding box center [810, 365] width 174 height 53
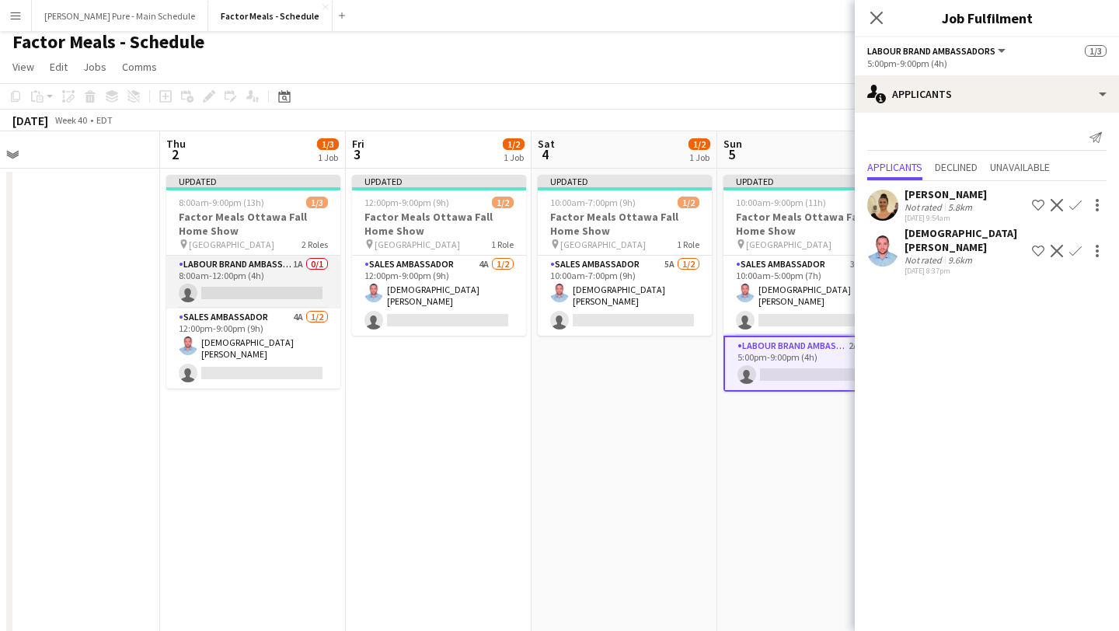
click at [249, 287] on app-card-role "Labour Brand Ambassadors 1A 0/1 8:00am-12:00pm (4h) single-neutral-actions" at bounding box center [253, 282] width 174 height 53
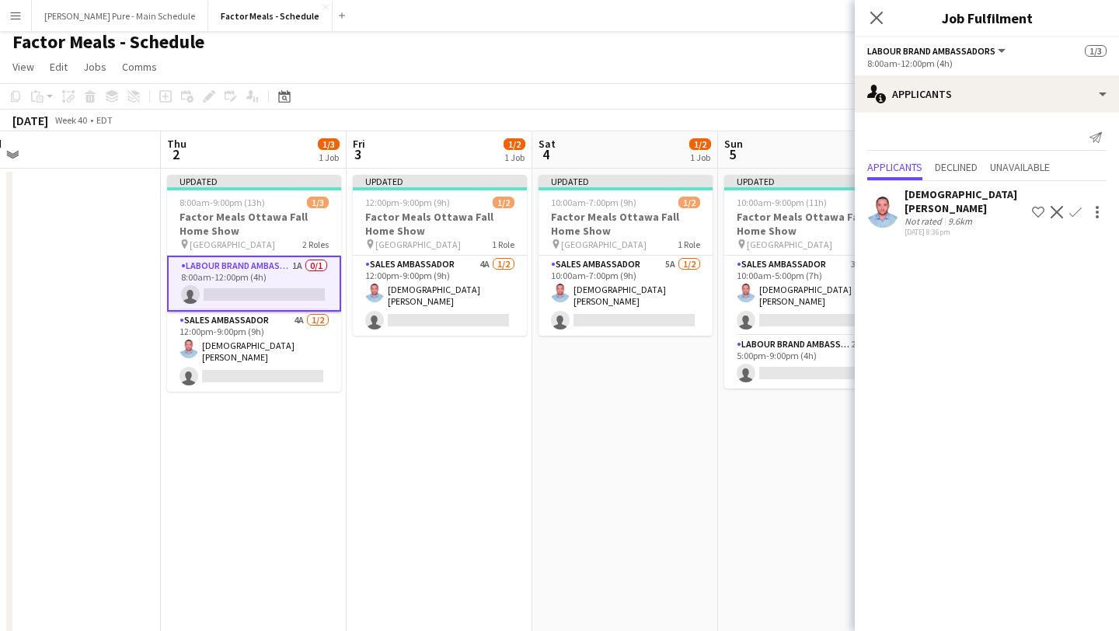
click at [696, 449] on app-date-cell "Updated 10:00am-7:00pm (9h) 1/2 Factor Meals Ottawa Fall Home Show pin EY Centr…" at bounding box center [625, 529] width 186 height 721
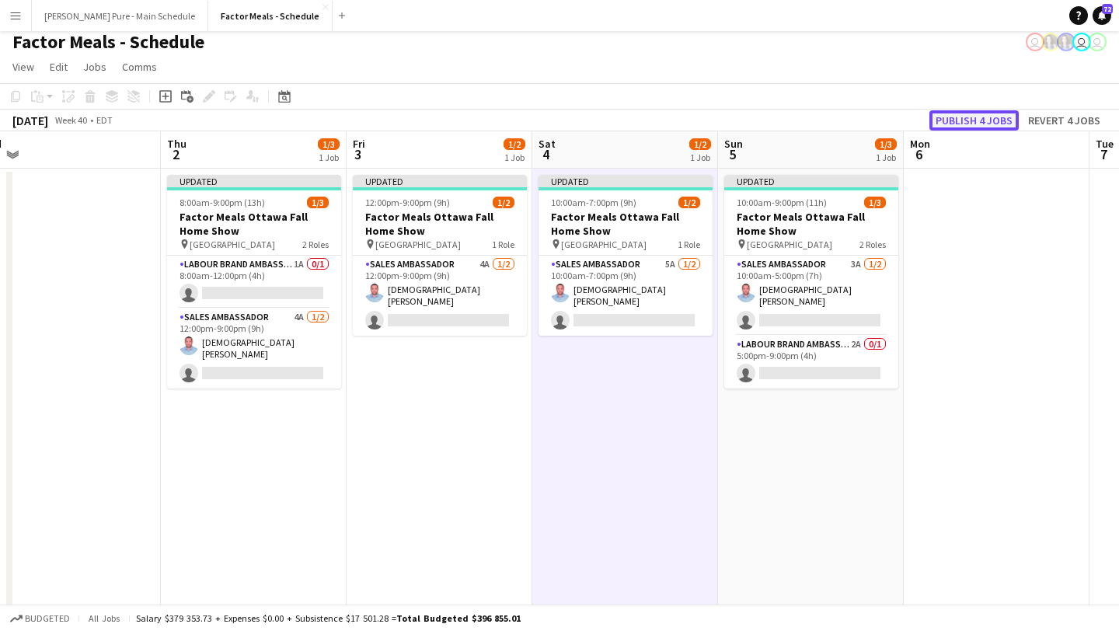
click at [978, 123] on button "Publish 4 jobs" at bounding box center [973, 120] width 89 height 20
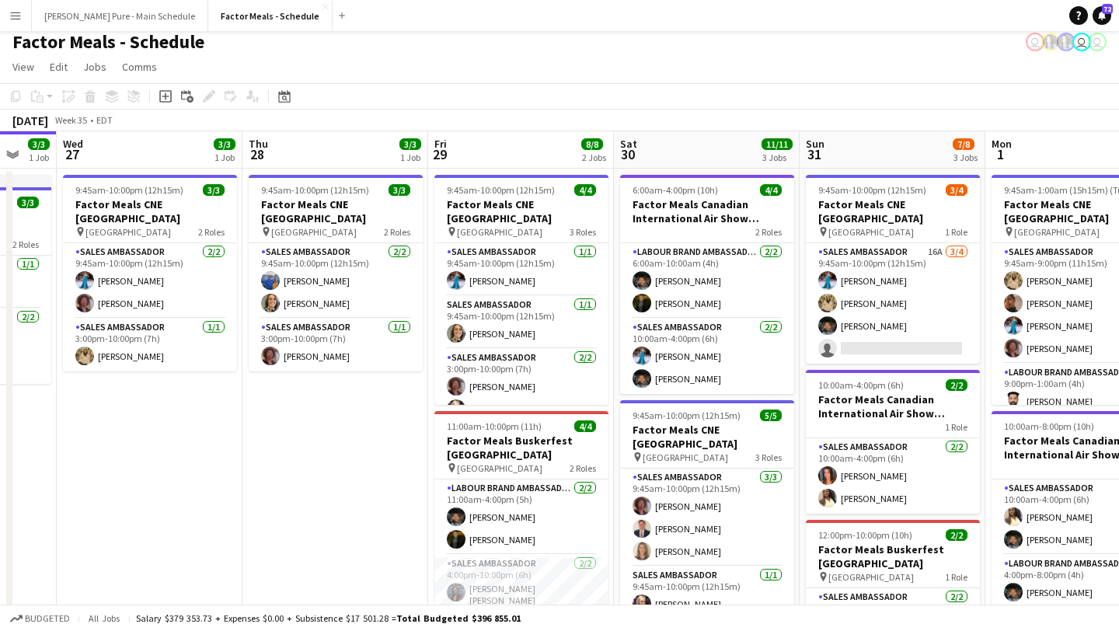
scroll to position [0, 427]
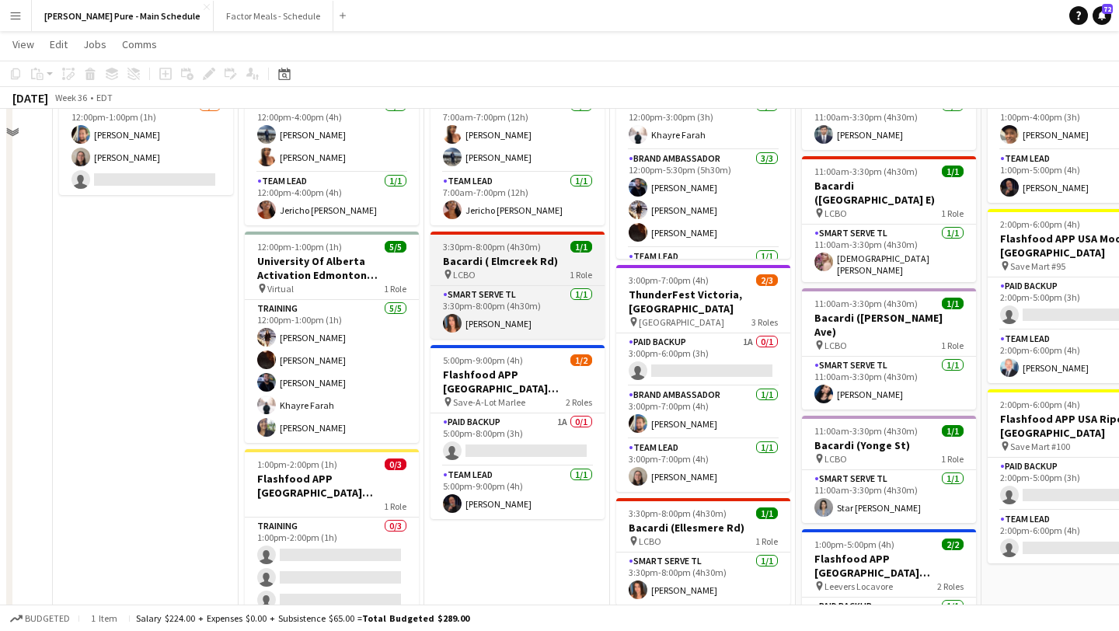
scroll to position [155, 0]
